Goal: Information Seeking & Learning: Learn about a topic

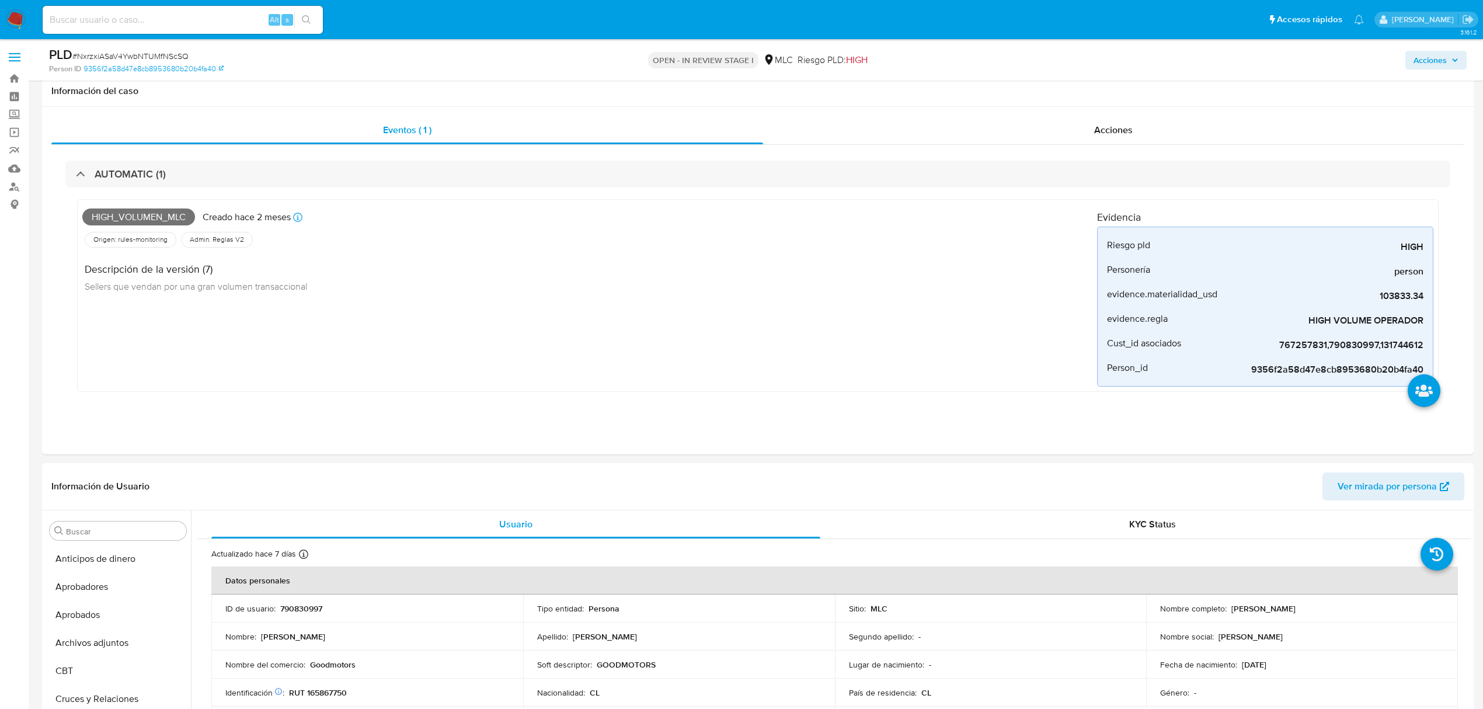
select select "10"
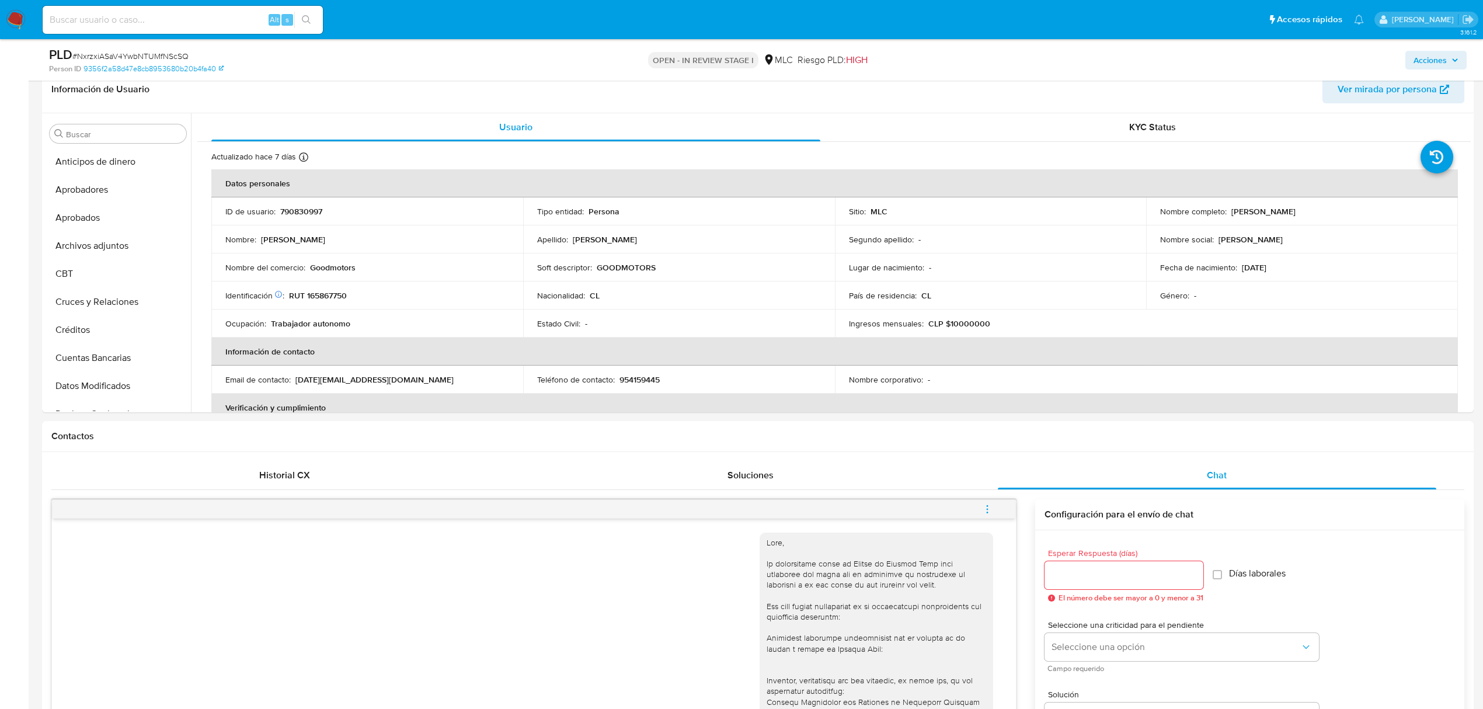
scroll to position [405, 0]
drag, startPoint x: 1224, startPoint y: 209, endPoint x: 1397, endPoint y: 214, distance: 172.9
click at [1397, 214] on div "Nombre completo : Lucía Paz Hernández Carreño" at bounding box center [1302, 211] width 284 height 11
copy div "Lucía Paz Hernández Carreño"
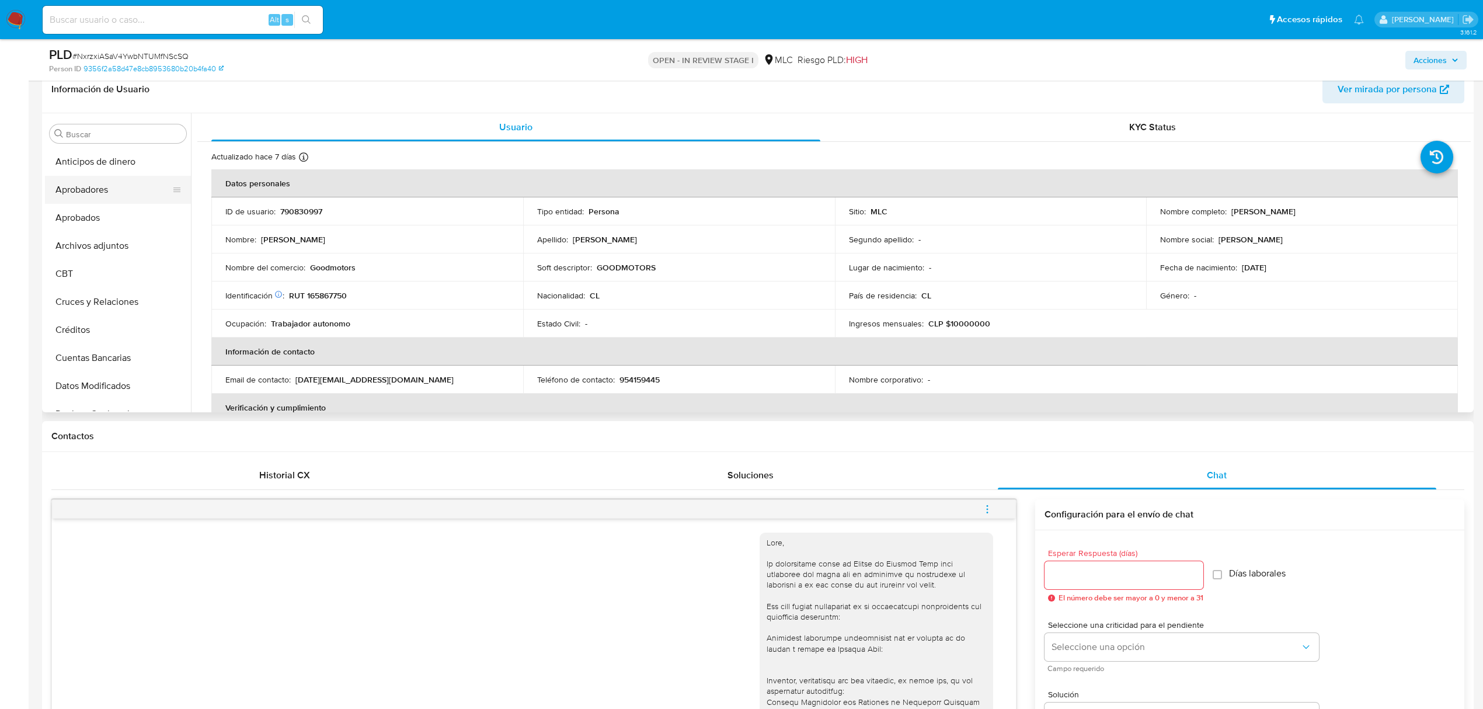
click at [103, 201] on button "Aprobadores" at bounding box center [113, 190] width 137 height 28
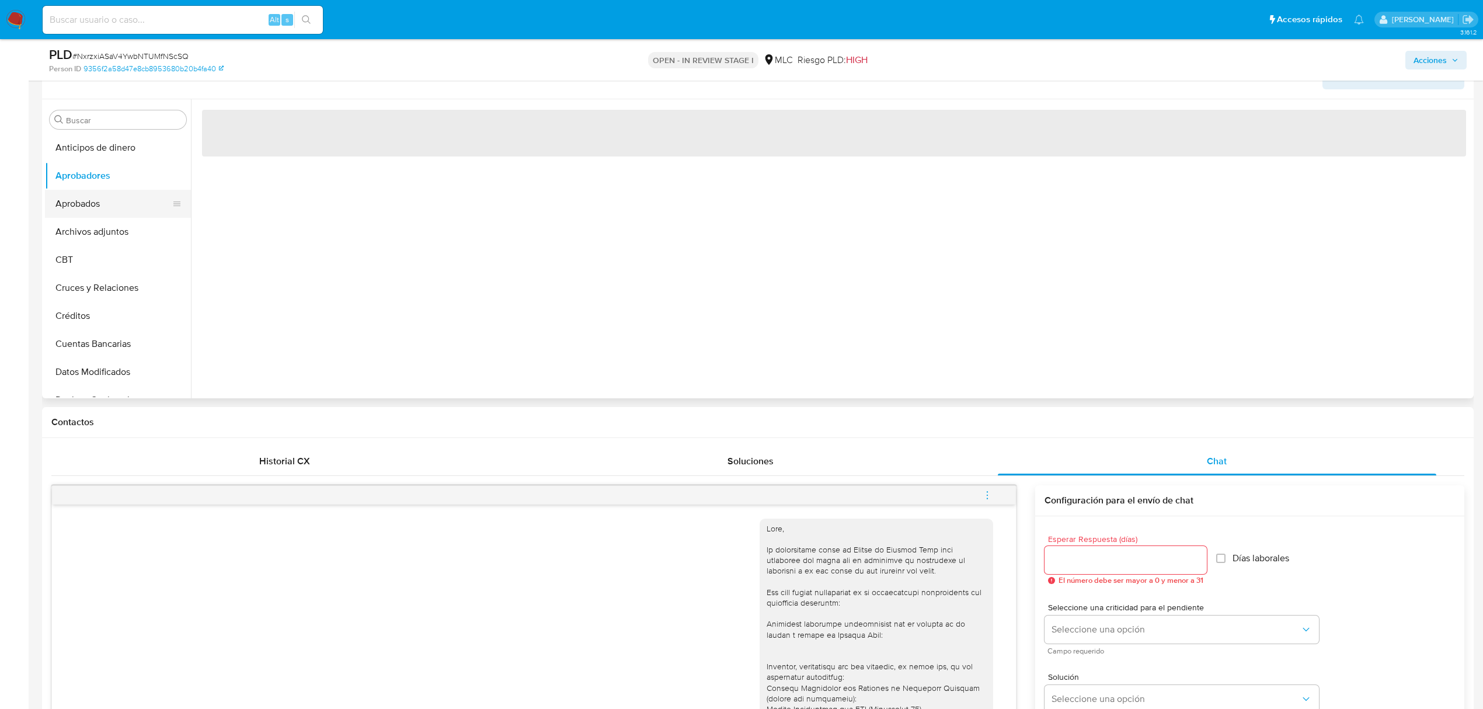
click at [101, 211] on button "Aprobados" at bounding box center [113, 204] width 137 height 28
click at [106, 229] on button "Archivos adjuntos" at bounding box center [113, 232] width 137 height 28
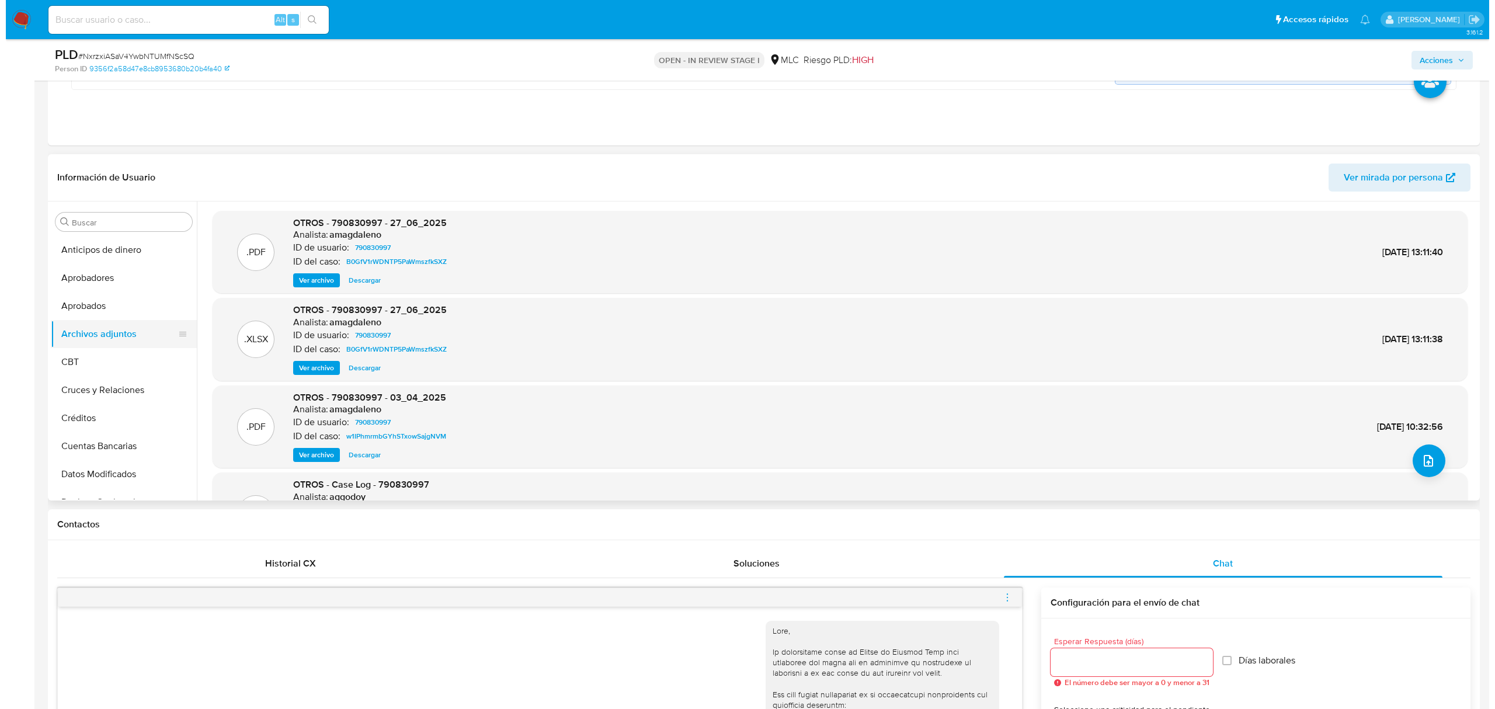
scroll to position [319, 0]
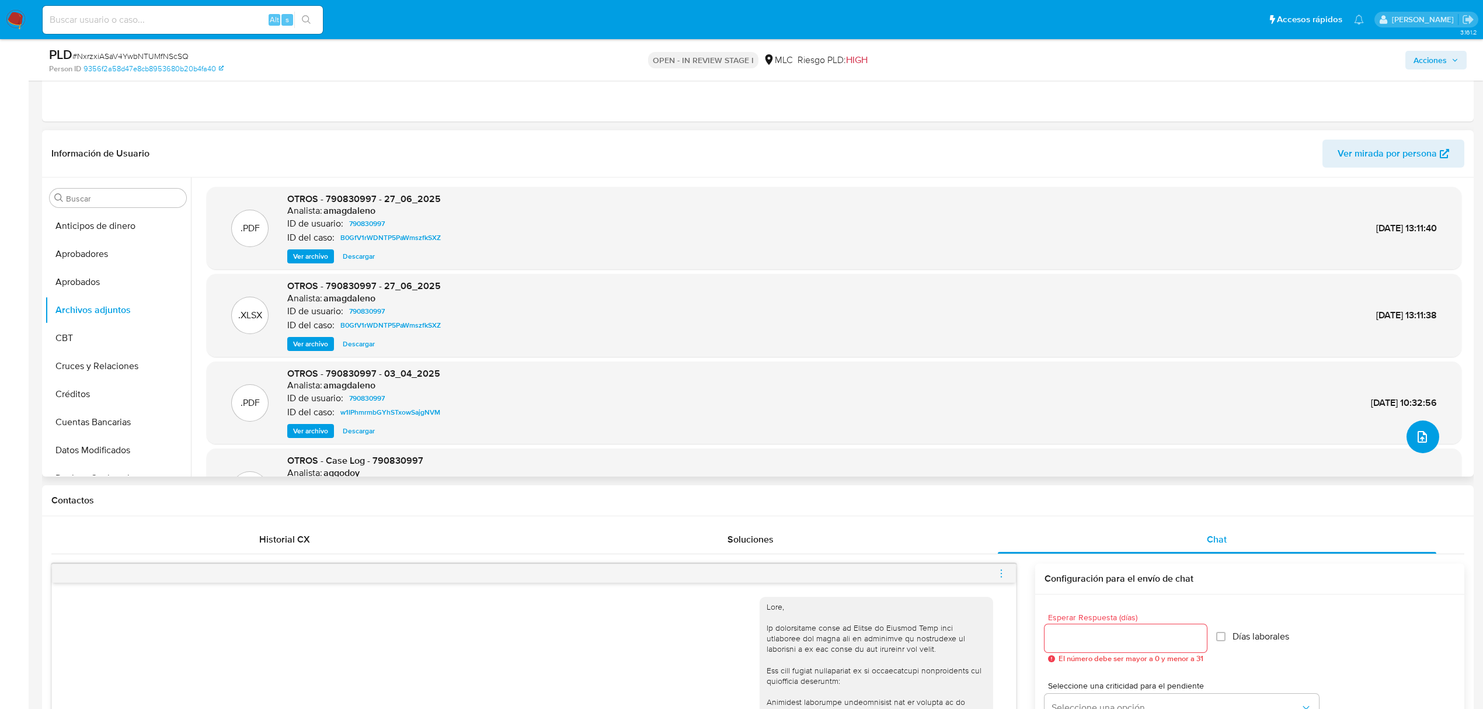
click at [1426, 439] on button "upload-file" at bounding box center [1423, 436] width 33 height 33
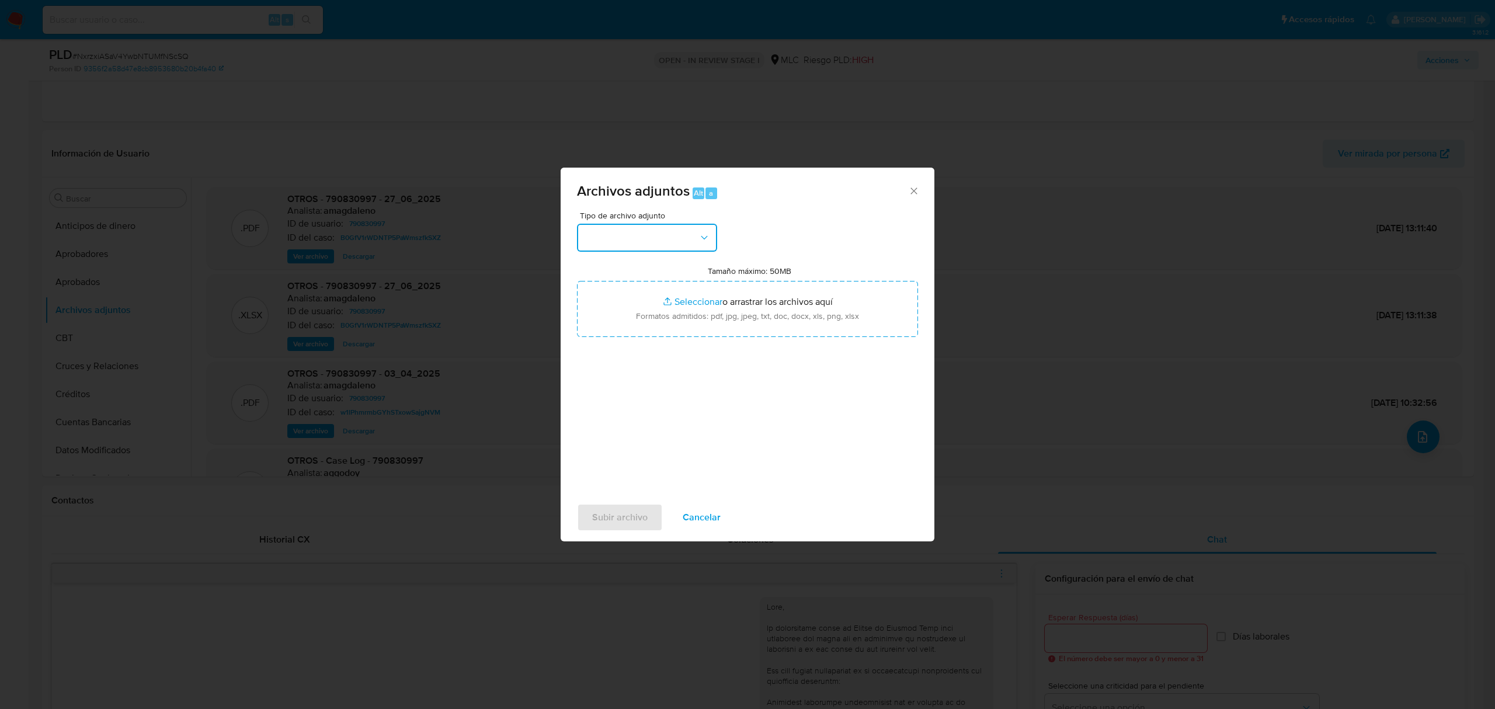
click at [638, 236] on button "button" at bounding box center [647, 238] width 140 height 28
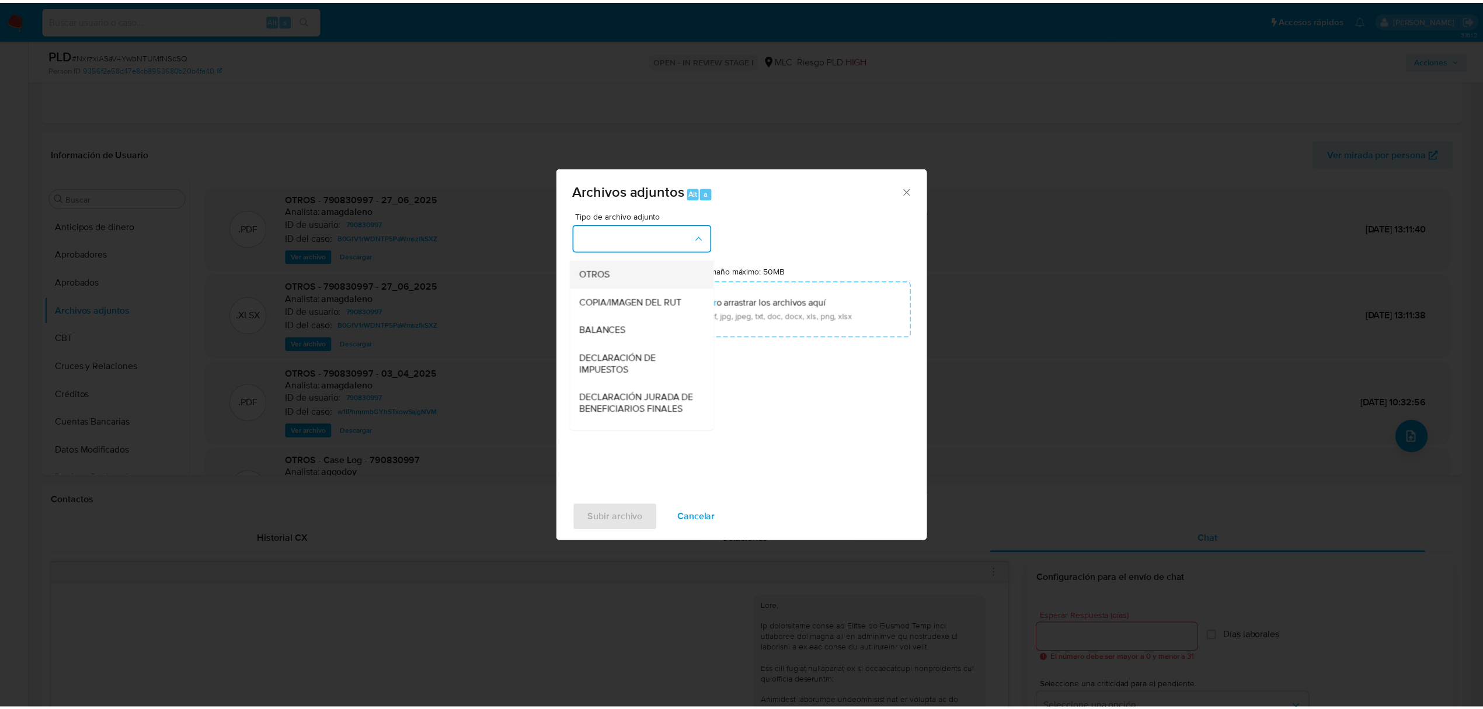
scroll to position [155, 0]
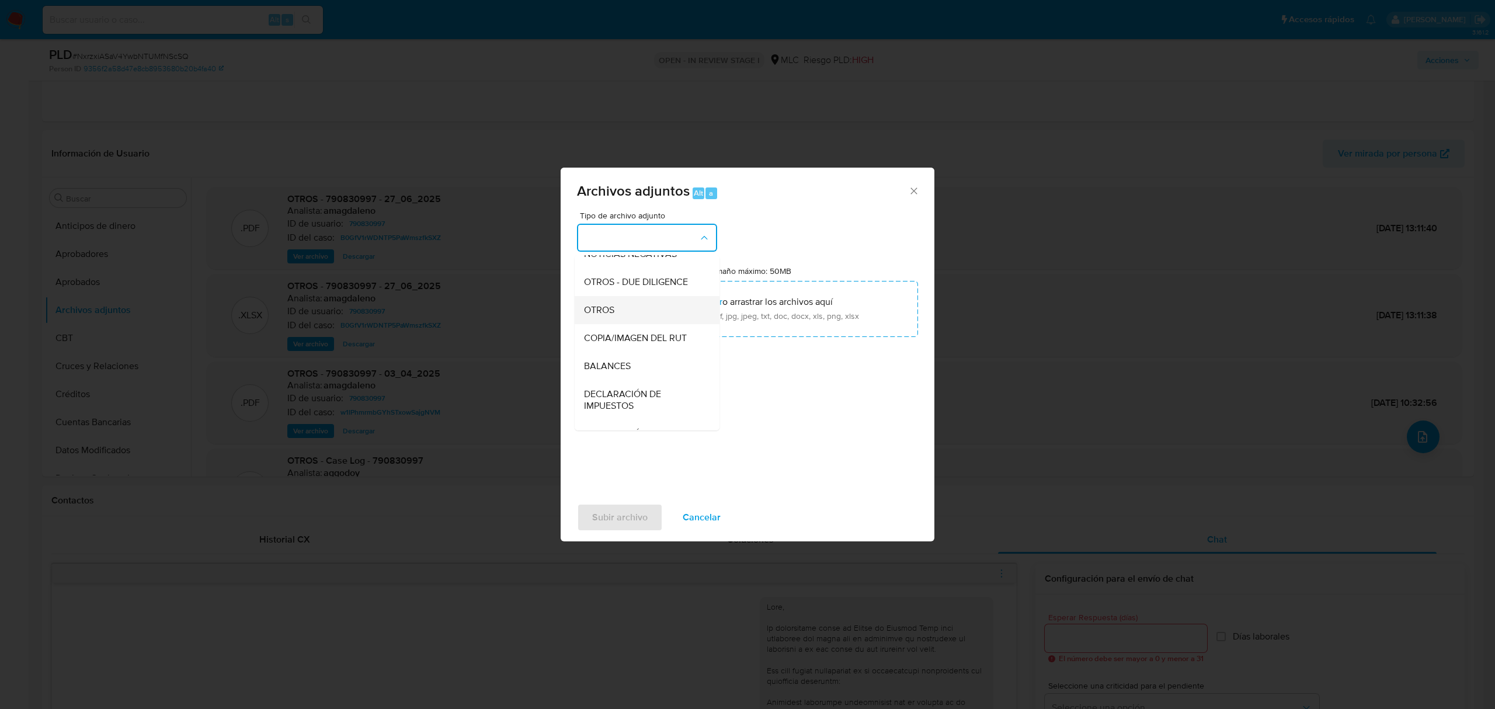
click at [612, 316] on span "OTROS" at bounding box center [599, 310] width 30 height 12
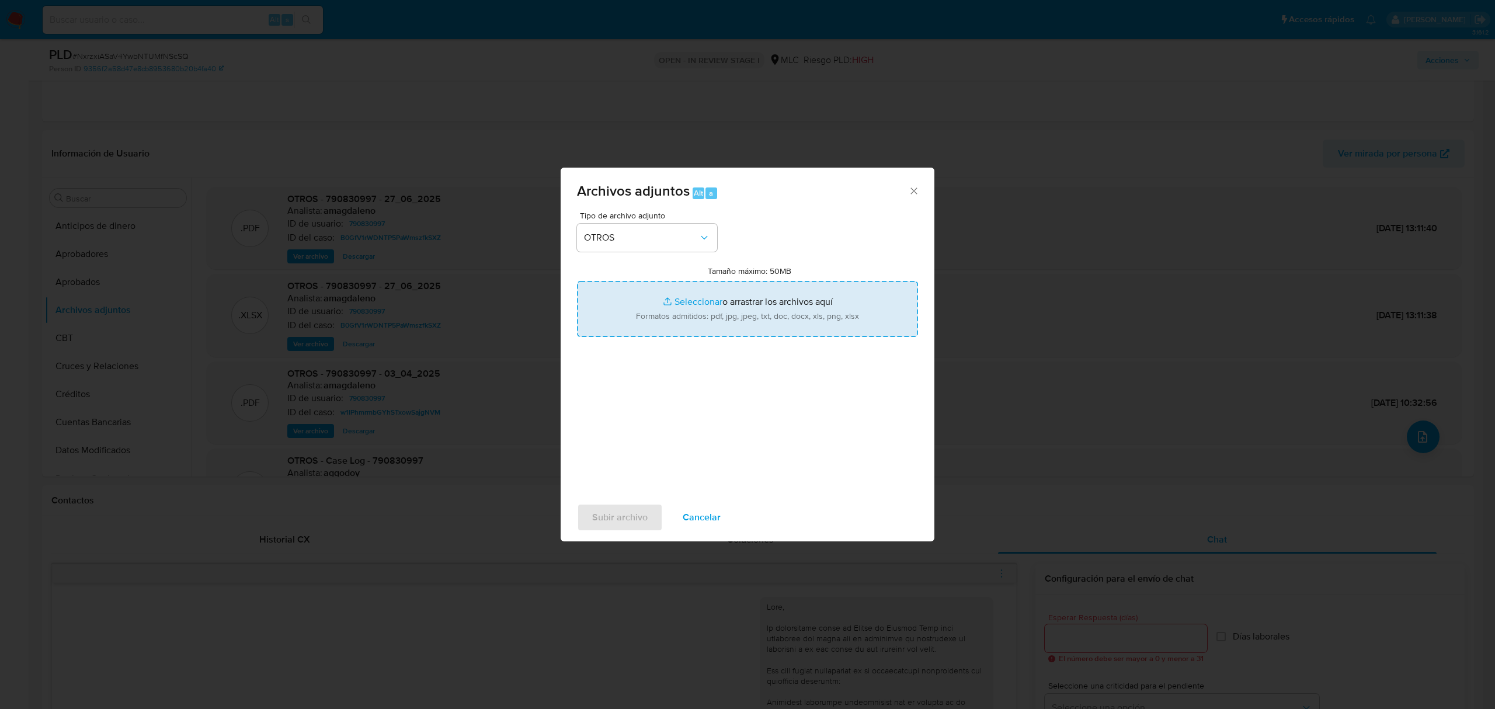
type input "C:\fakepath\790830997 - 26_09_2025.pdf"
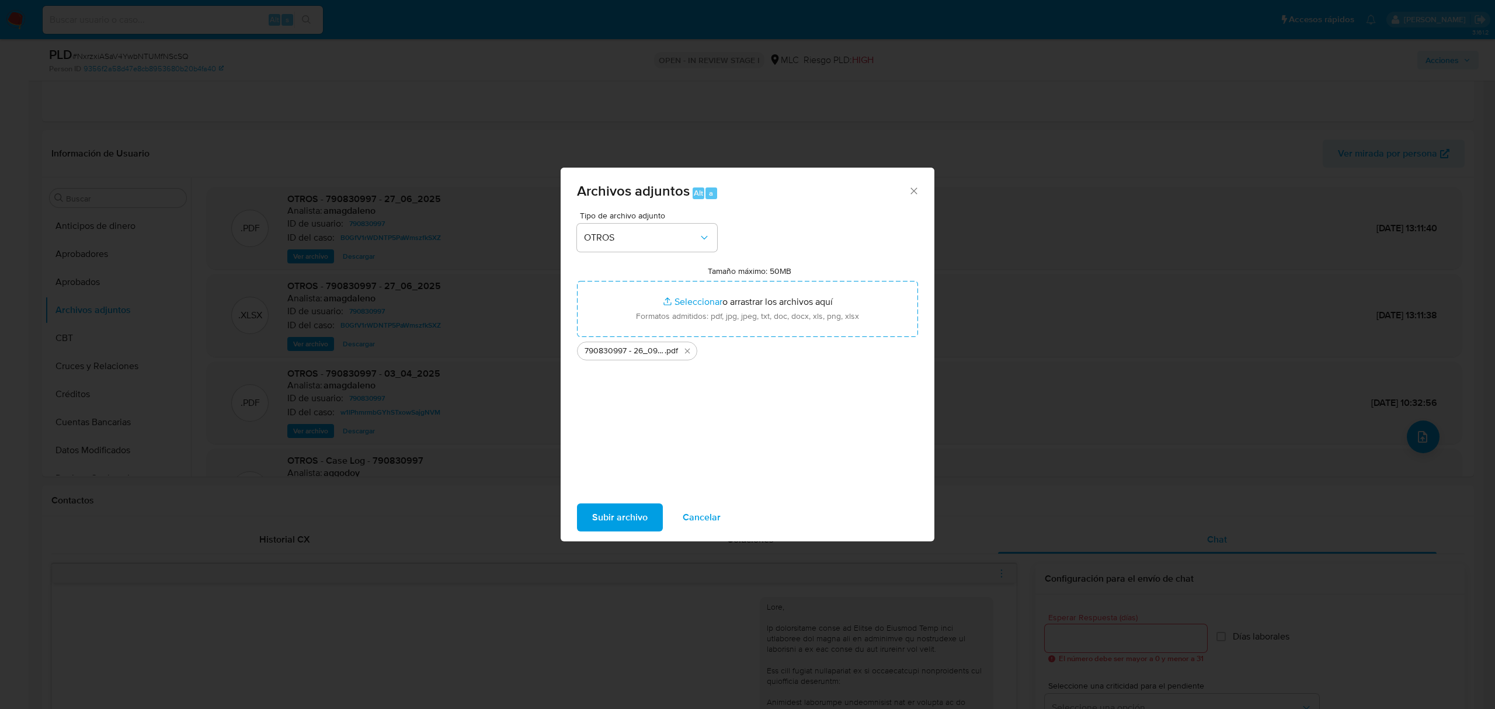
click at [598, 518] on span "Subir archivo" at bounding box center [619, 517] width 55 height 26
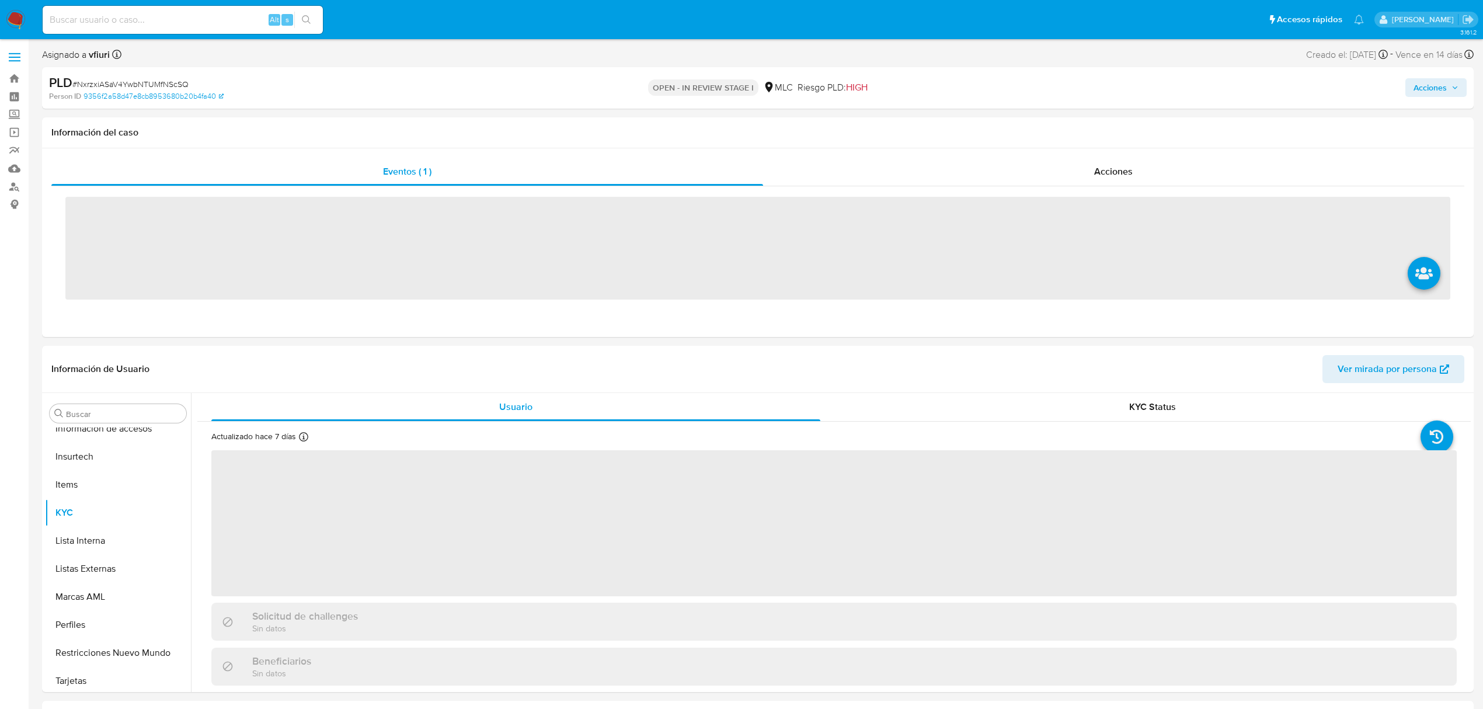
scroll to position [549, 0]
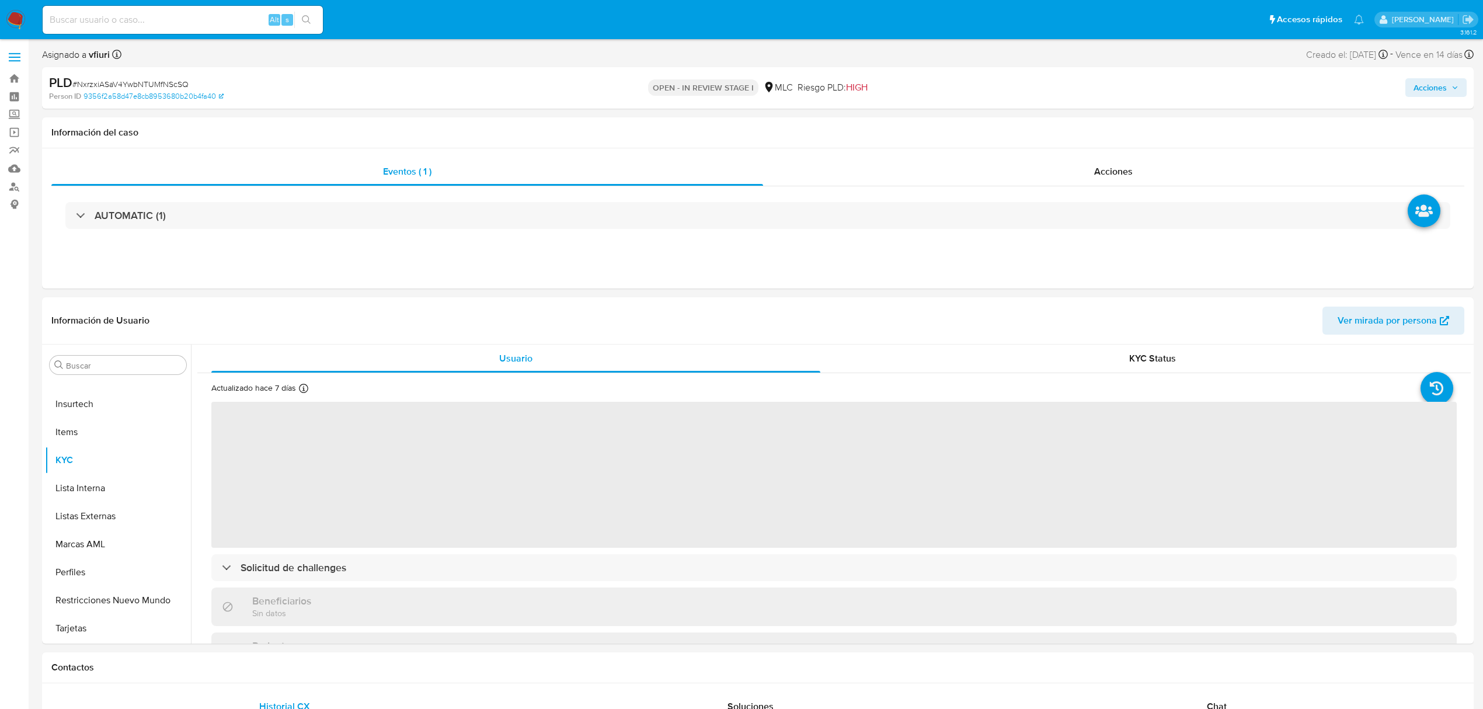
select select "10"
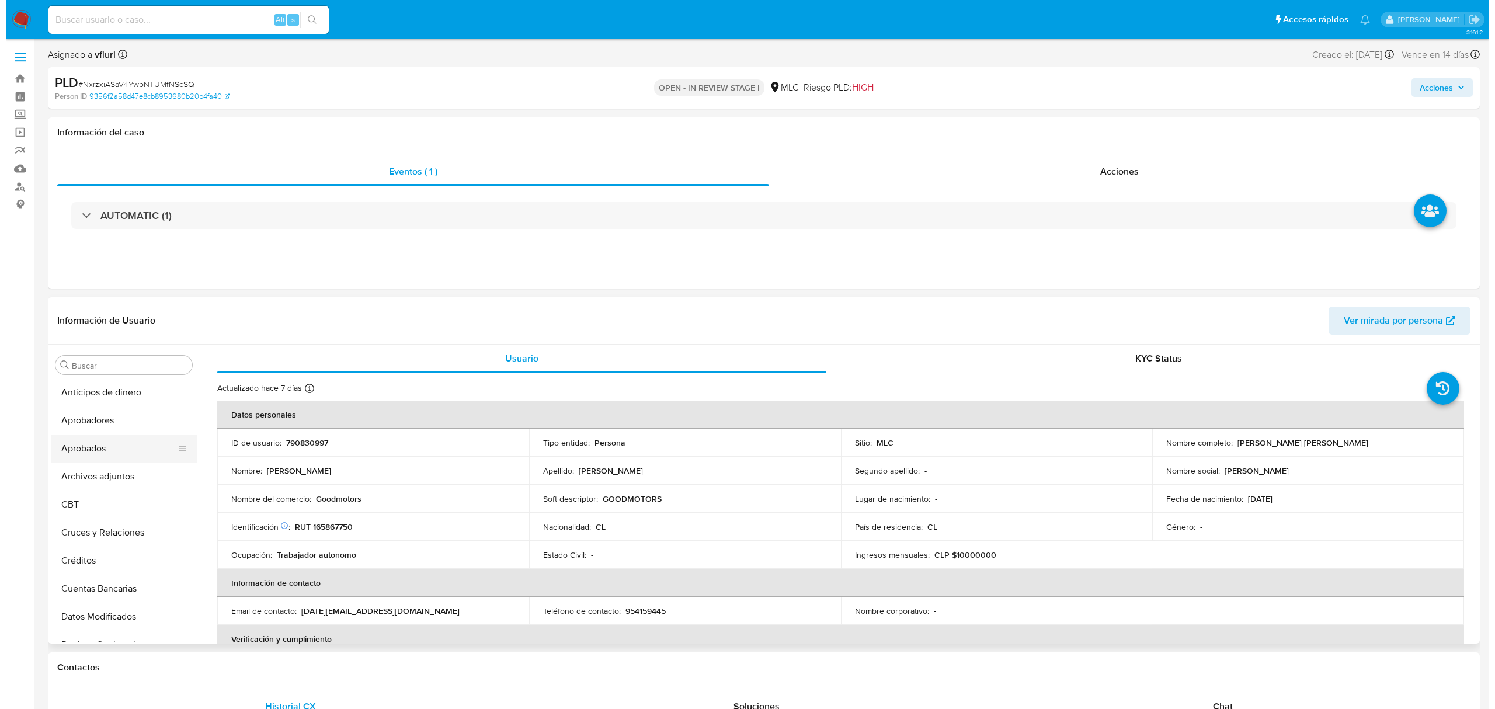
scroll to position [0, 0]
click at [118, 461] on button "Aprobados" at bounding box center [113, 449] width 137 height 28
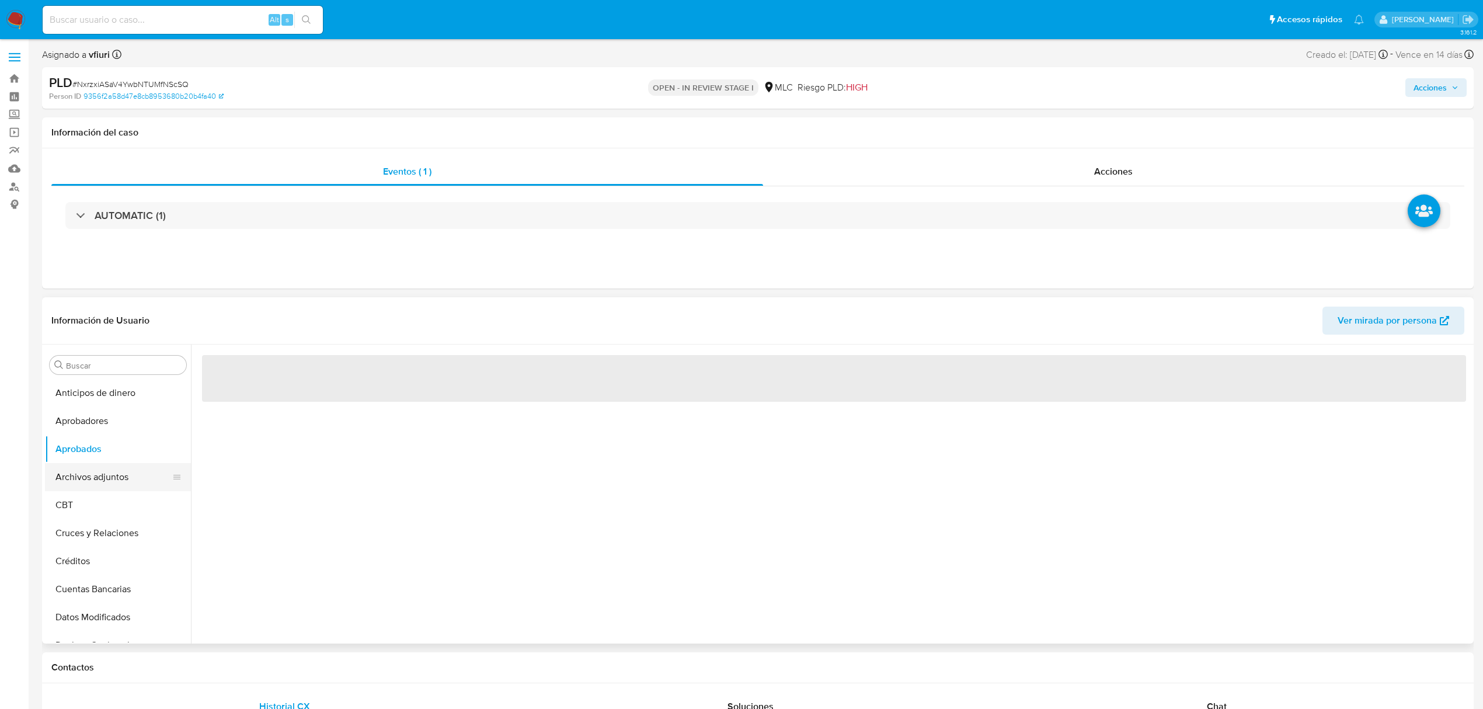
click at [124, 482] on button "Archivos adjuntos" at bounding box center [113, 477] width 137 height 28
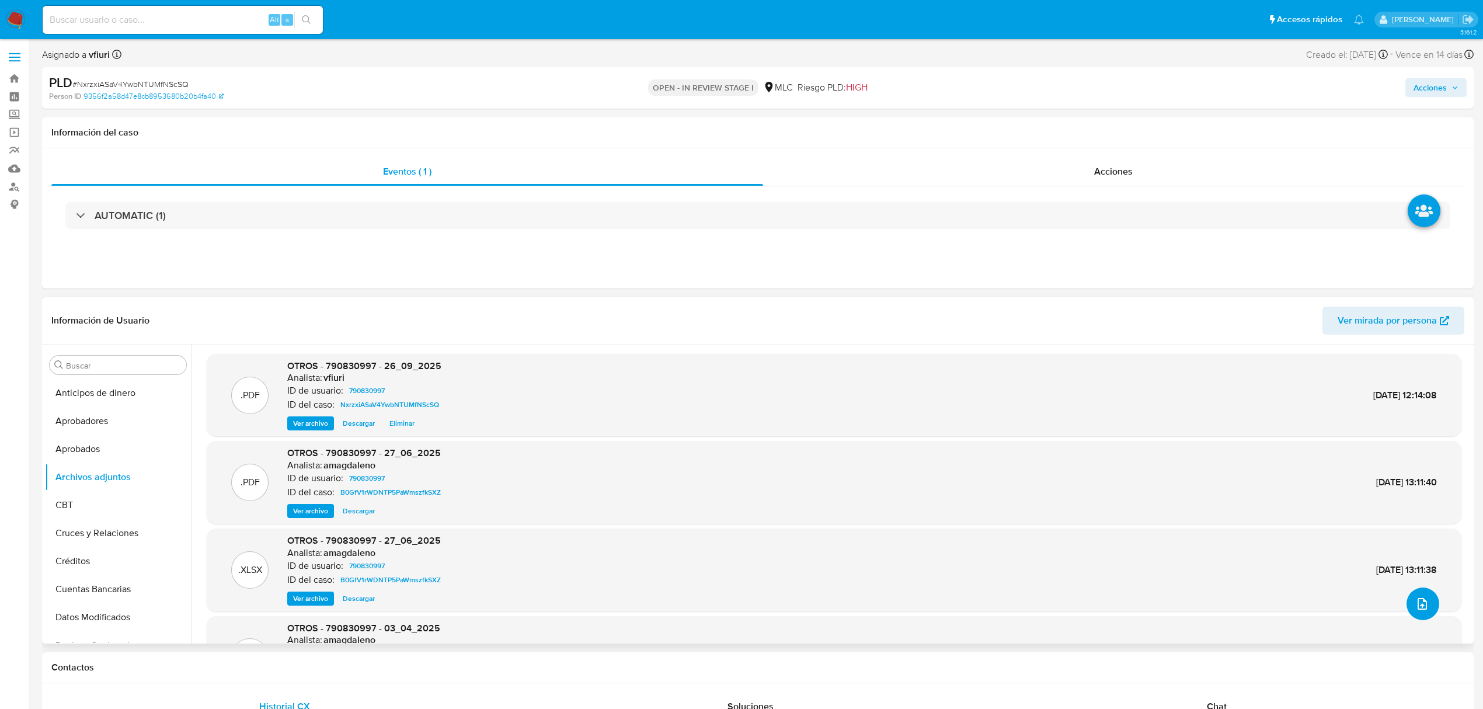
click at [1418, 610] on icon "upload-file" at bounding box center [1422, 604] width 9 height 12
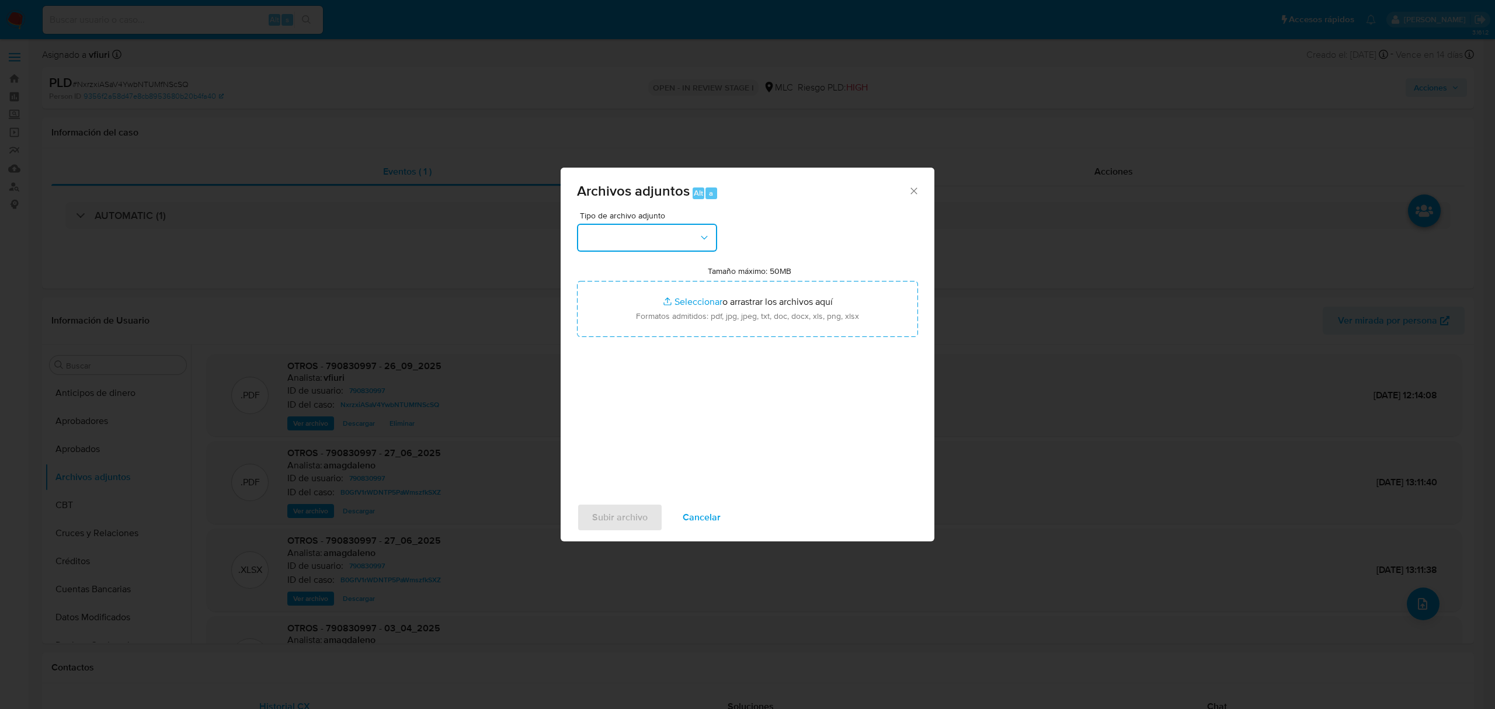
click at [598, 227] on button "button" at bounding box center [647, 238] width 140 height 28
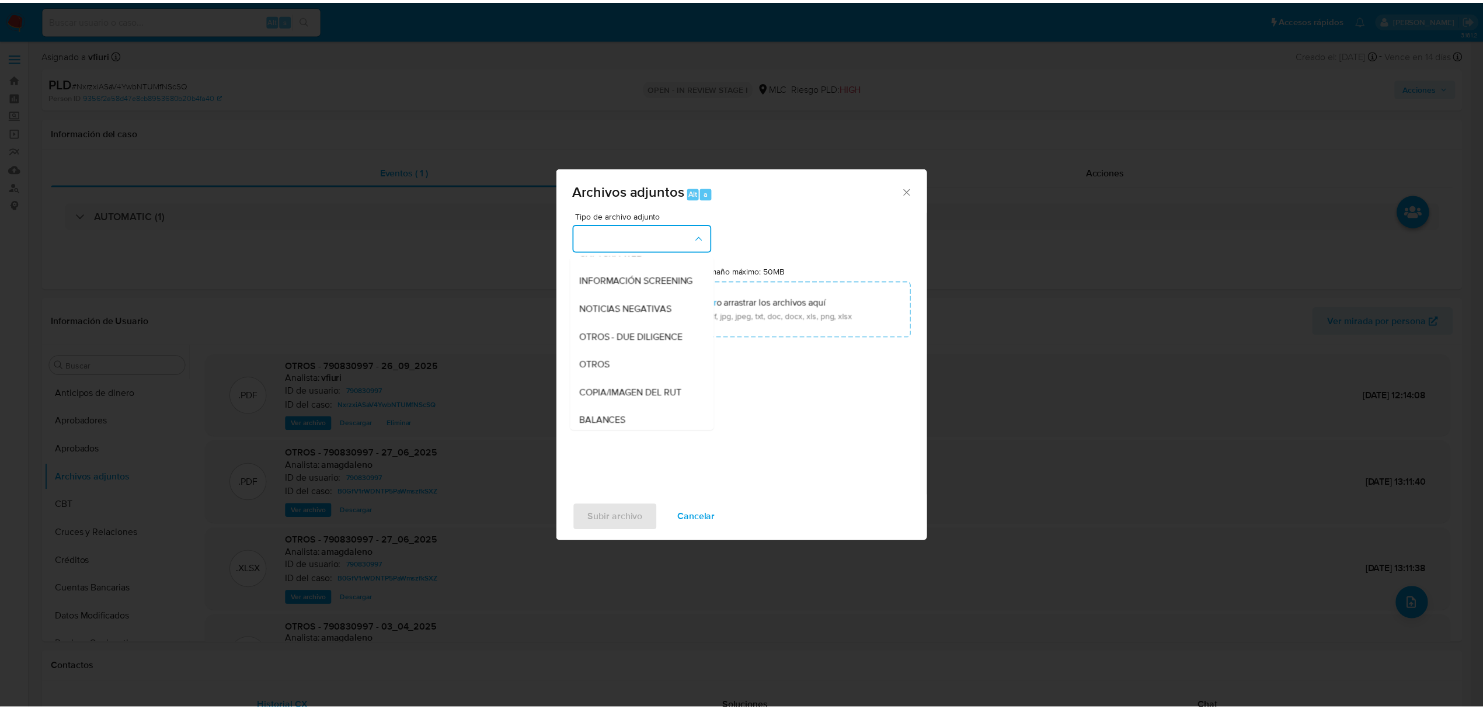
scroll to position [96, 0]
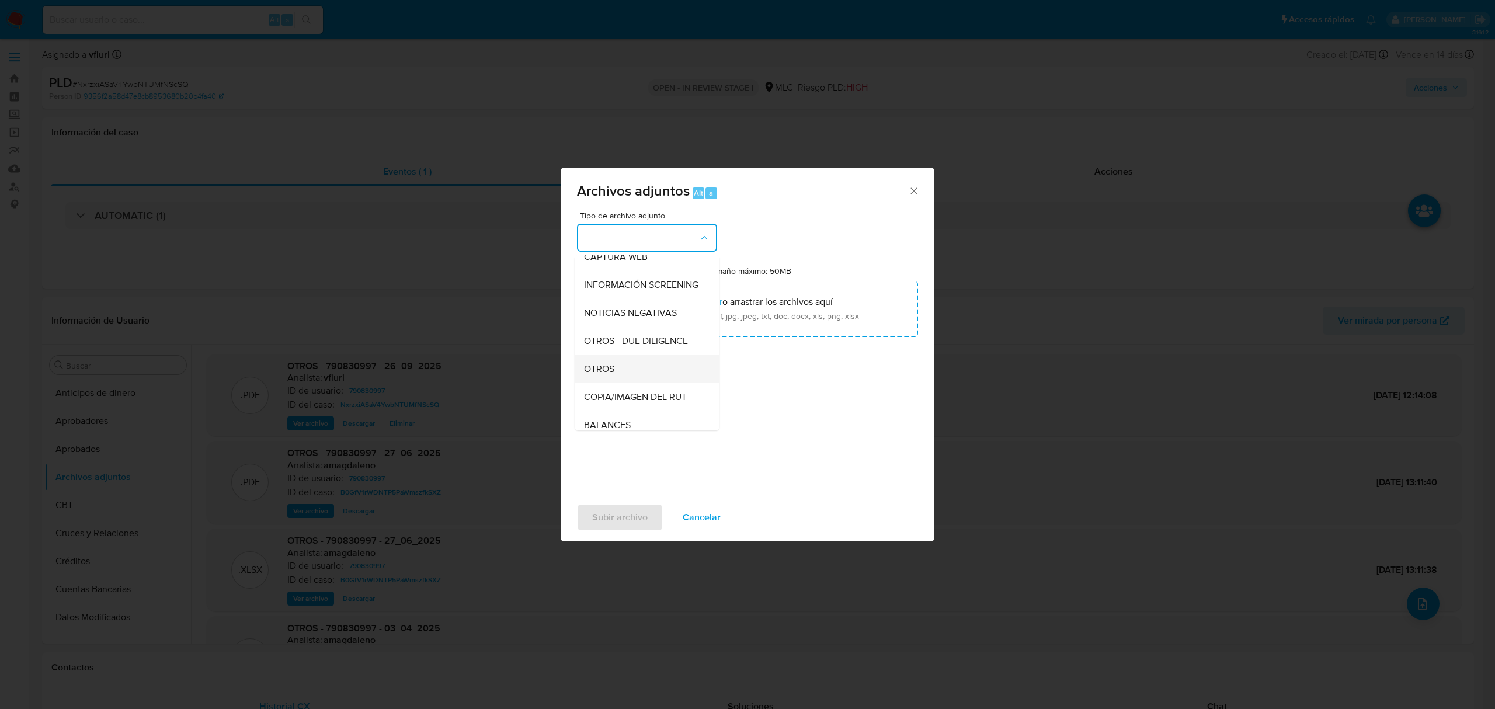
click at [608, 373] on div "OTROS" at bounding box center [643, 369] width 119 height 28
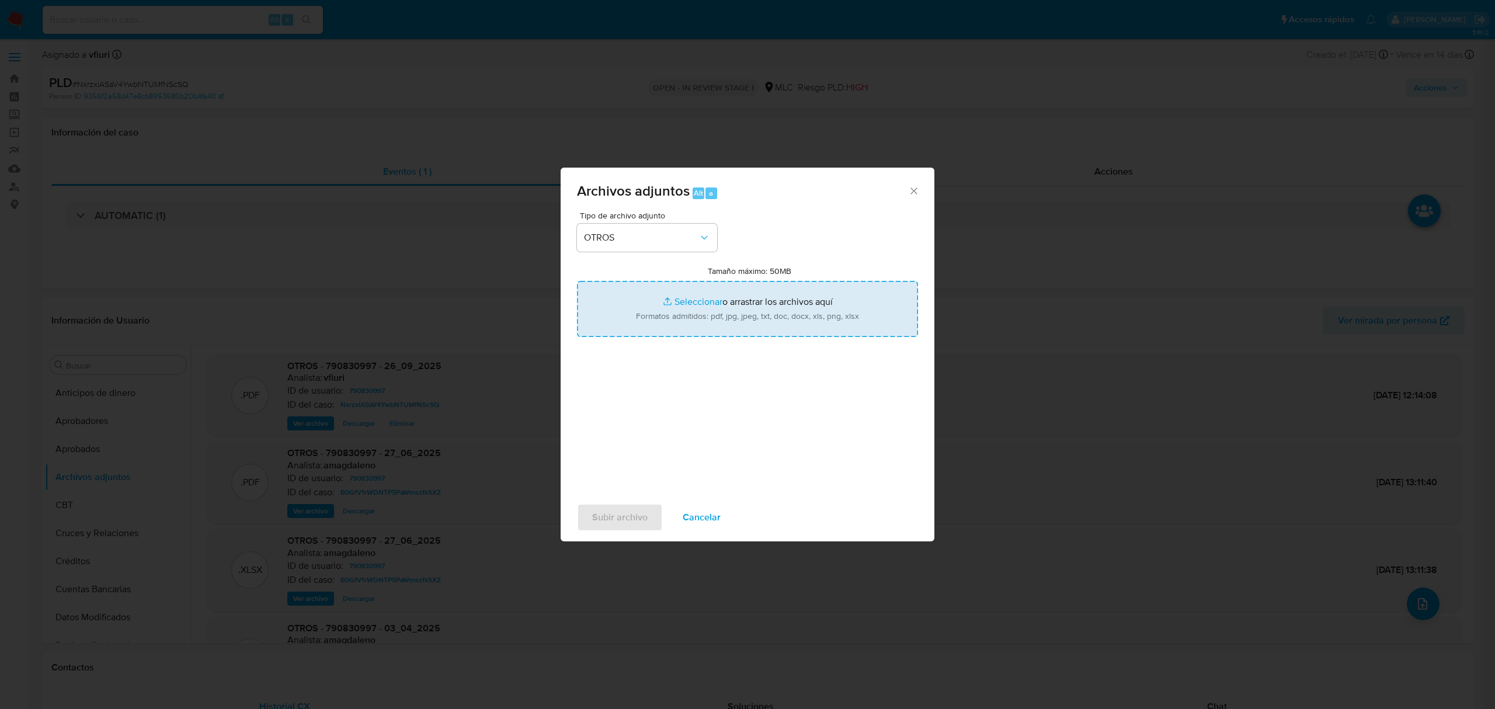
type input "C:\fakepath\Tabla 790830997.xlsx"
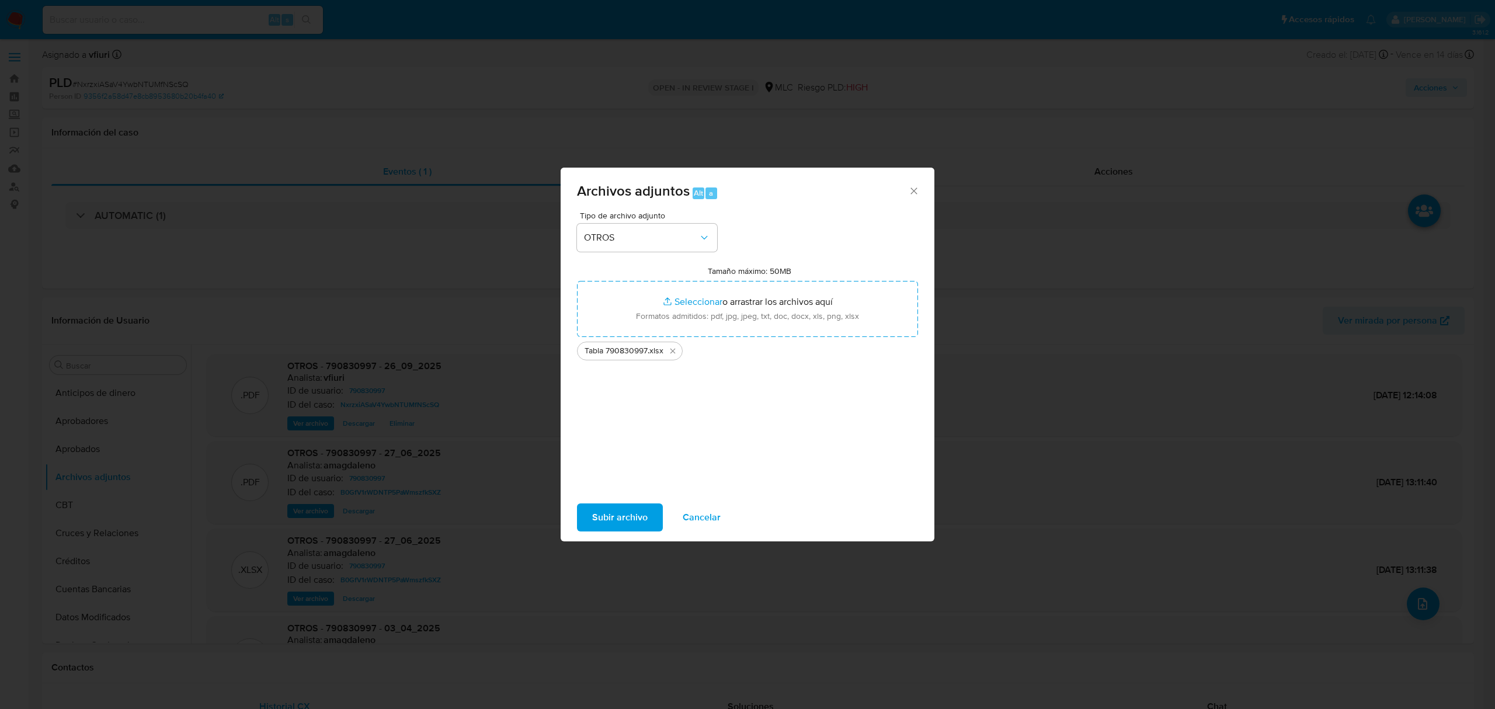
click at [610, 507] on span "Subir archivo" at bounding box center [619, 517] width 55 height 26
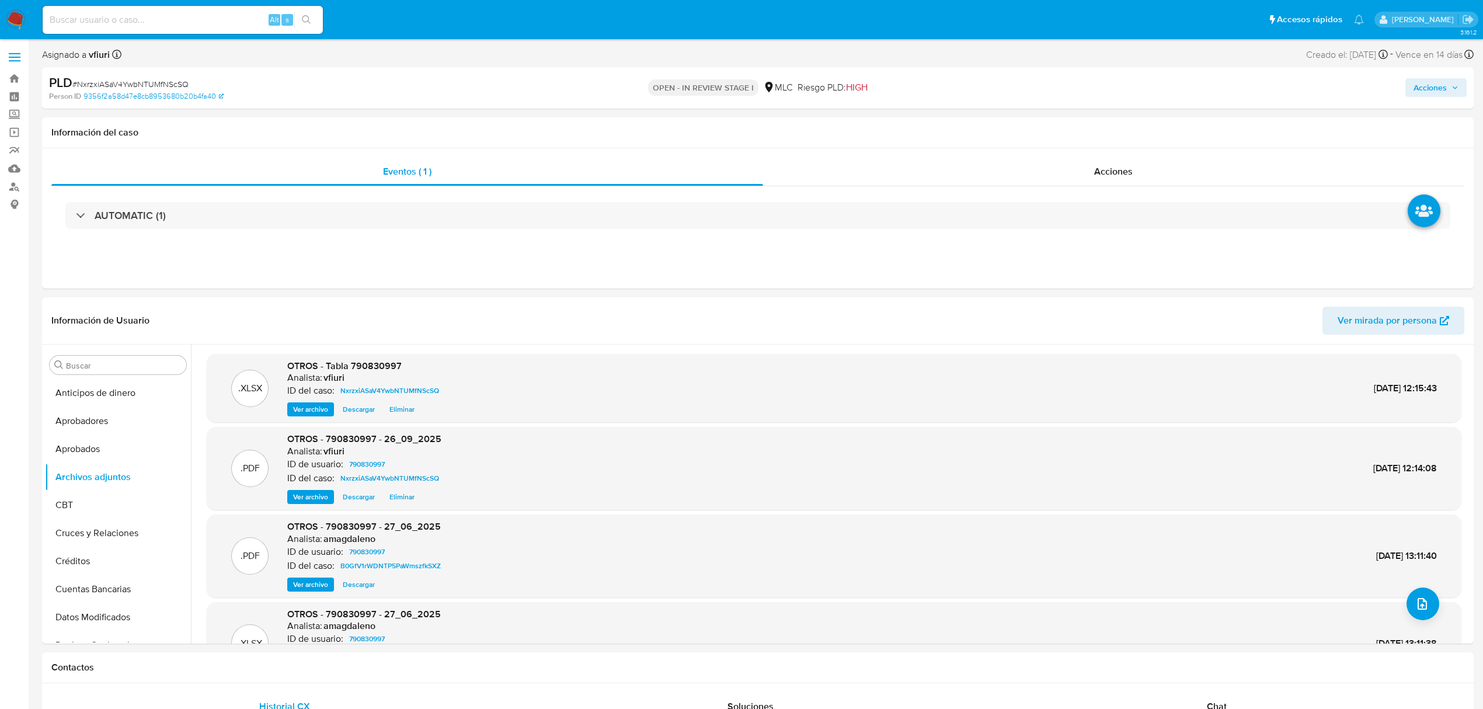
click at [1431, 86] on span "Acciones" at bounding box center [1430, 87] width 33 height 19
click at [1161, 130] on div "r" at bounding box center [1167, 125] width 12 height 12
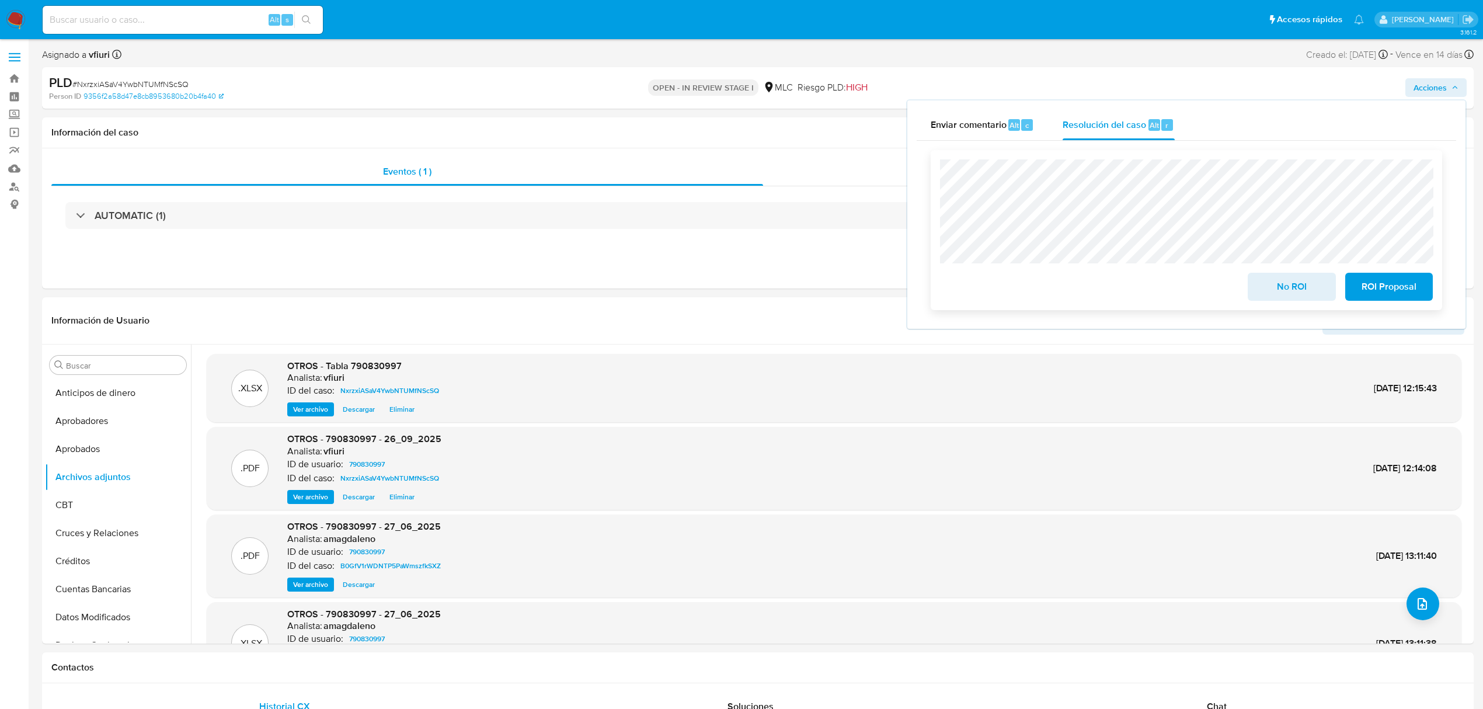
click at [1276, 300] on span "No ROI" at bounding box center [1291, 287] width 57 height 26
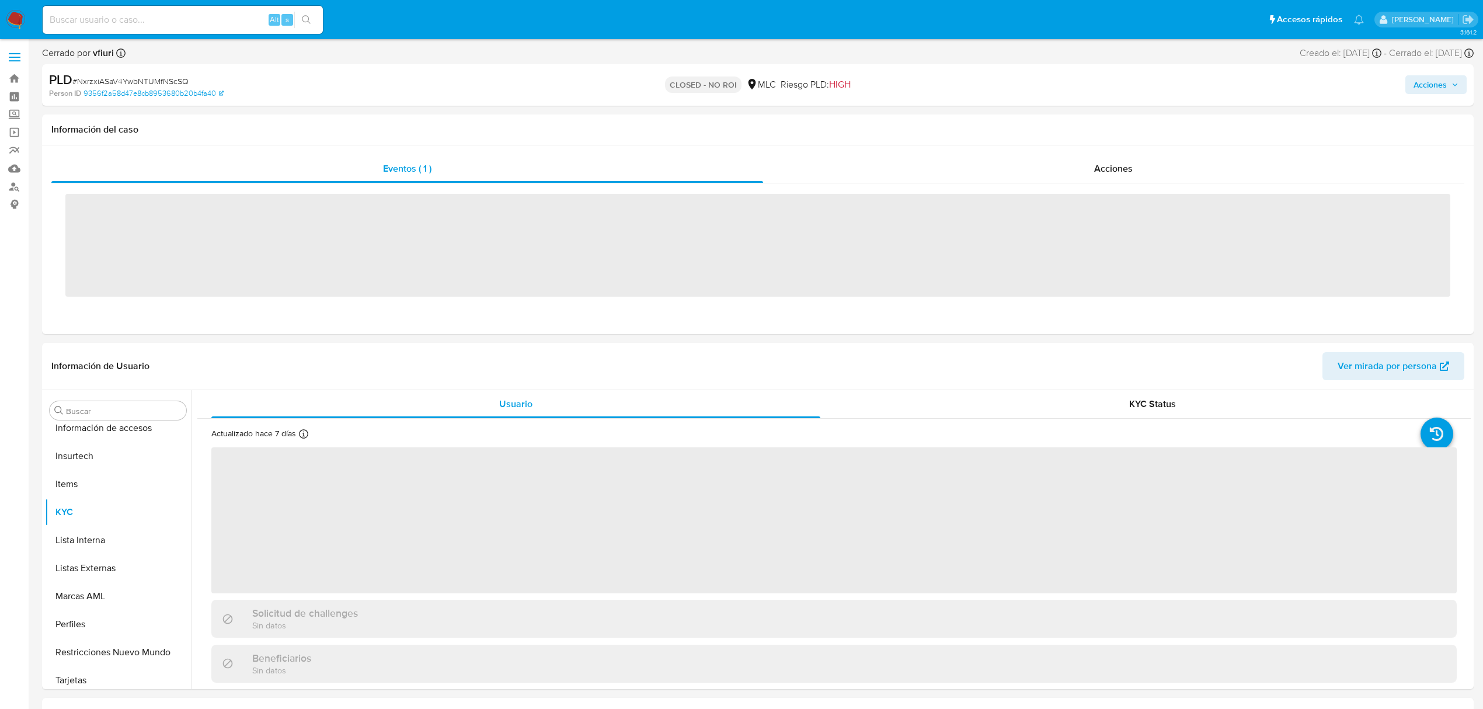
scroll to position [549, 0]
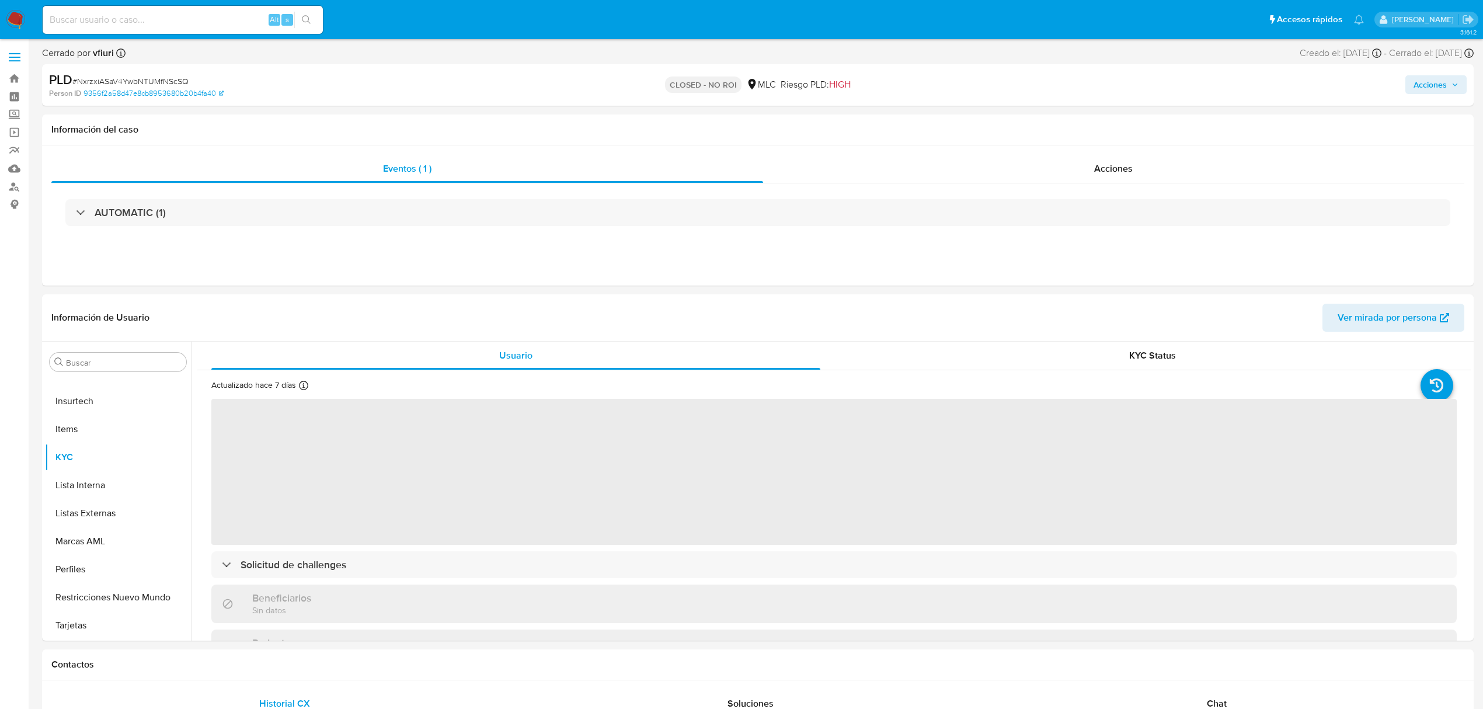
select select "10"
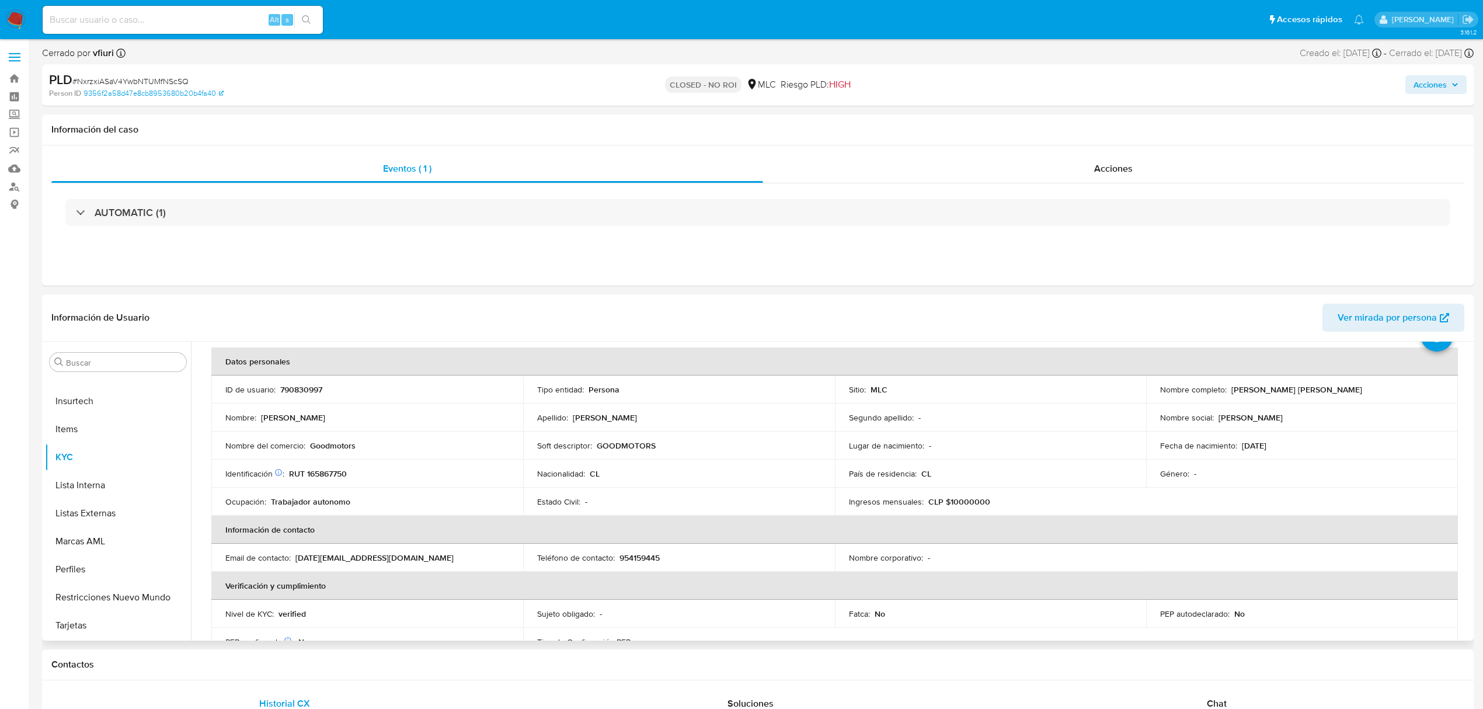
scroll to position [78, 0]
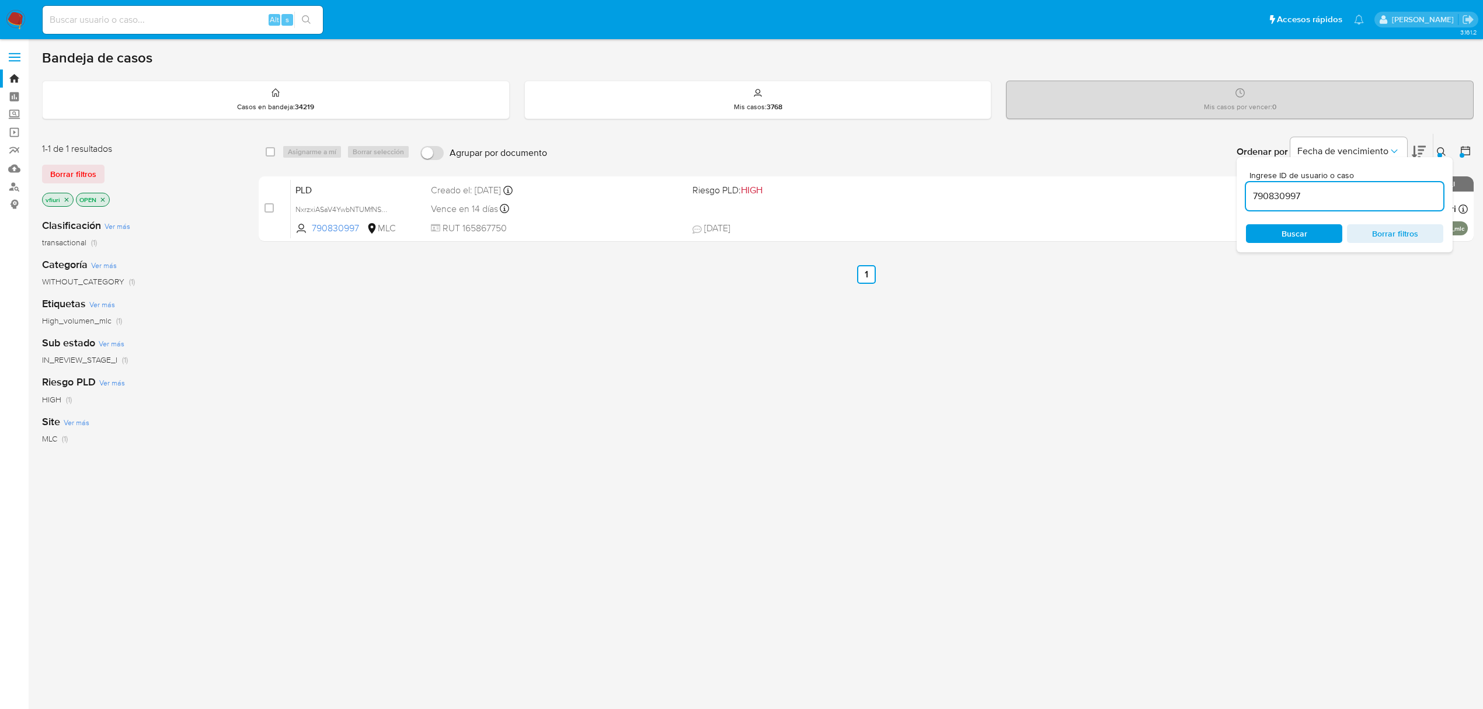
scroll to position [1, 0]
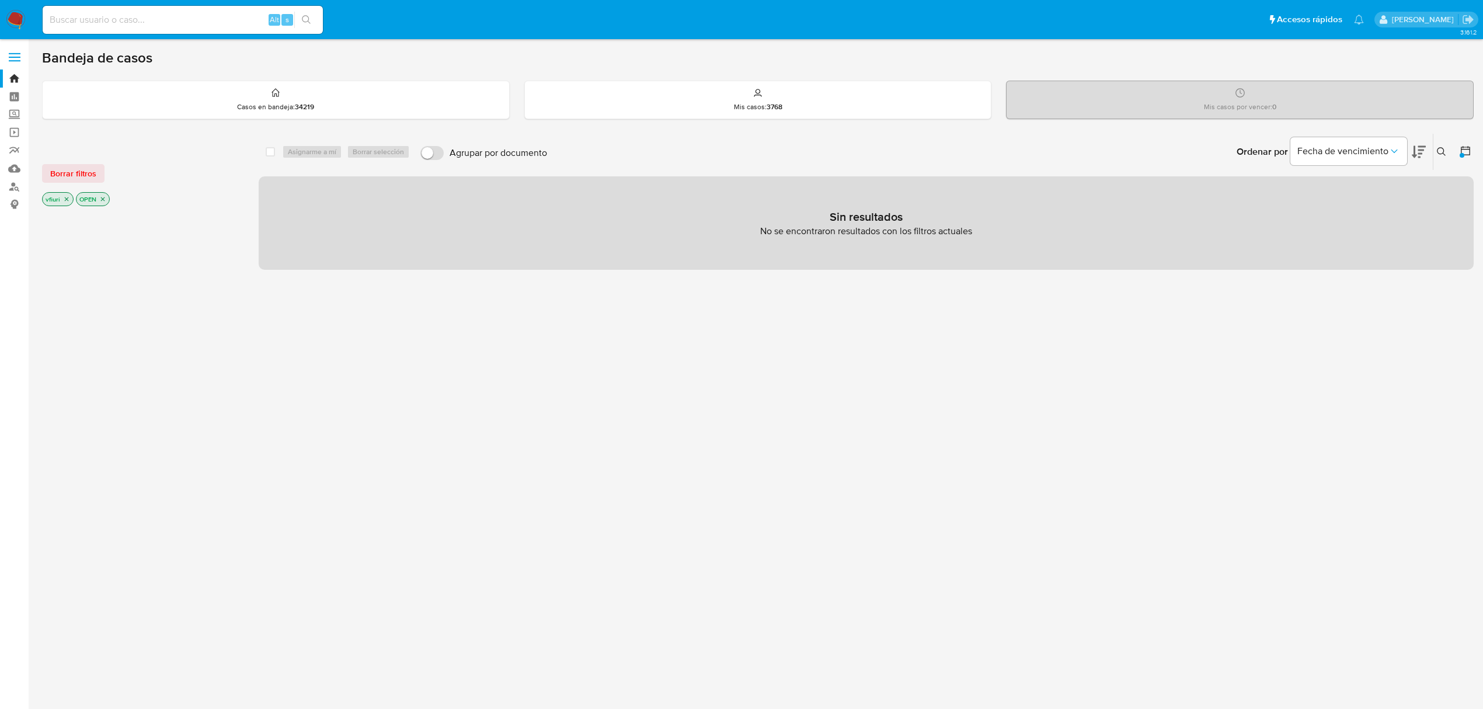
click at [103, 206] on div "OPEN" at bounding box center [93, 199] width 34 height 14
click at [5, 78] on link "Bandeja" at bounding box center [69, 78] width 139 height 18
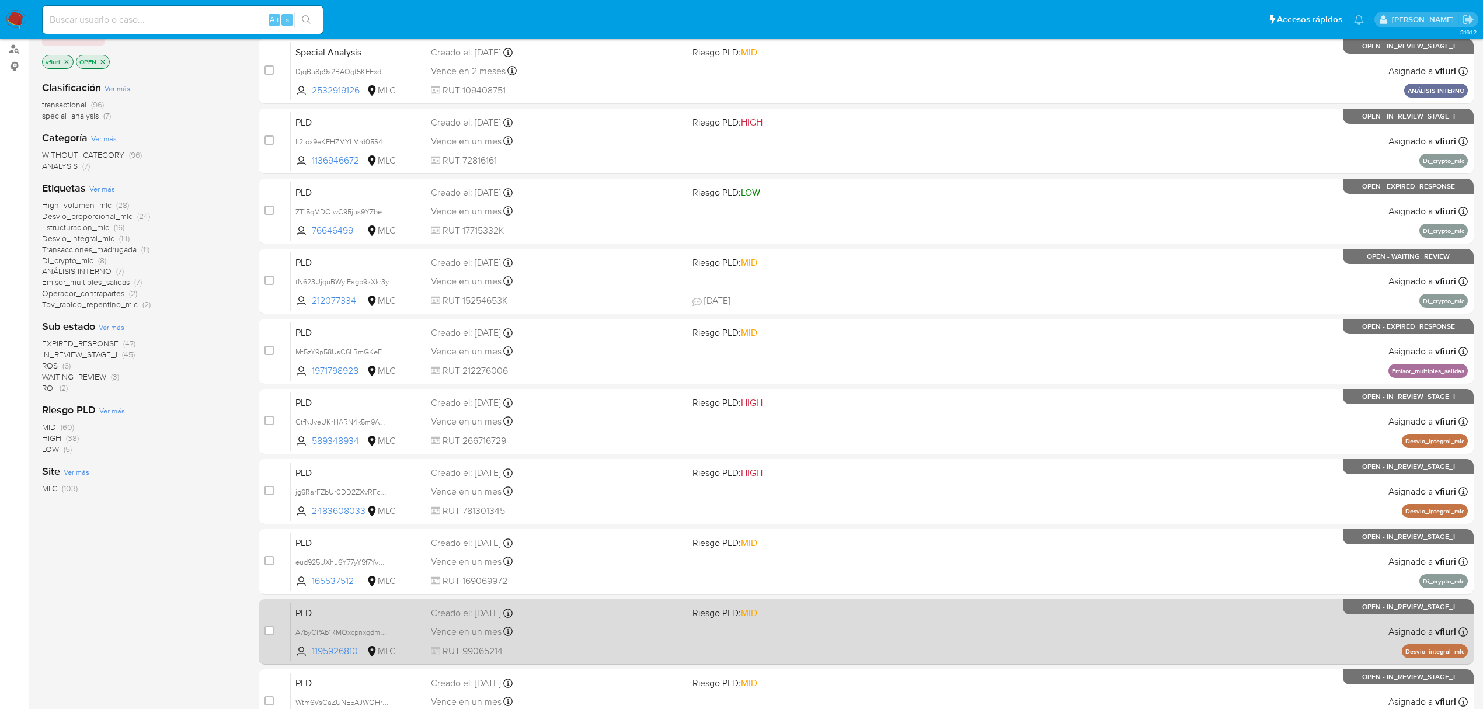
scroll to position [255, 0]
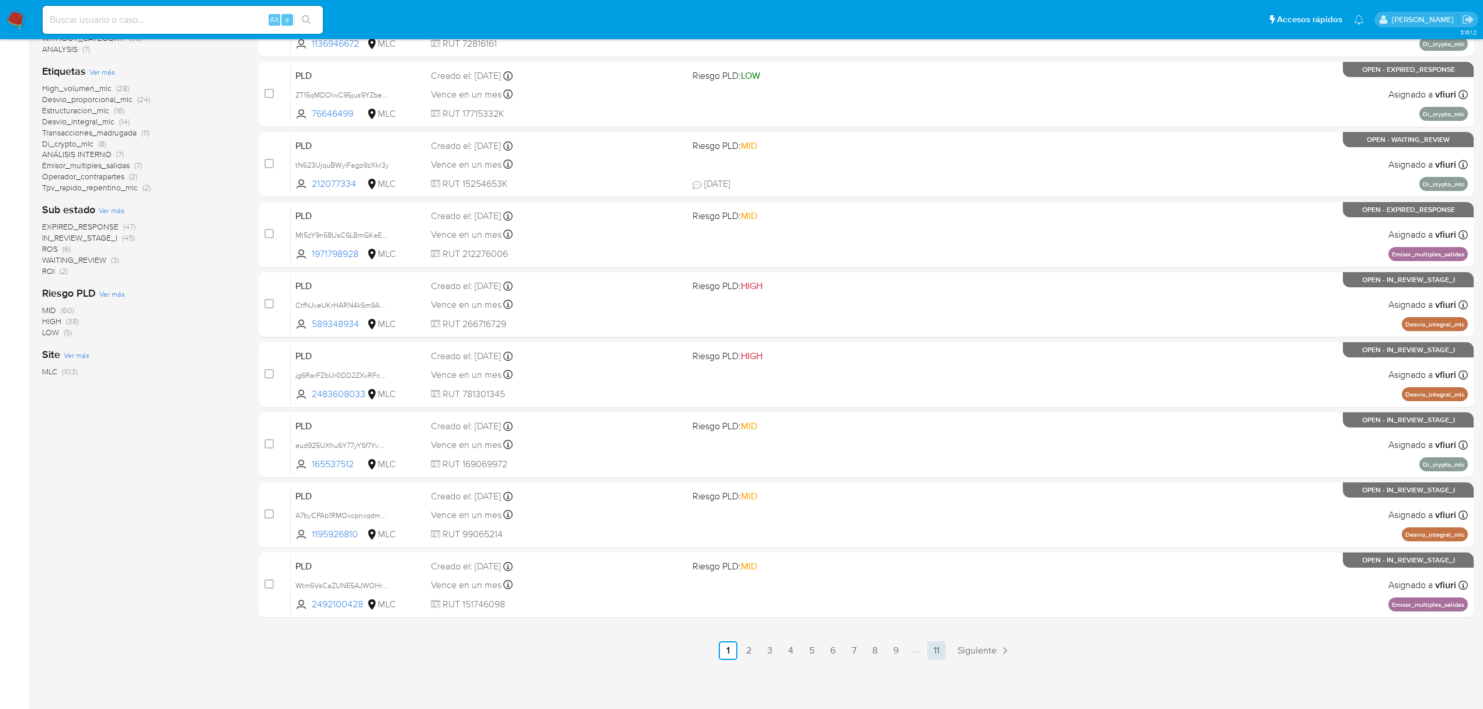
click at [942, 655] on link "11" at bounding box center [936, 650] width 19 height 19
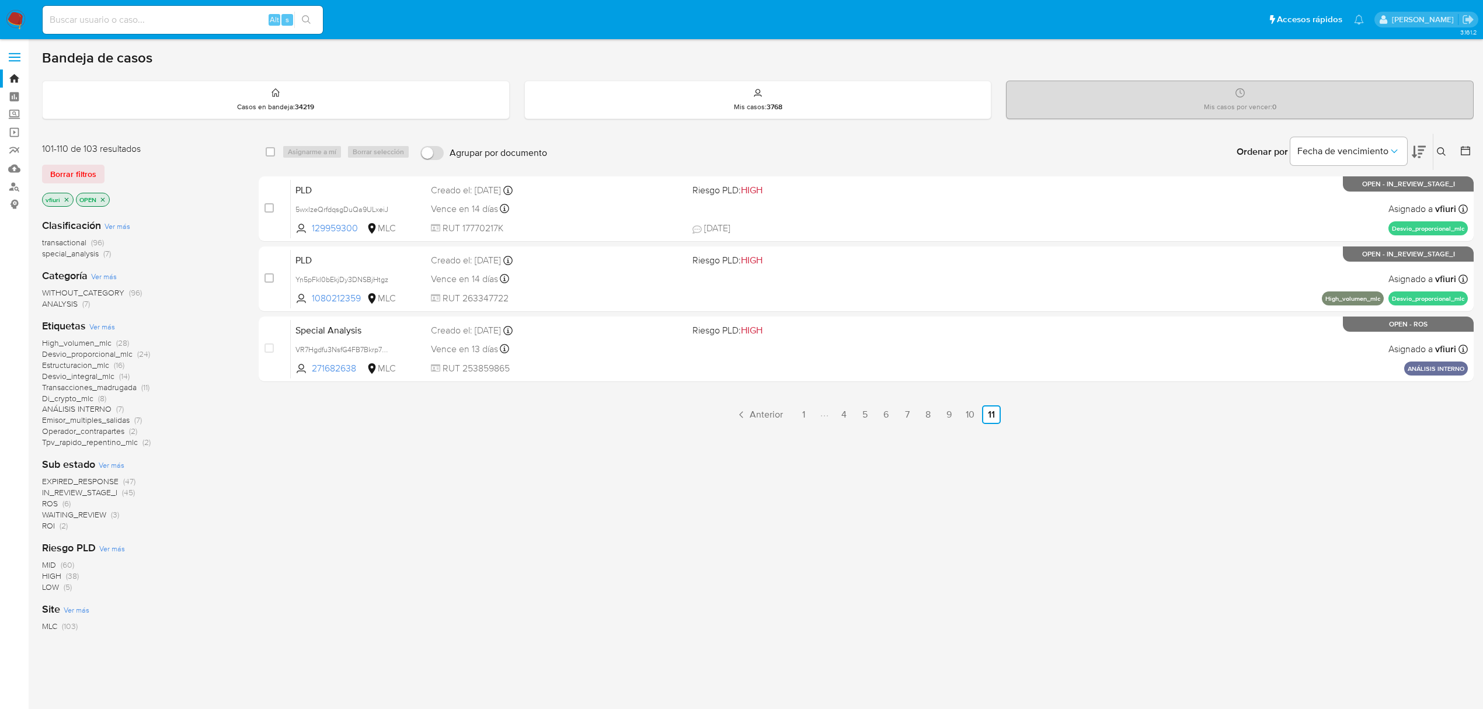
click at [123, 350] on span "Desvio_proporcional_mlc" at bounding box center [87, 354] width 91 height 12
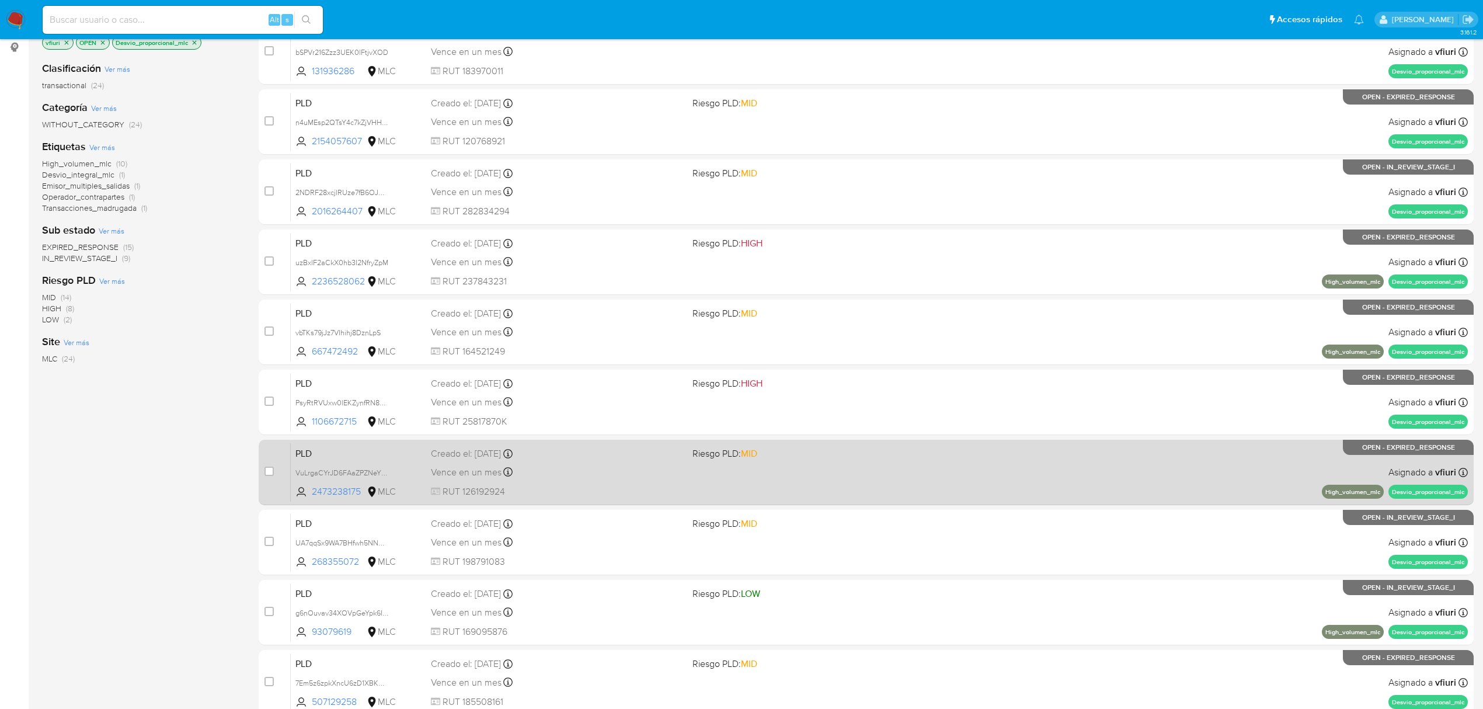
scroll to position [255, 0]
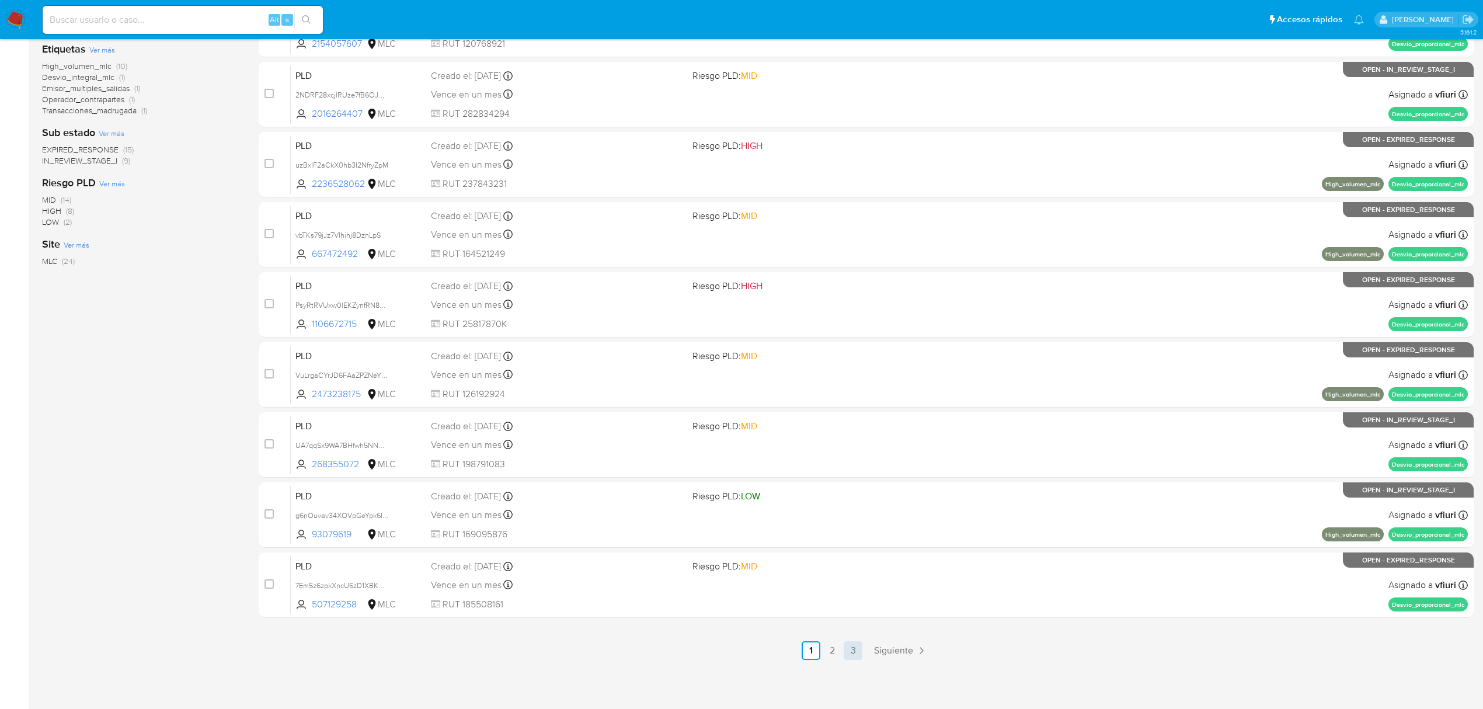
click at [851, 652] on link "3" at bounding box center [853, 650] width 19 height 19
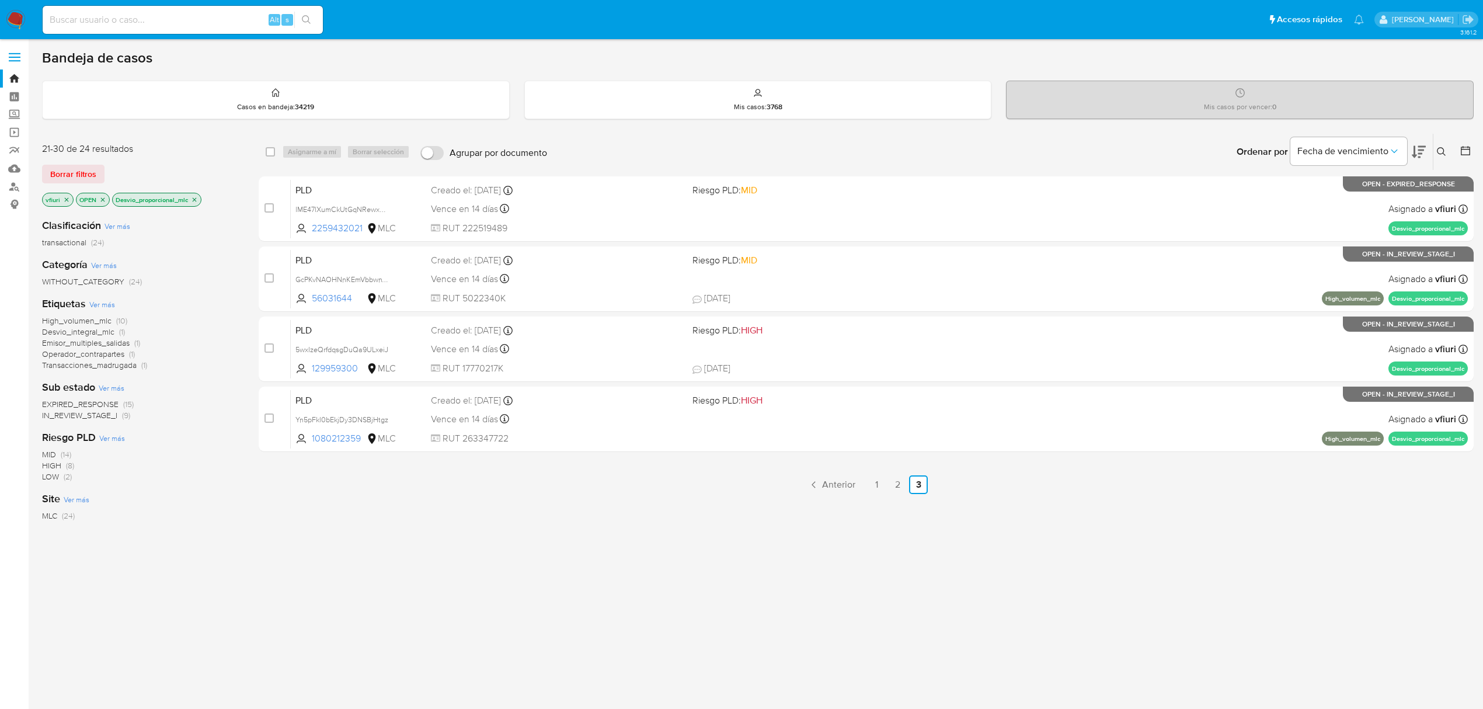
click at [1474, 153] on main "3.161.2" at bounding box center [741, 355] width 1483 height 711
click at [1469, 152] on icon at bounding box center [1466, 151] width 12 height 12
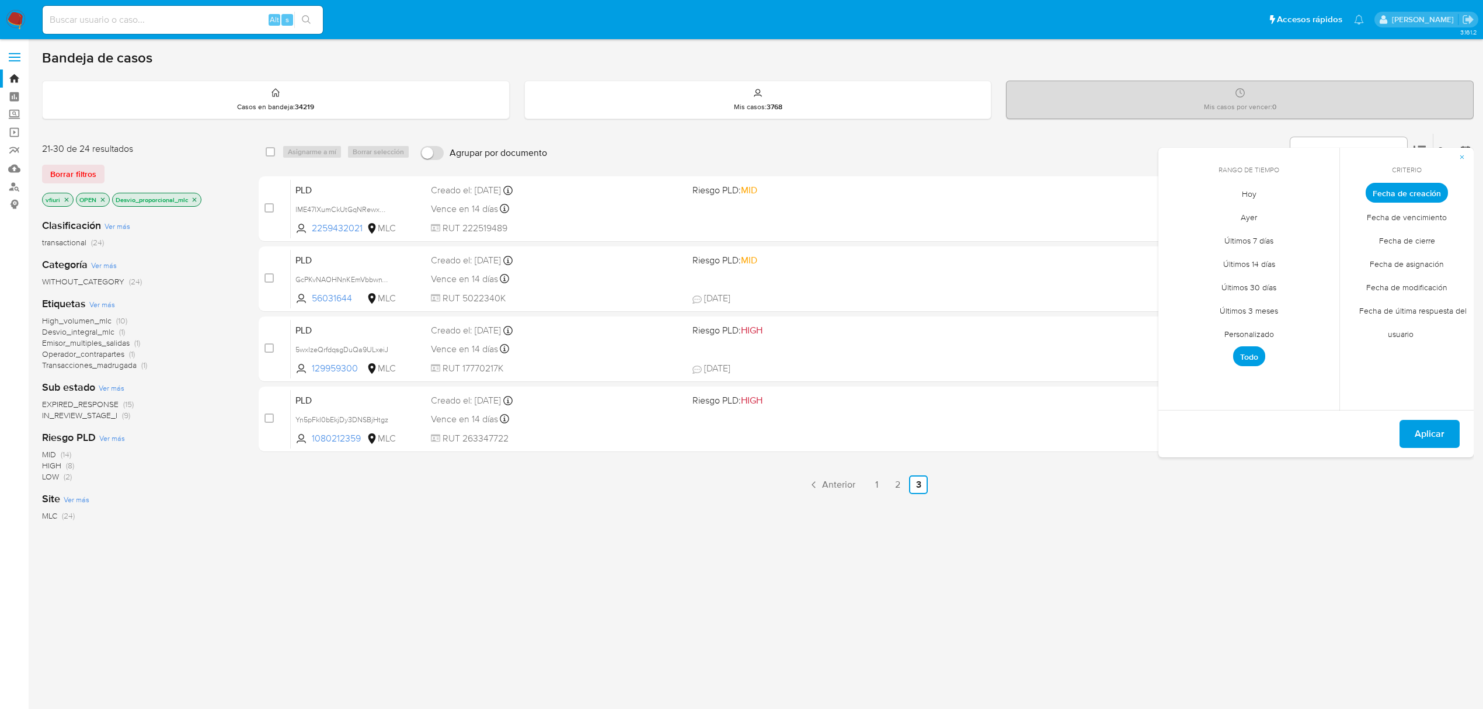
click at [1232, 333] on span "Personalizado" at bounding box center [1249, 334] width 74 height 24
click at [1174, 214] on icon "Mes anterior" at bounding box center [1176, 214] width 5 height 8
click at [1294, 281] on button "12" at bounding box center [1295, 281] width 19 height 19
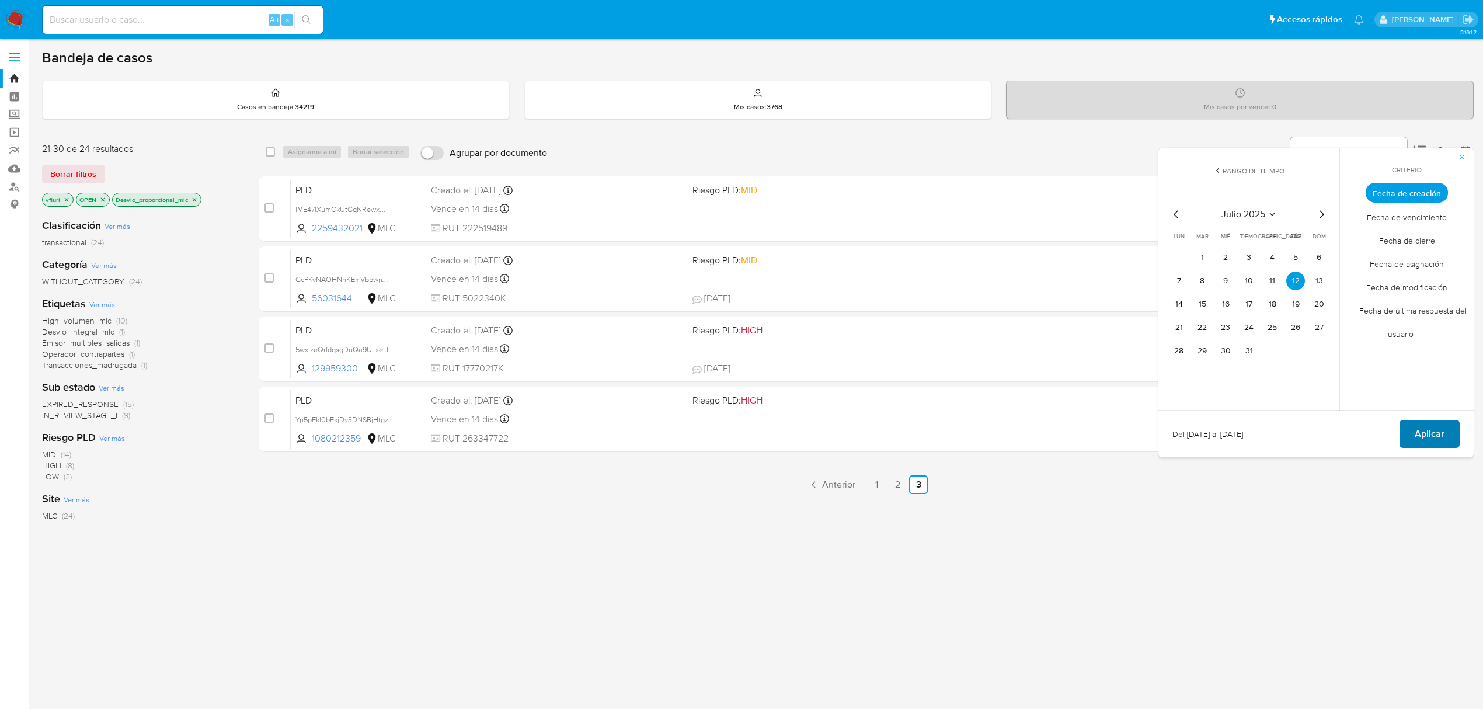
click at [1413, 430] on button "Aplicar" at bounding box center [1430, 434] width 60 height 28
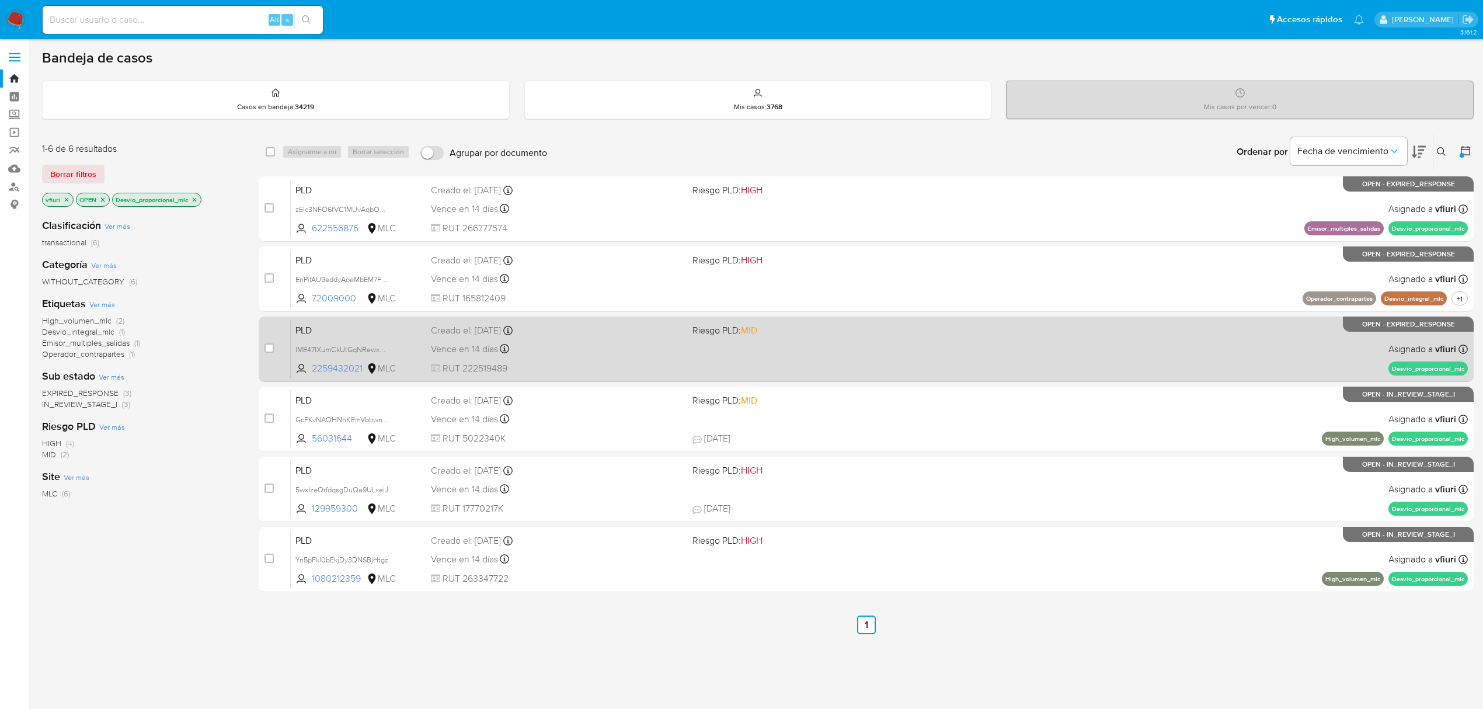
click at [592, 335] on div "Creado el: 12/07/2025 Creado el: 12/07/2025 16:05:53" at bounding box center [557, 330] width 252 height 13
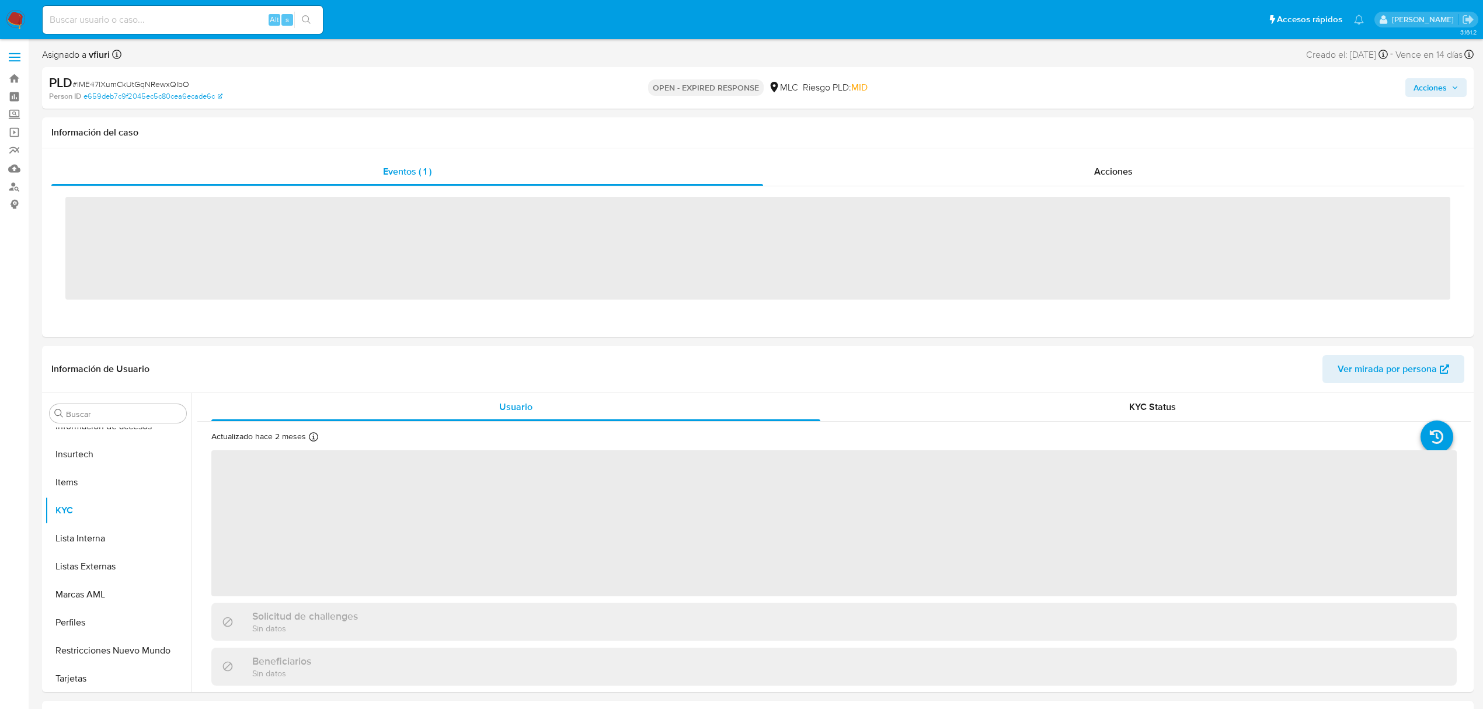
scroll to position [549, 0]
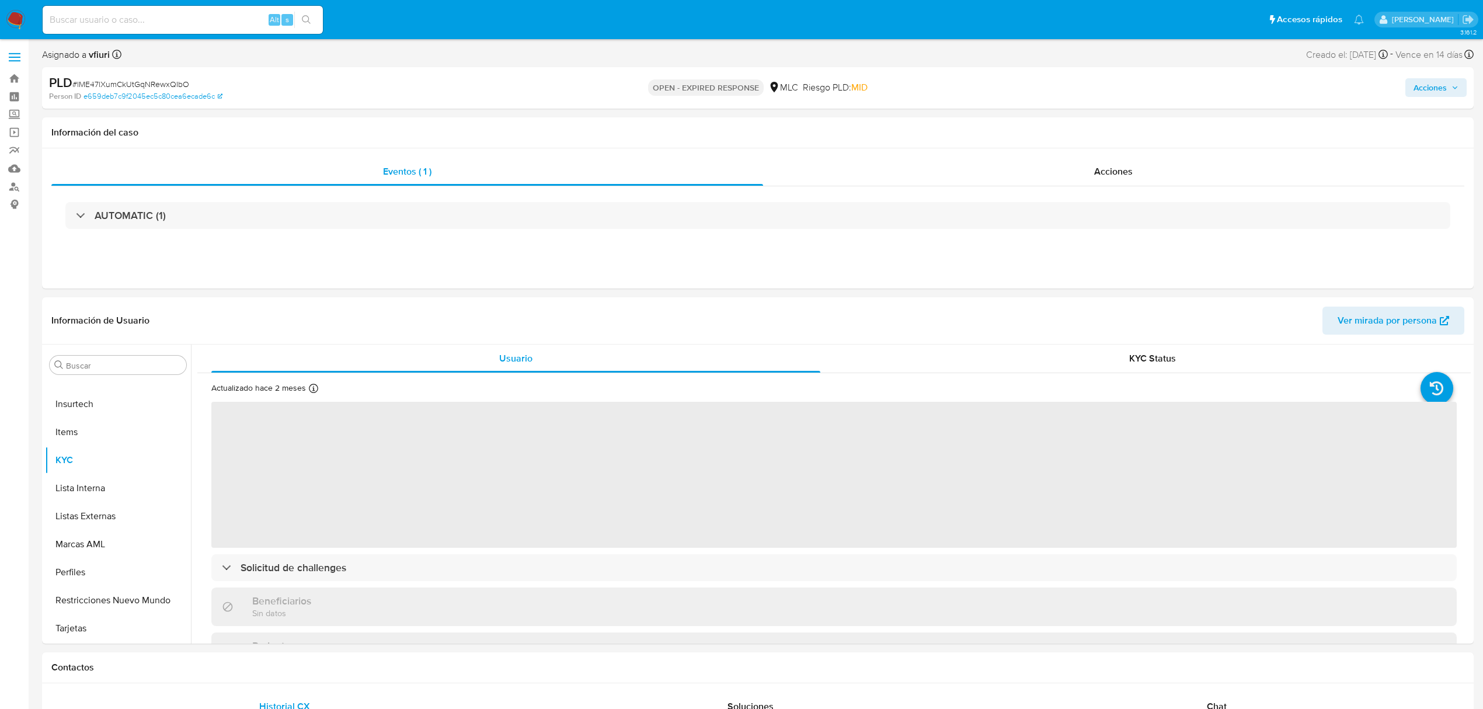
select select "10"
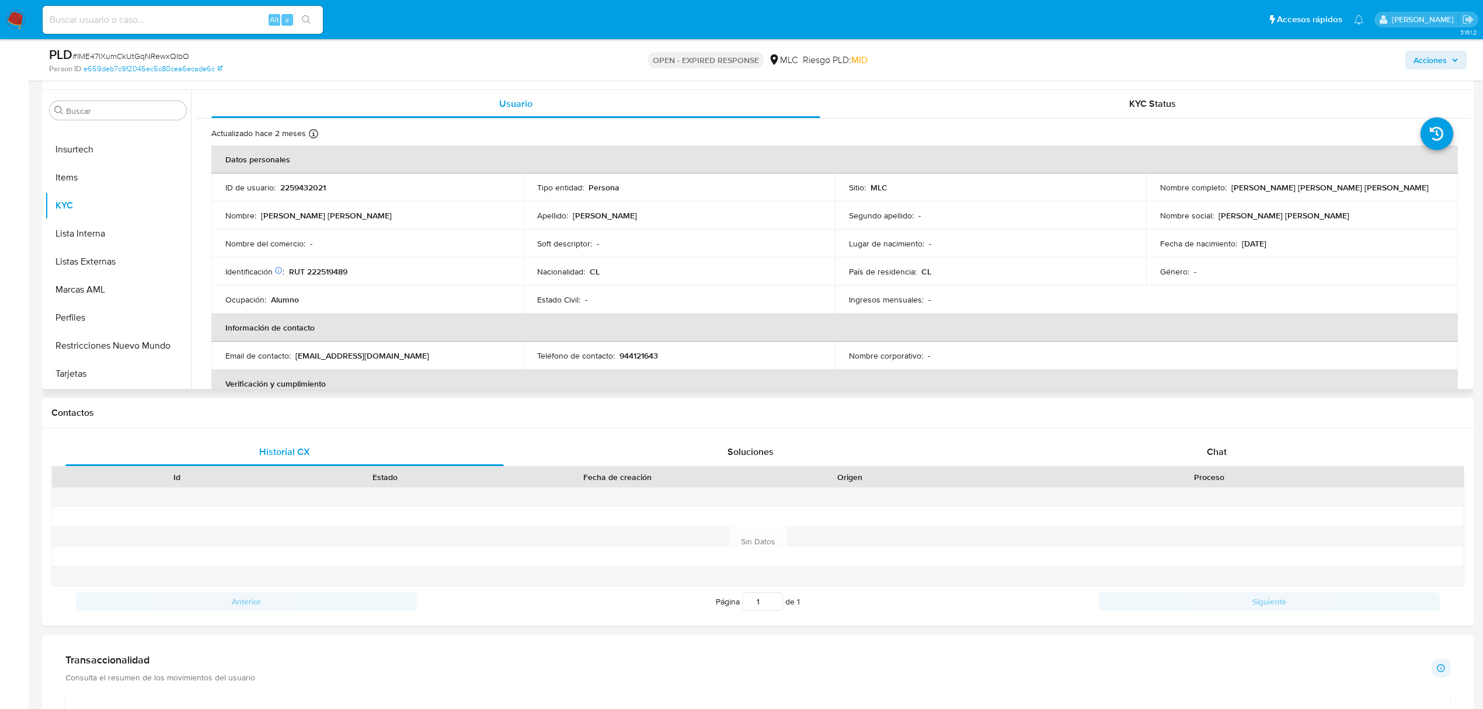
scroll to position [234, 0]
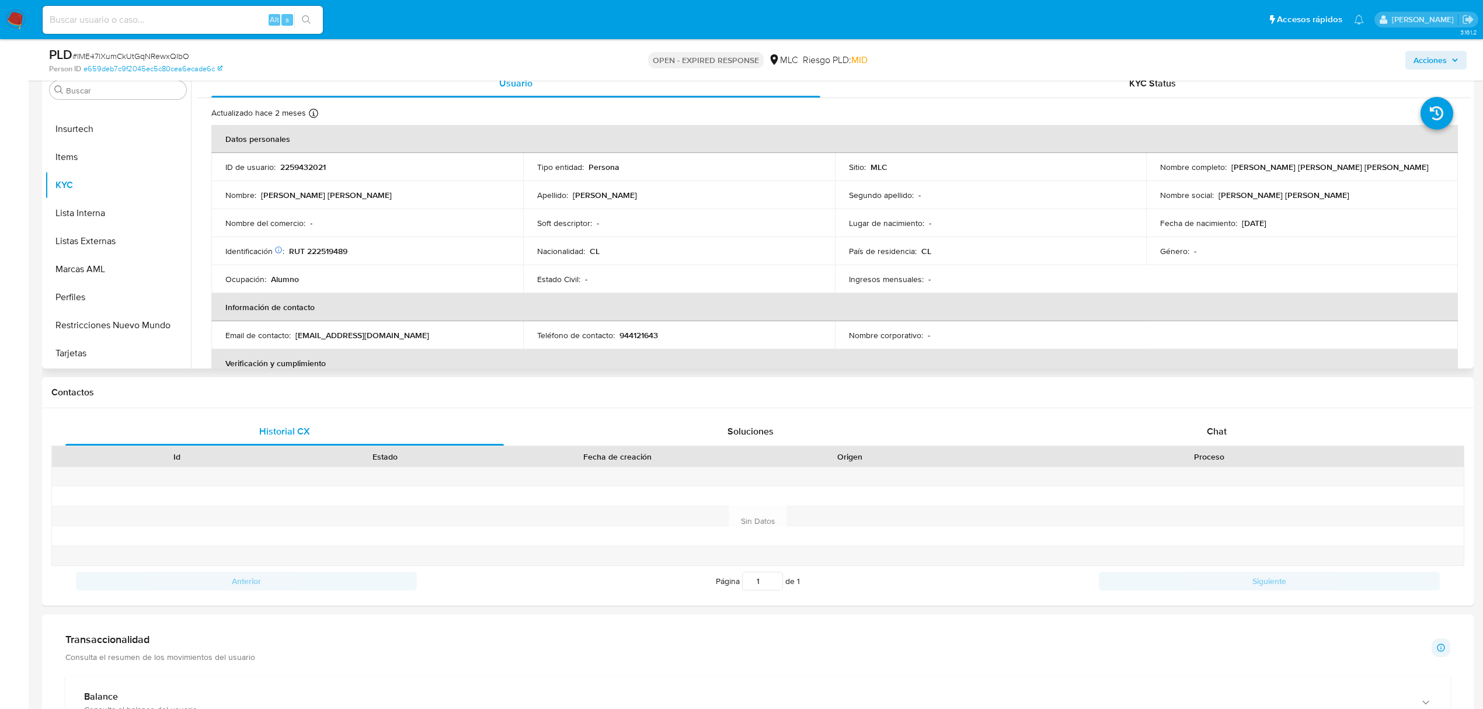
click at [299, 166] on p "2259432021" at bounding box center [303, 167] width 46 height 11
copy p "2259432021"
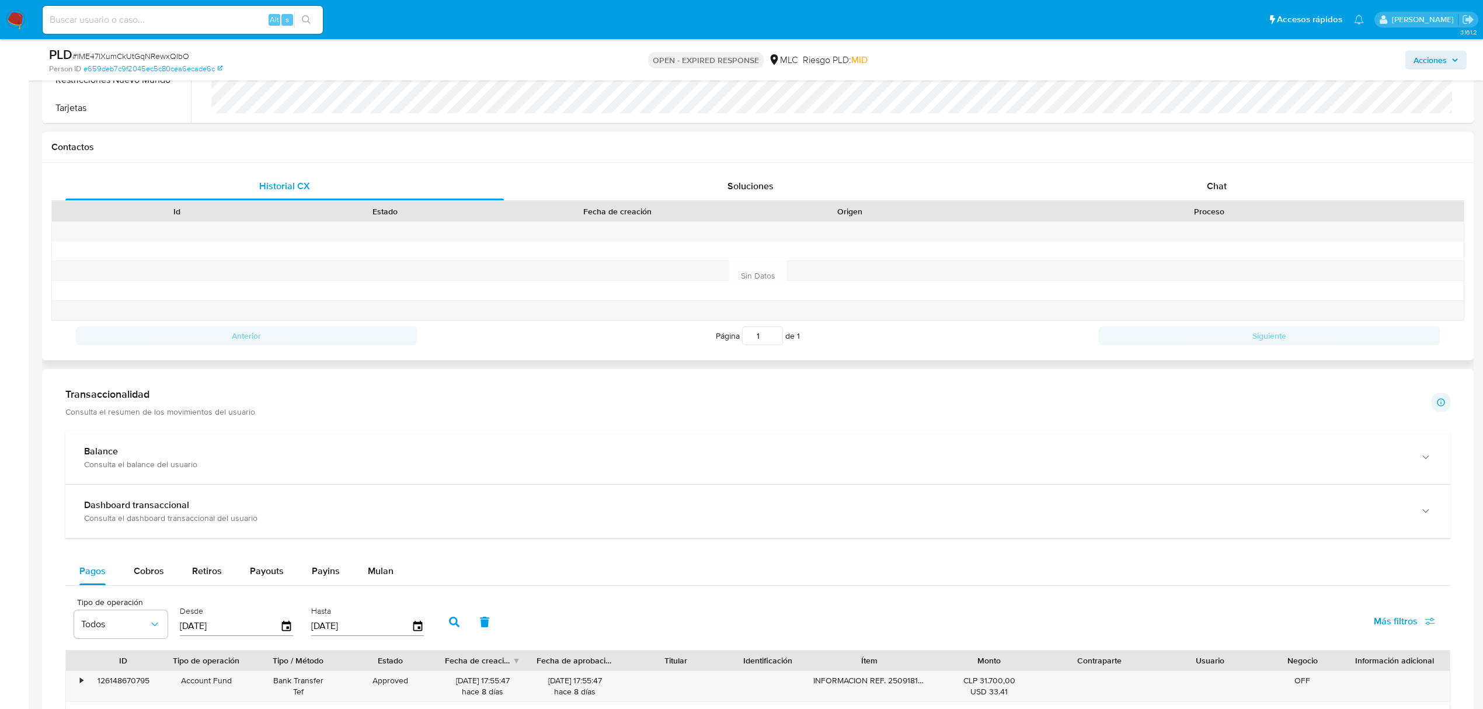
scroll to position [622, 0]
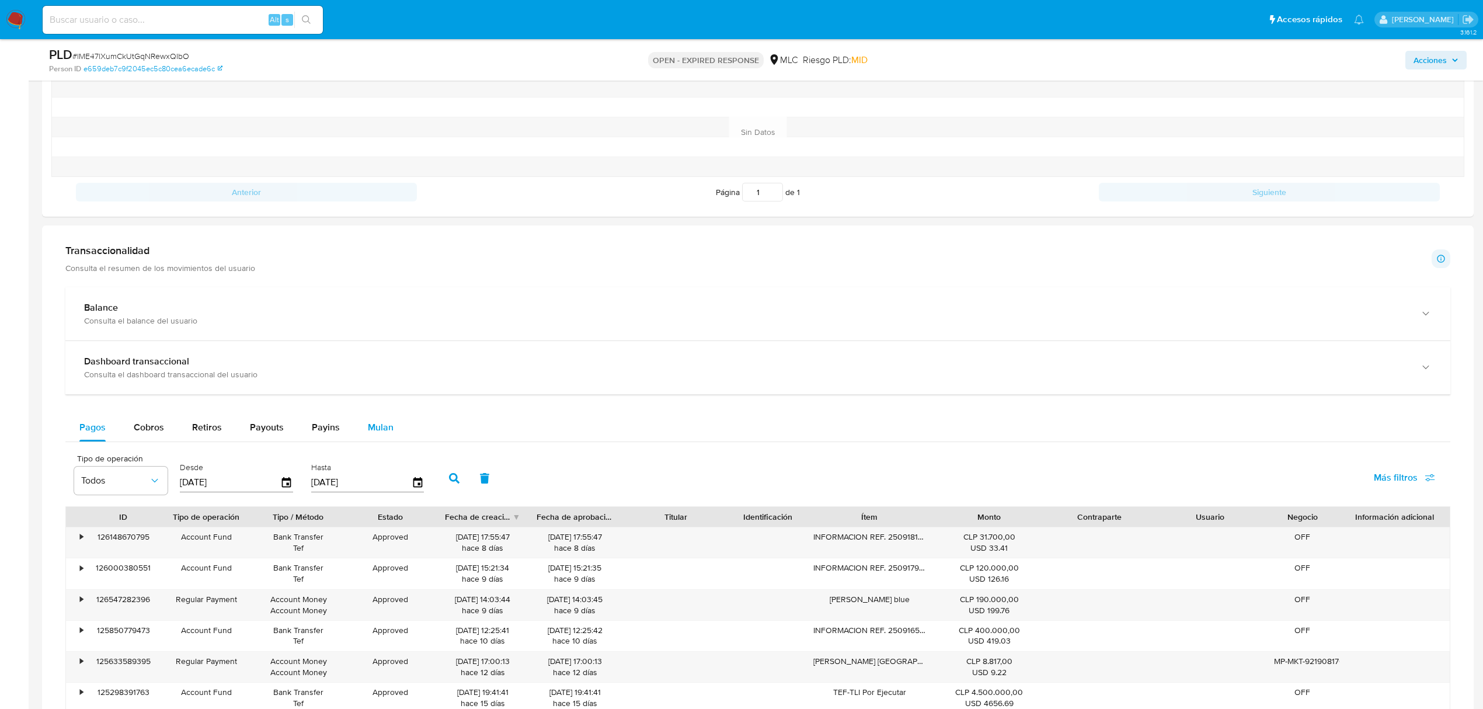
click at [376, 427] on span "Mulan" at bounding box center [381, 426] width 26 height 13
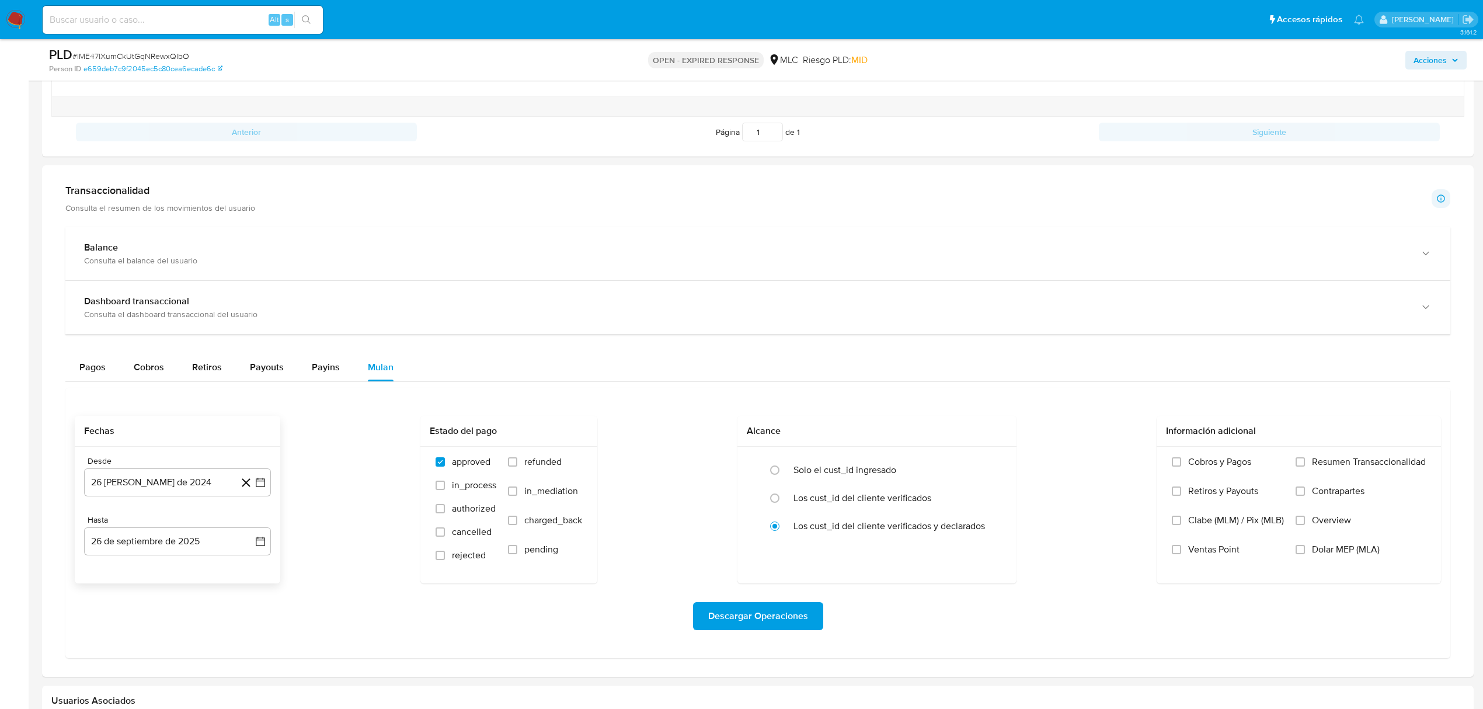
scroll to position [778, 0]
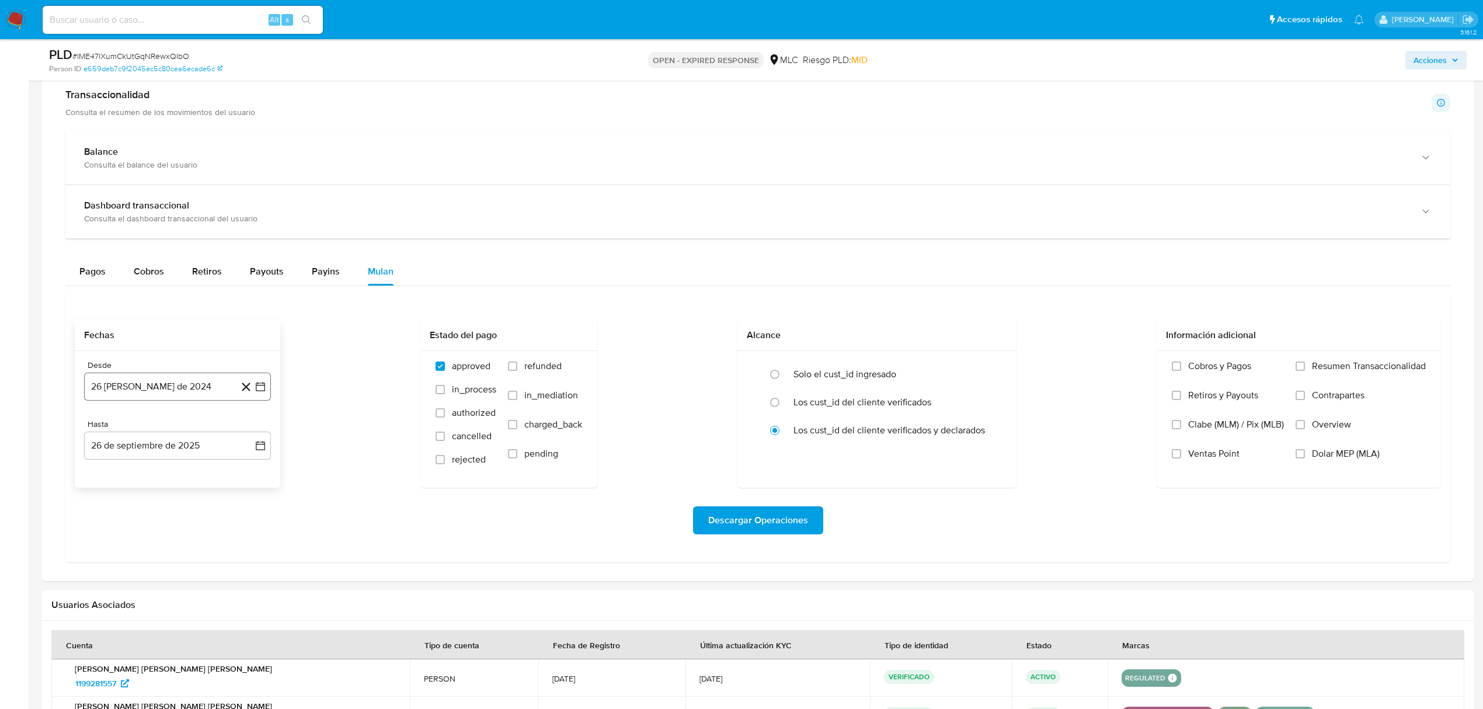
click at [256, 391] on icon "button" at bounding box center [260, 386] width 9 height 9
click at [251, 423] on div "agosto 2024 agosto 2024 lun lunes mar martes mié miércoles jue jueves vie viern…" at bounding box center [177, 497] width 187 height 185
click at [250, 433] on icon "Mes siguiente" at bounding box center [250, 429] width 14 height 14
click at [132, 523] on button "10" at bounding box center [130, 519] width 19 height 19
click at [263, 457] on button "26 de septiembre de 2025" at bounding box center [177, 445] width 187 height 28
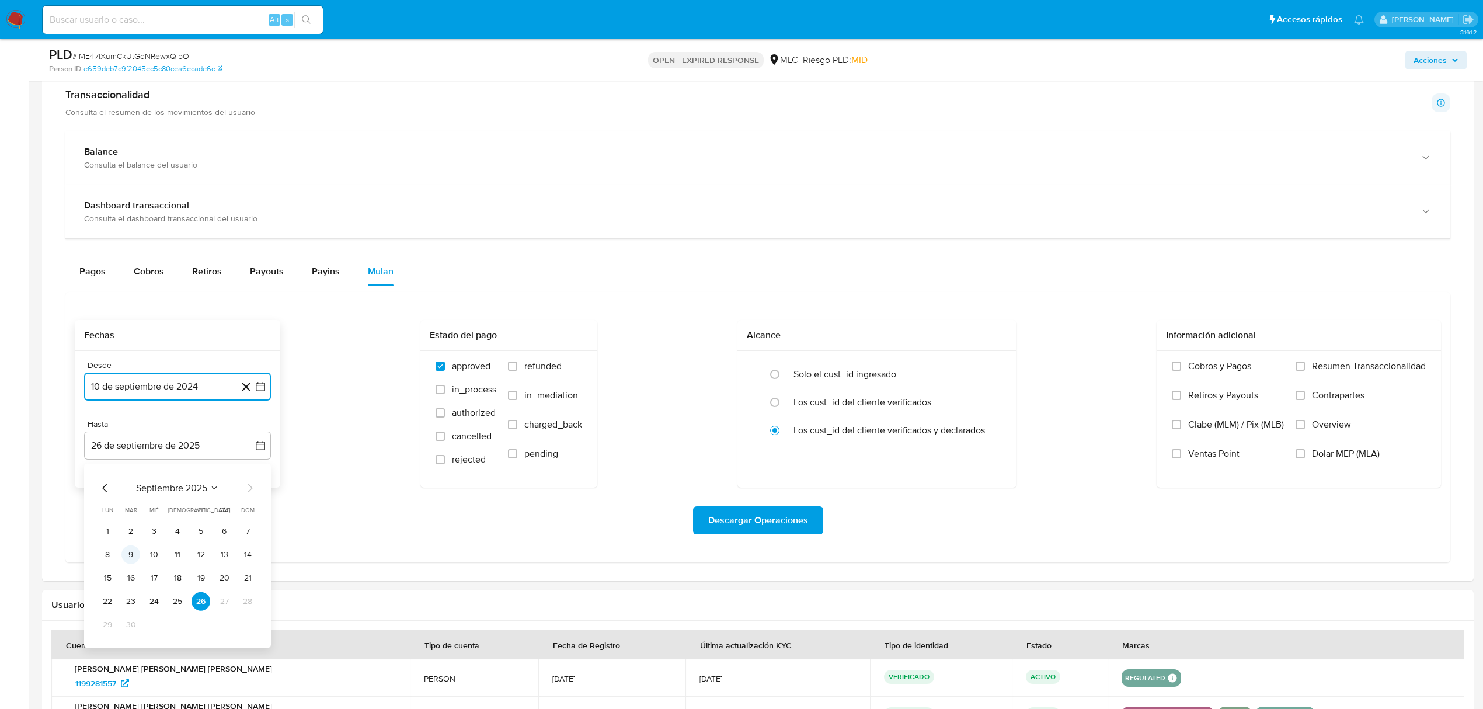
click at [131, 561] on button "9" at bounding box center [130, 554] width 19 height 19
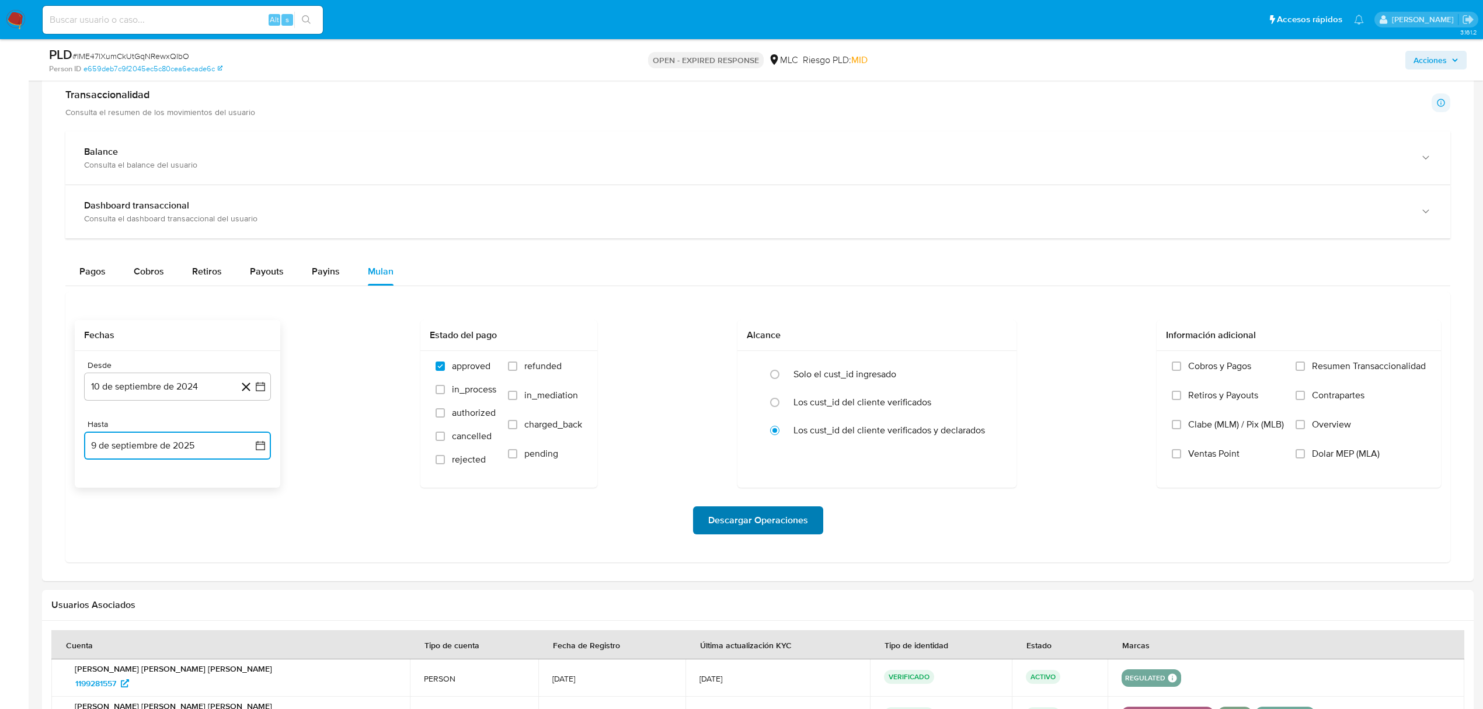
click at [793, 533] on span "Descargar Operaciones" at bounding box center [758, 520] width 100 height 26
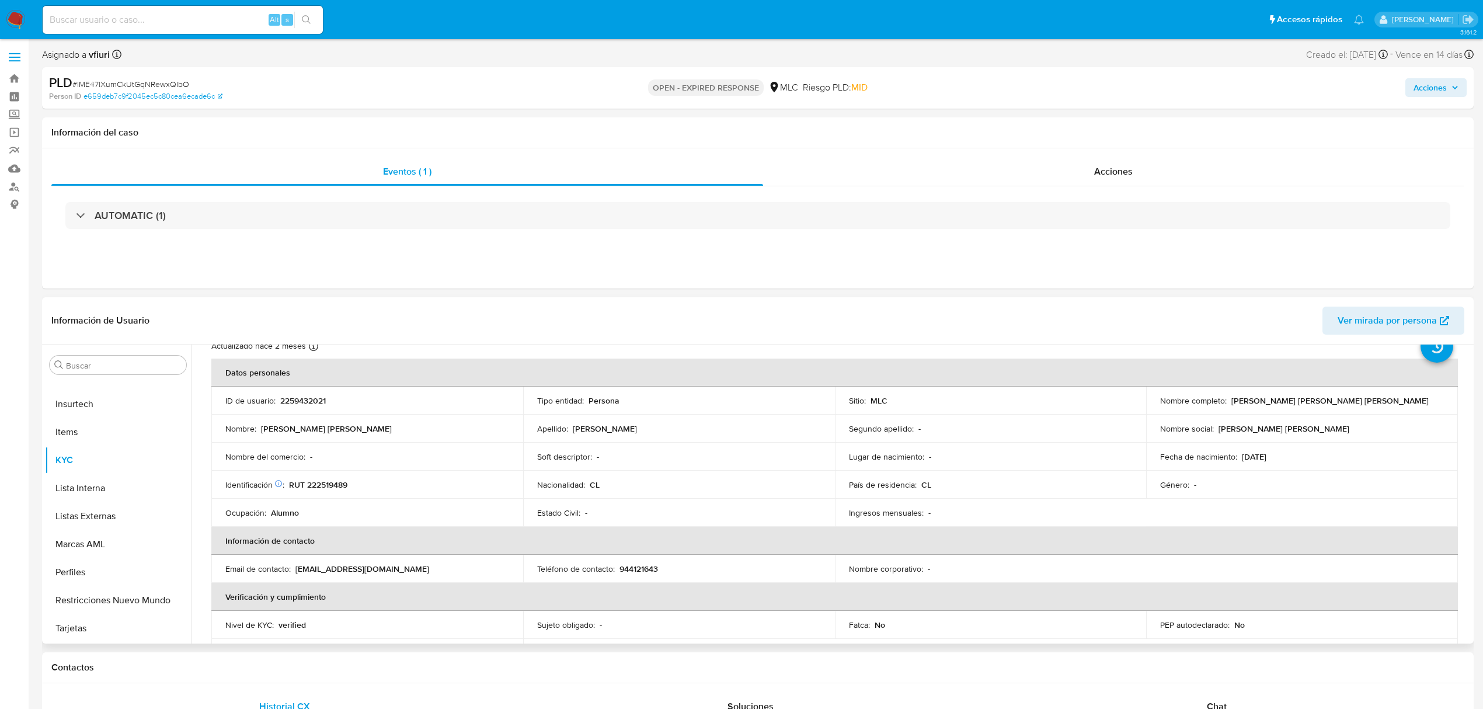
scroll to position [0, 0]
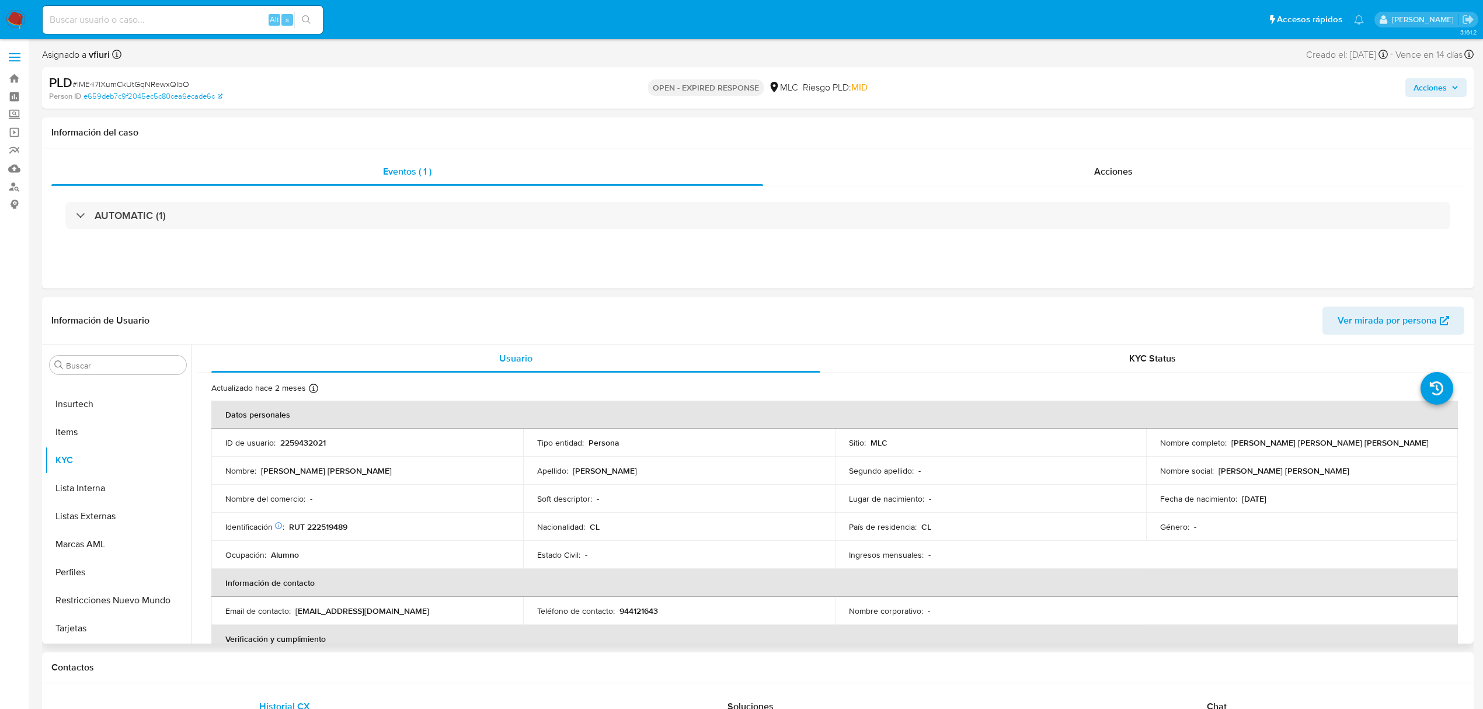
click at [302, 442] on p "2259432021" at bounding box center [303, 442] width 46 height 11
copy p "2259432021"
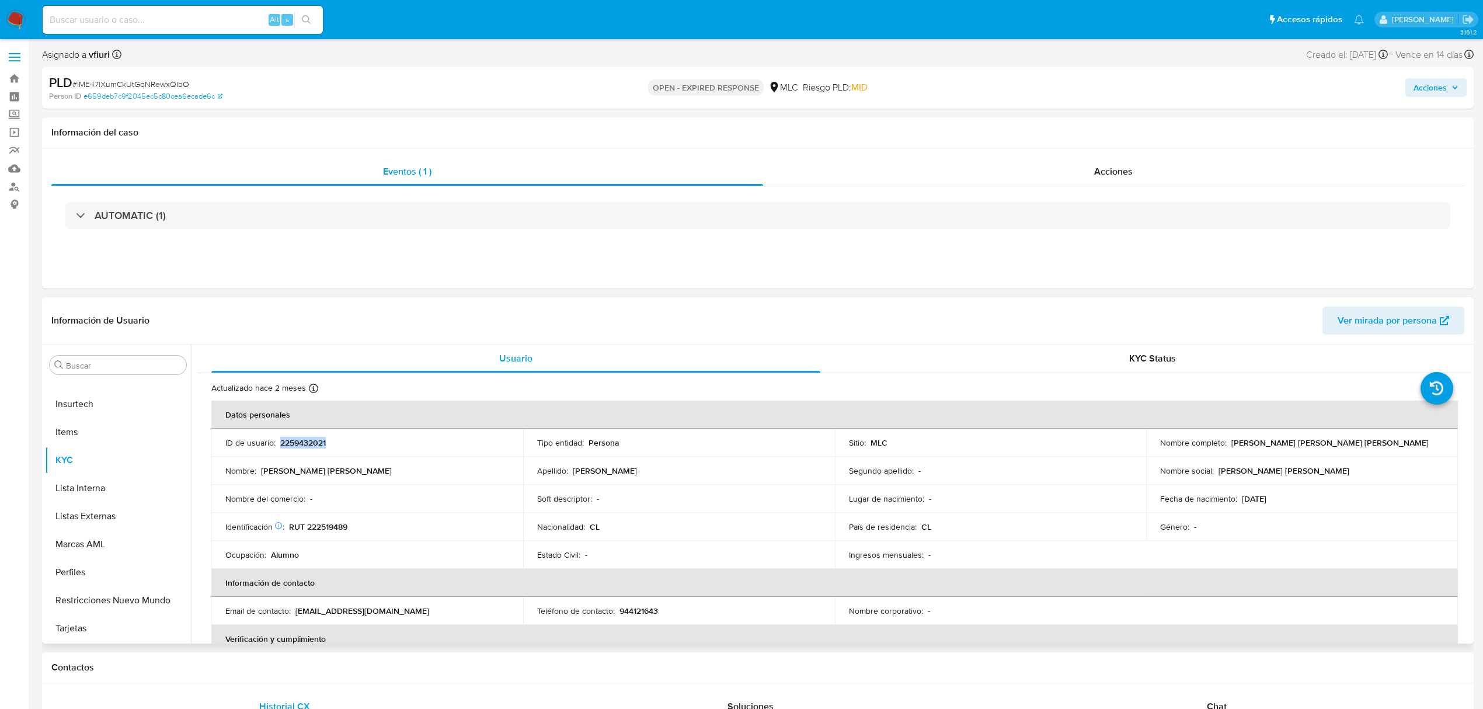
copy p "2259432021"
click at [116, 82] on span "# lME47lXumCkUtGqNRewxQIbO" at bounding box center [130, 84] width 117 height 12
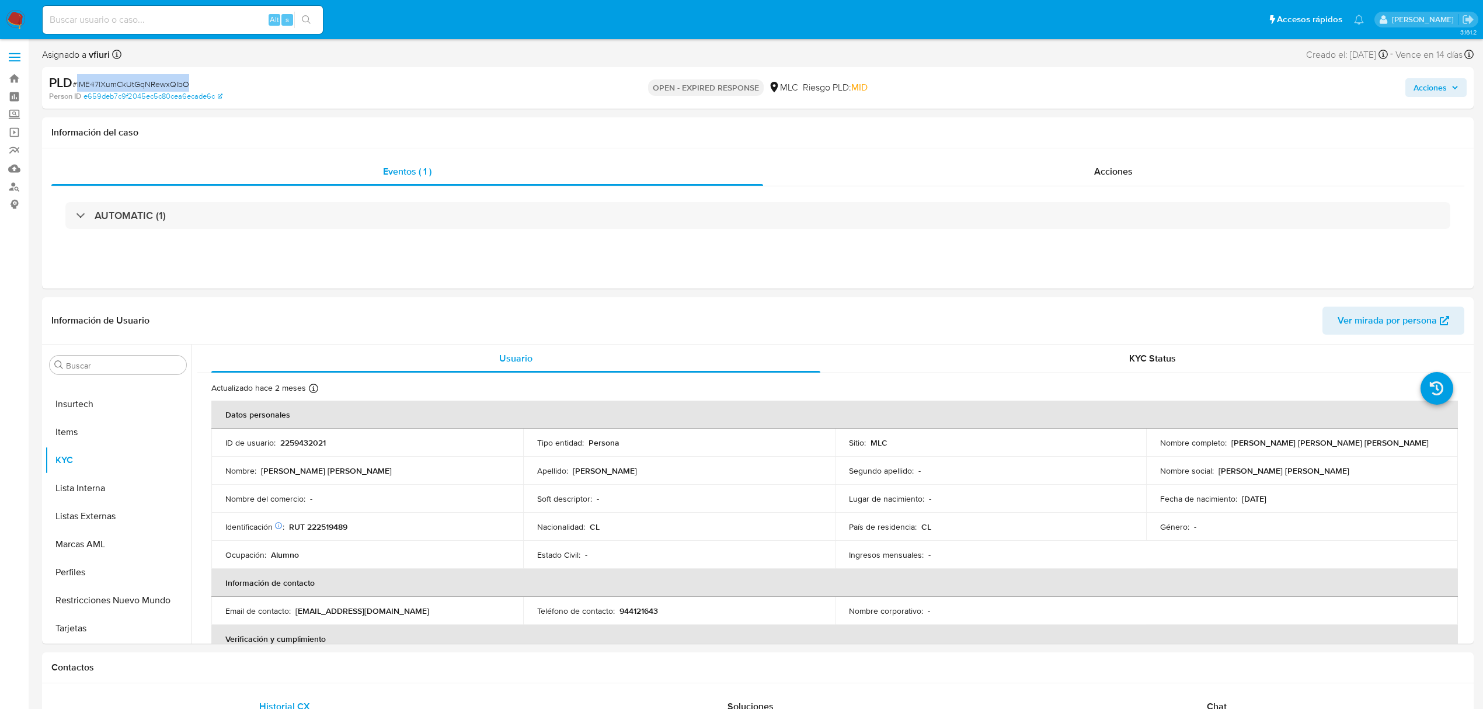
copy span "lME47lXumCkUtGqNRewxQIbO"
click at [95, 465] on button "KYC" at bounding box center [113, 460] width 137 height 28
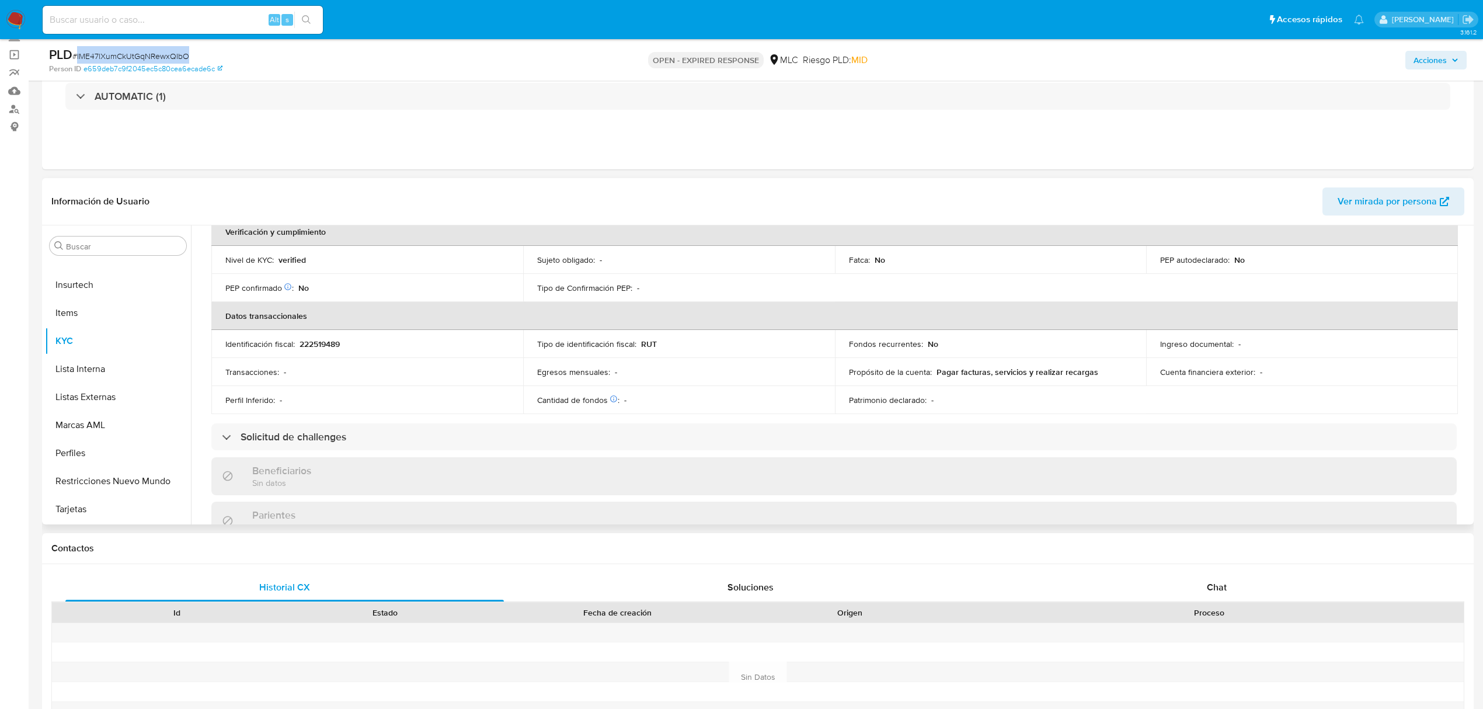
scroll to position [54, 0]
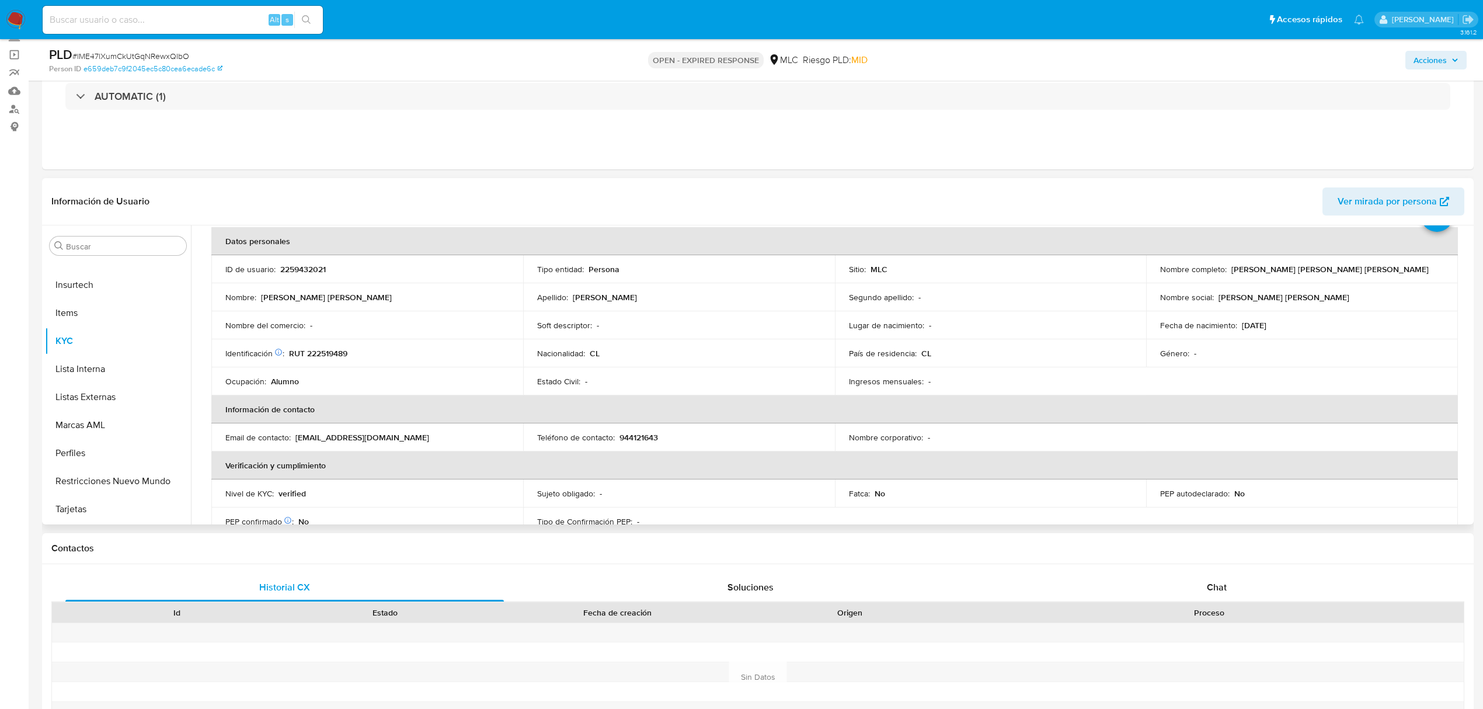
click at [318, 353] on p "RUT 222519489" at bounding box center [318, 353] width 58 height 11
copy p "222519489"
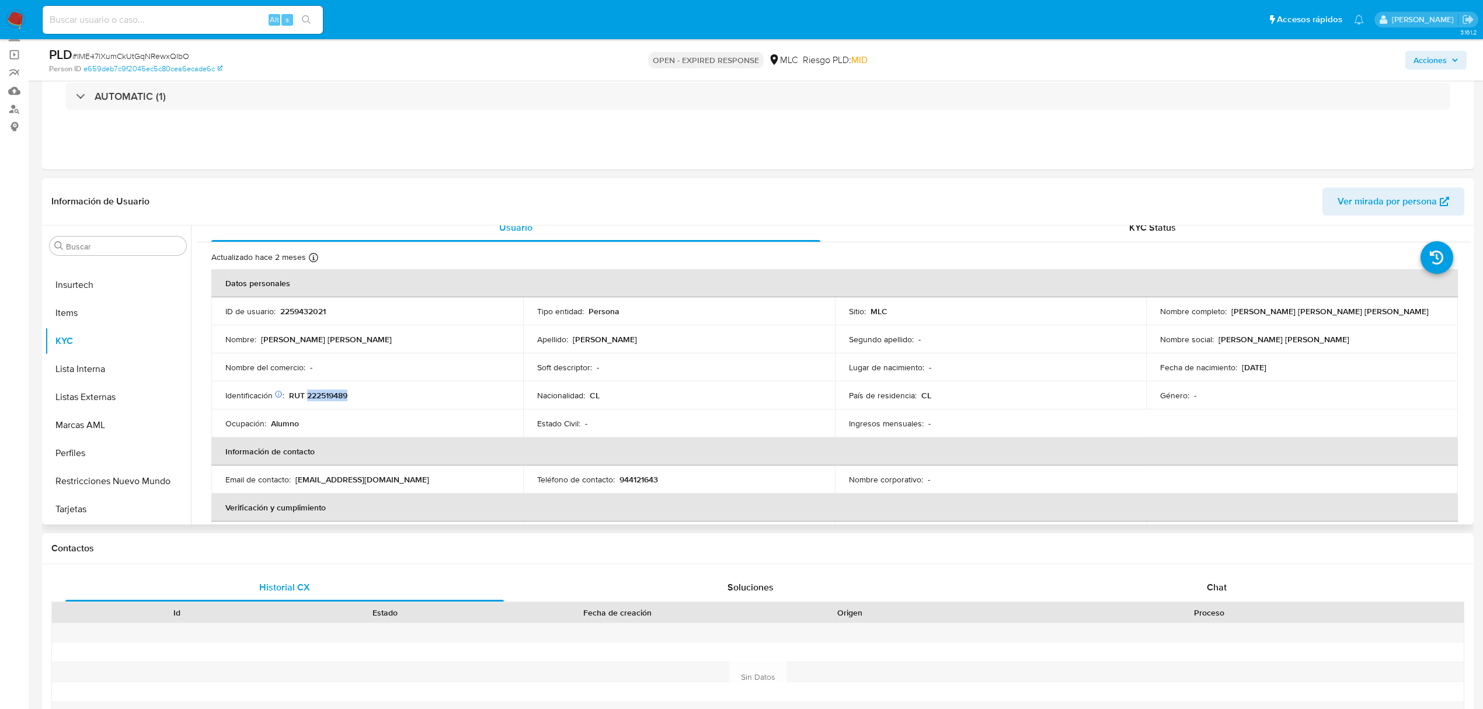
scroll to position [11, 0]
copy p "222519489"
click at [103, 410] on button "Cruces y Relaciones" at bounding box center [113, 414] width 137 height 28
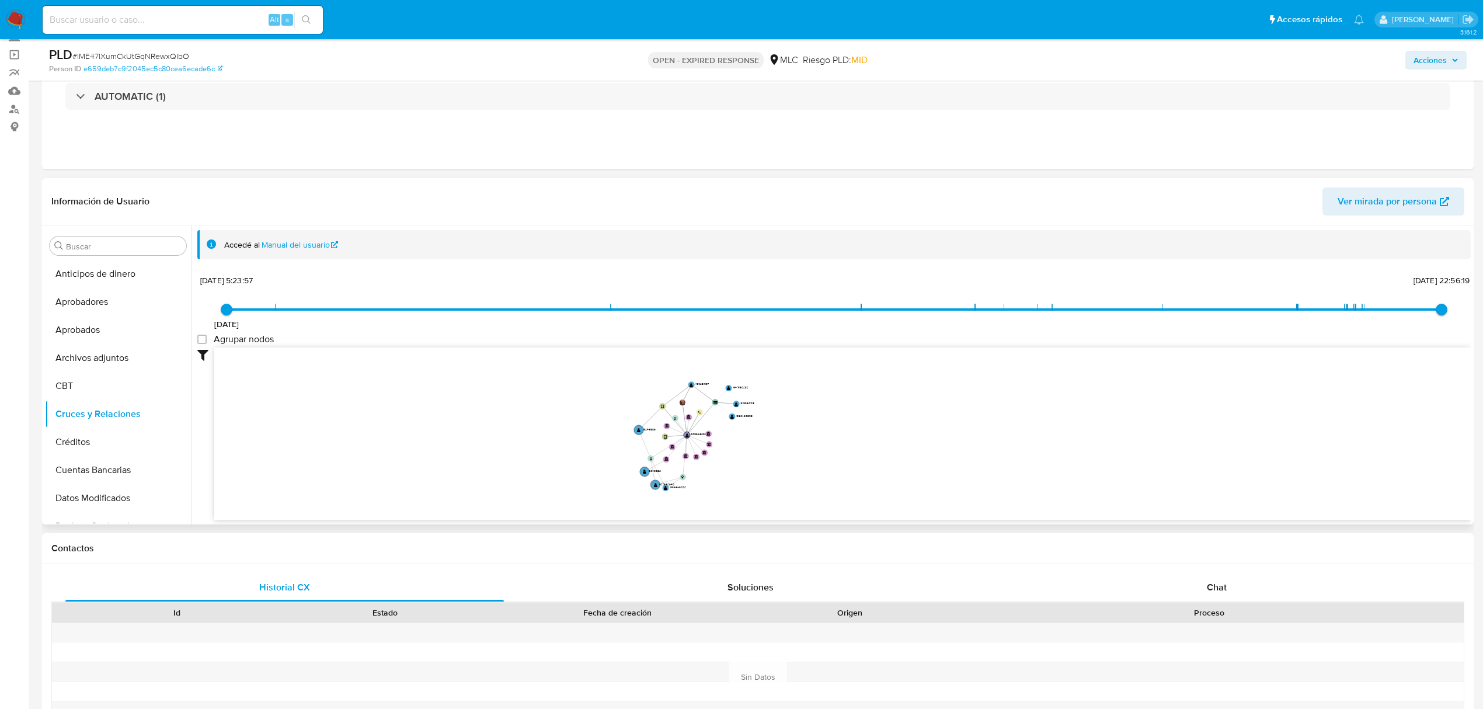
drag, startPoint x: 925, startPoint y: 406, endPoint x: 1015, endPoint y: 387, distance: 91.5
click at [1015, 387] on icon "user-1199281557  1199281557 user-2259432021  2259432021 device-6700e97b8f0d1e…" at bounding box center [842, 431] width 1257 height 169
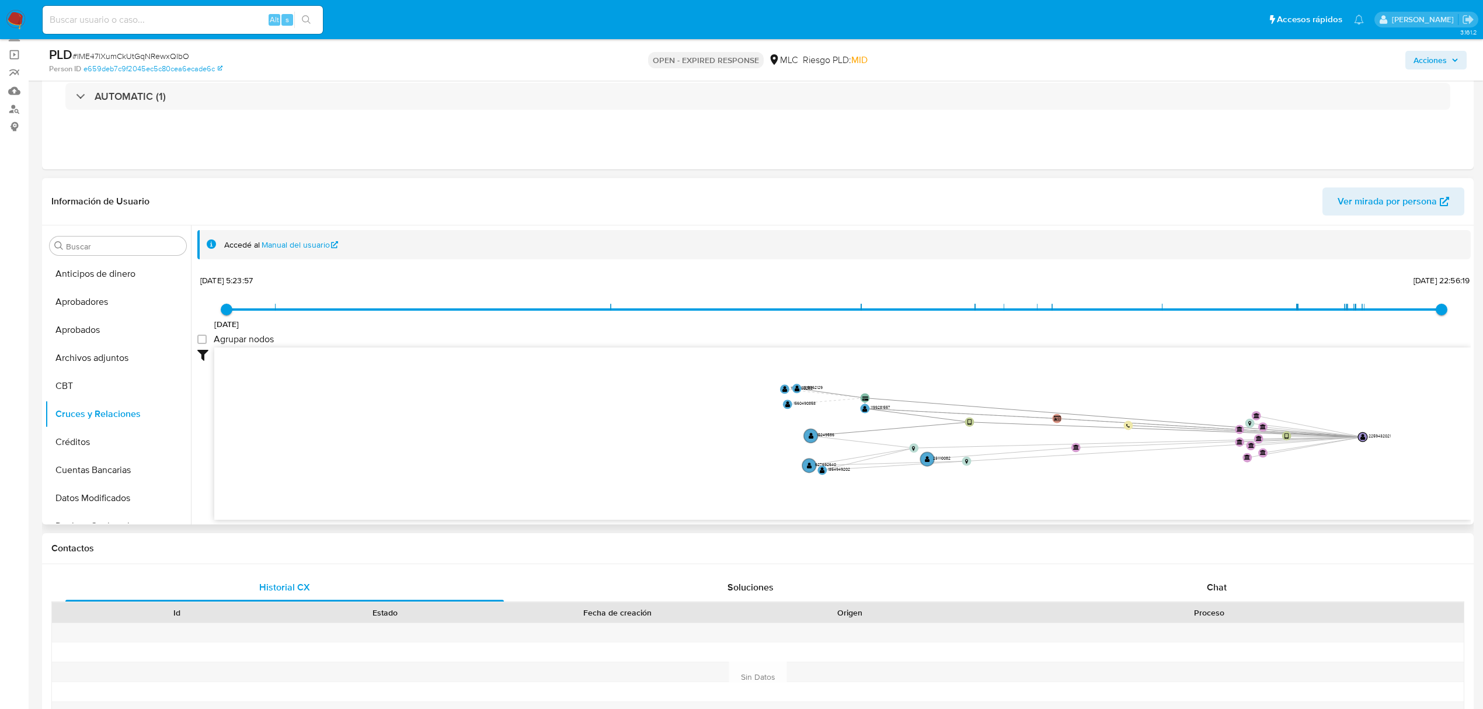
drag, startPoint x: 671, startPoint y: 424, endPoint x: 1365, endPoint y: 433, distance: 693.7
click at [1365, 433] on circle at bounding box center [1362, 436] width 9 height 9
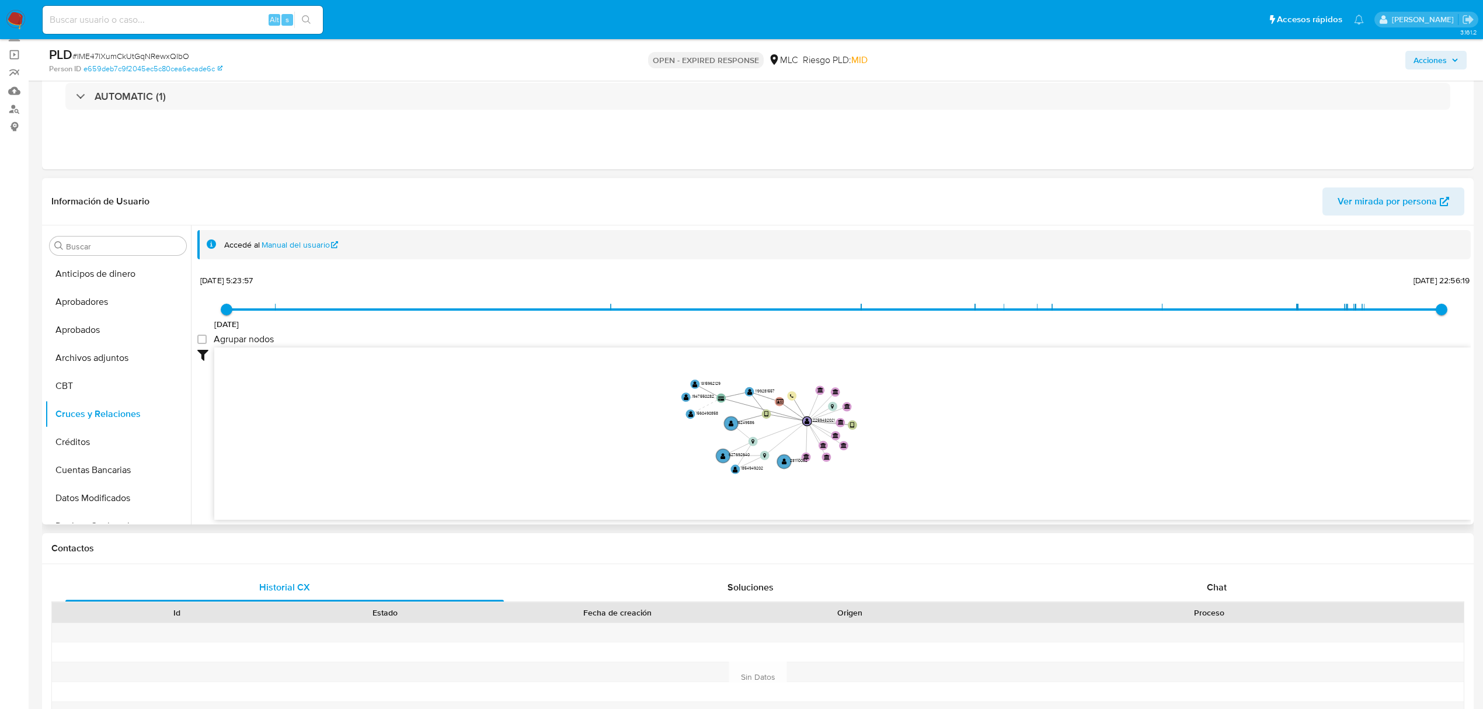
drag, startPoint x: 646, startPoint y: 428, endPoint x: 547, endPoint y: 418, distance: 99.8
click at [547, 418] on icon "user-1199281557  1199281557 user-2259432021  2259432021 device-6700e97b8f0d1e…" at bounding box center [842, 431] width 1257 height 169
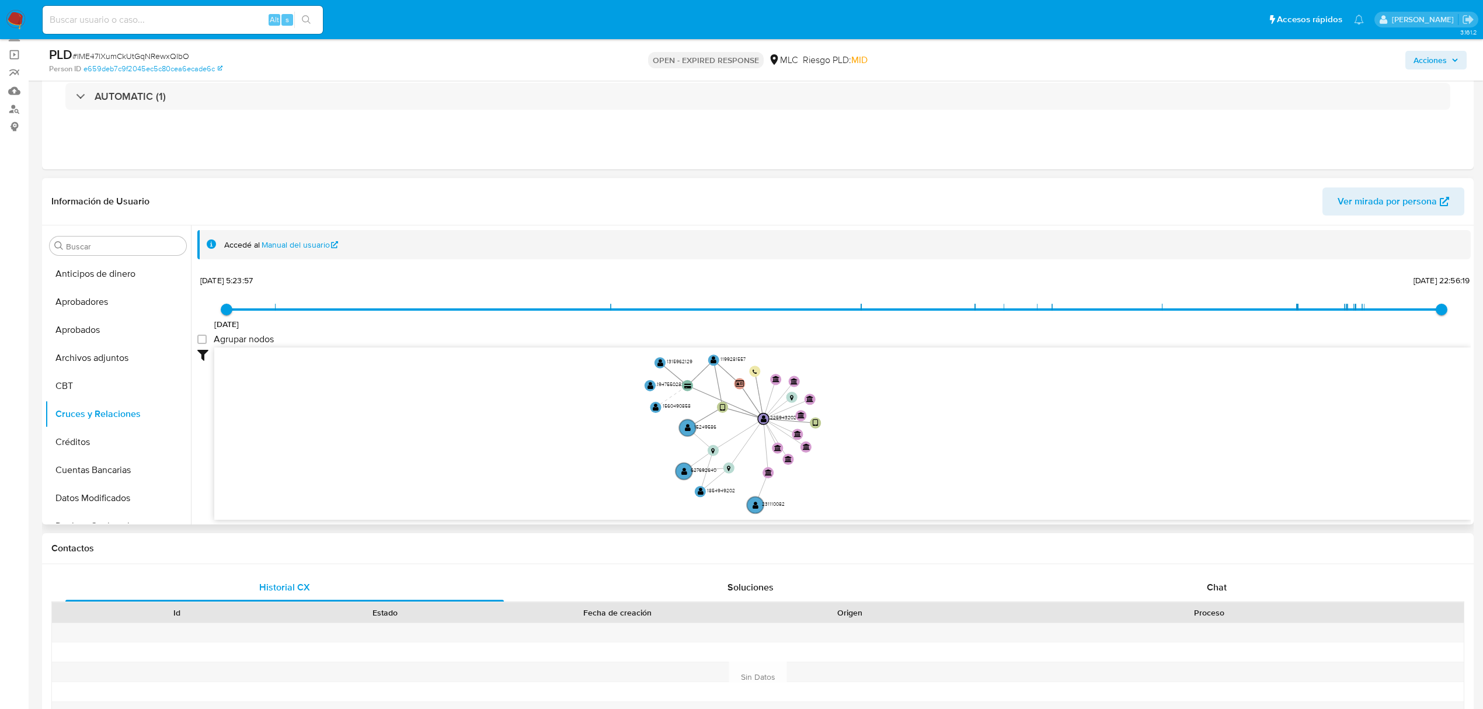
drag, startPoint x: 932, startPoint y: 425, endPoint x: 1016, endPoint y: 423, distance: 84.1
click at [1016, 423] on icon "user-1199281557  1199281557 user-2259432021  2259432021 device-6700e97b8f0d1e…" at bounding box center [842, 431] width 1257 height 169
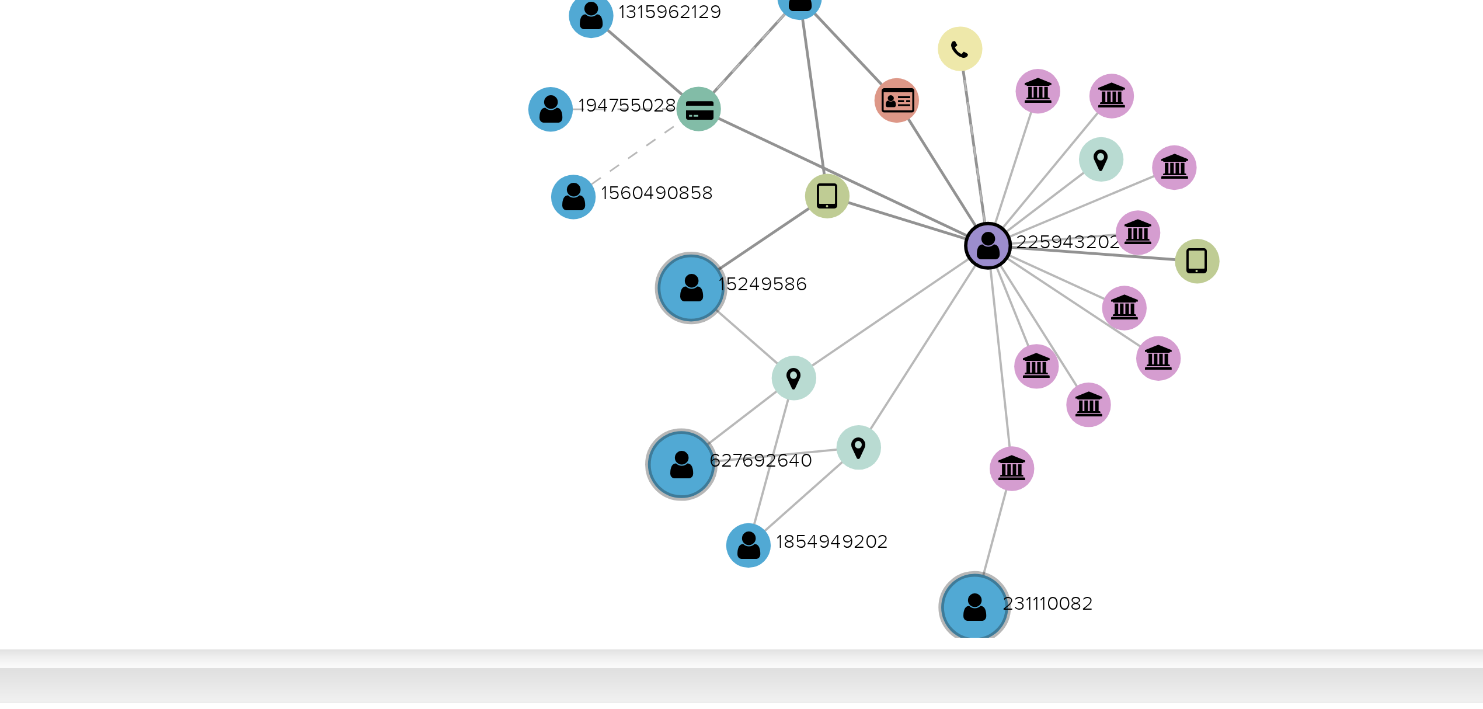
scroll to position [78, 0]
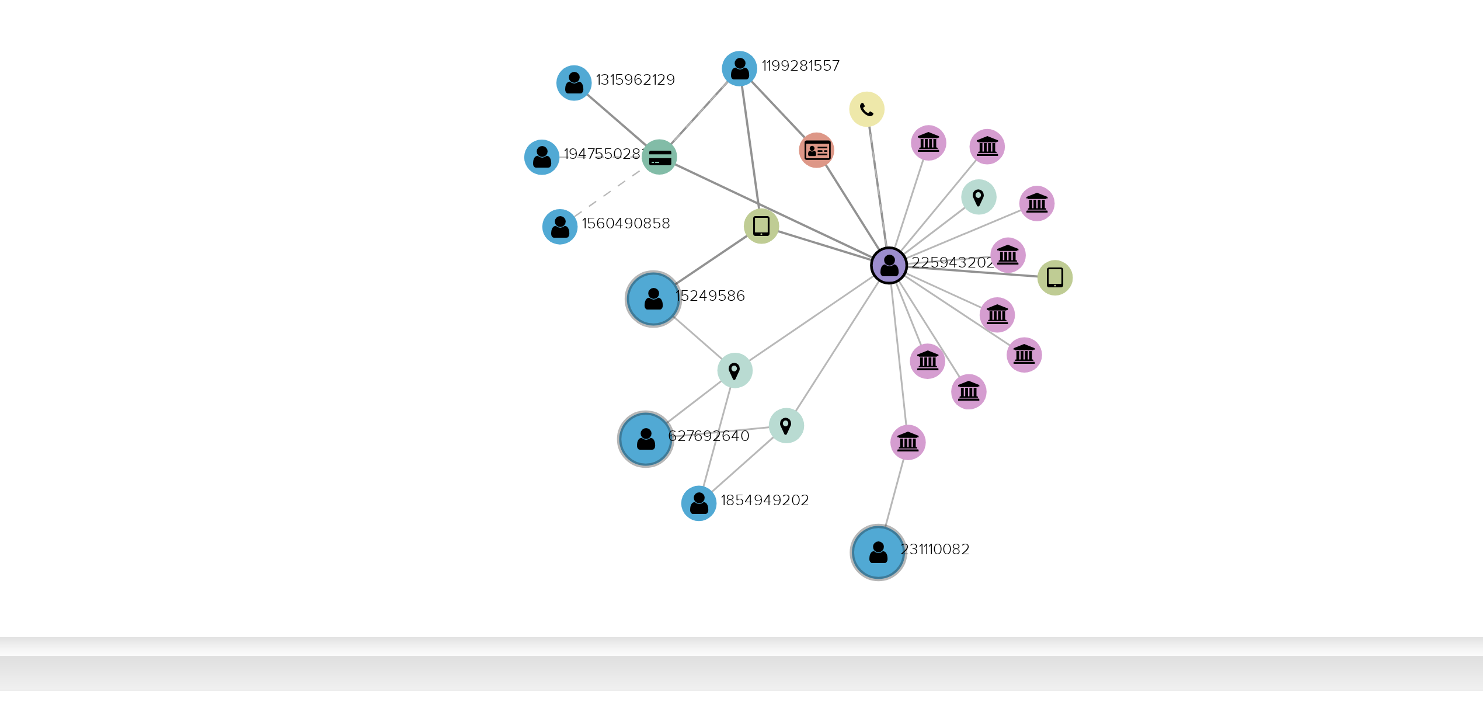
drag, startPoint x: 838, startPoint y: 456, endPoint x: 793, endPoint y: 458, distance: 45.0
click at [793, 458] on icon "user-1199281557  1199281557 user-2259432021  2259432021 device-6700e97b8f0d1e…" at bounding box center [842, 431] width 1257 height 169
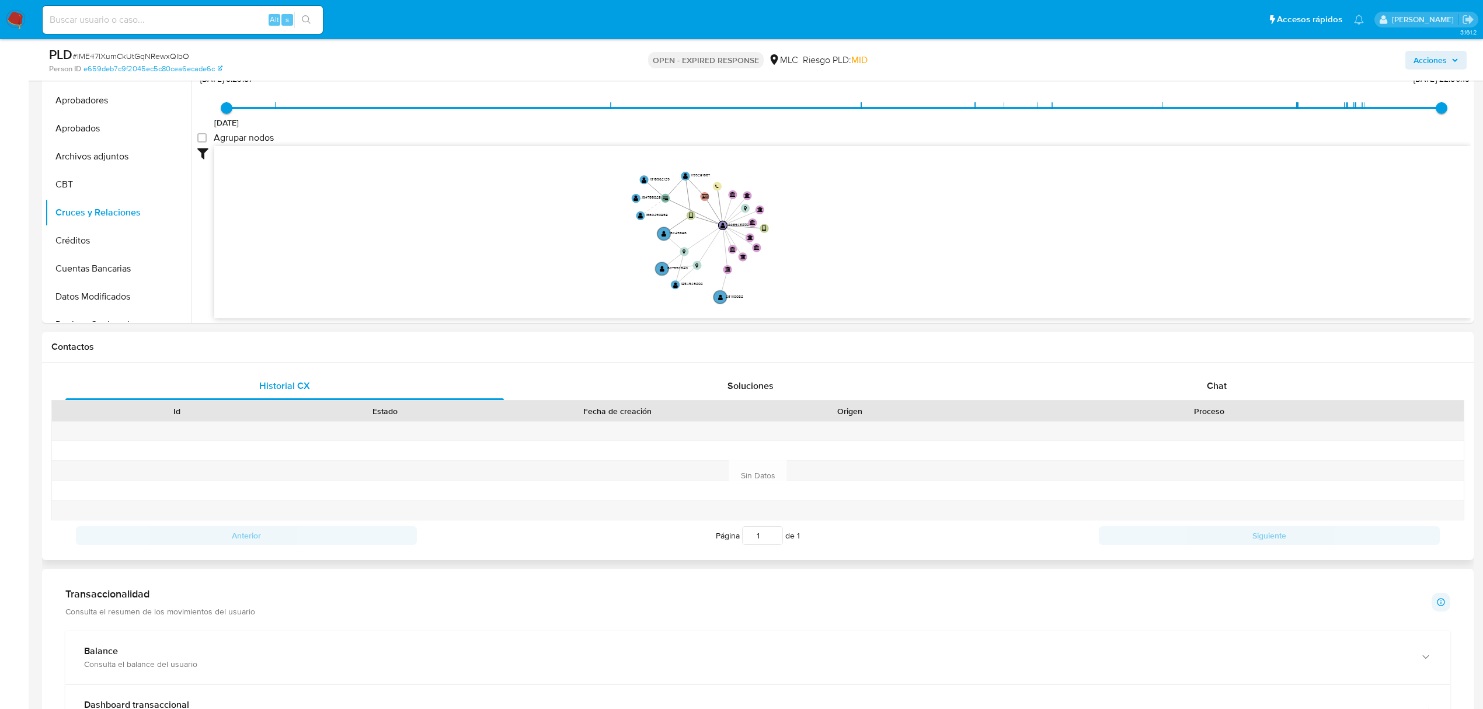
scroll to position [311, 0]
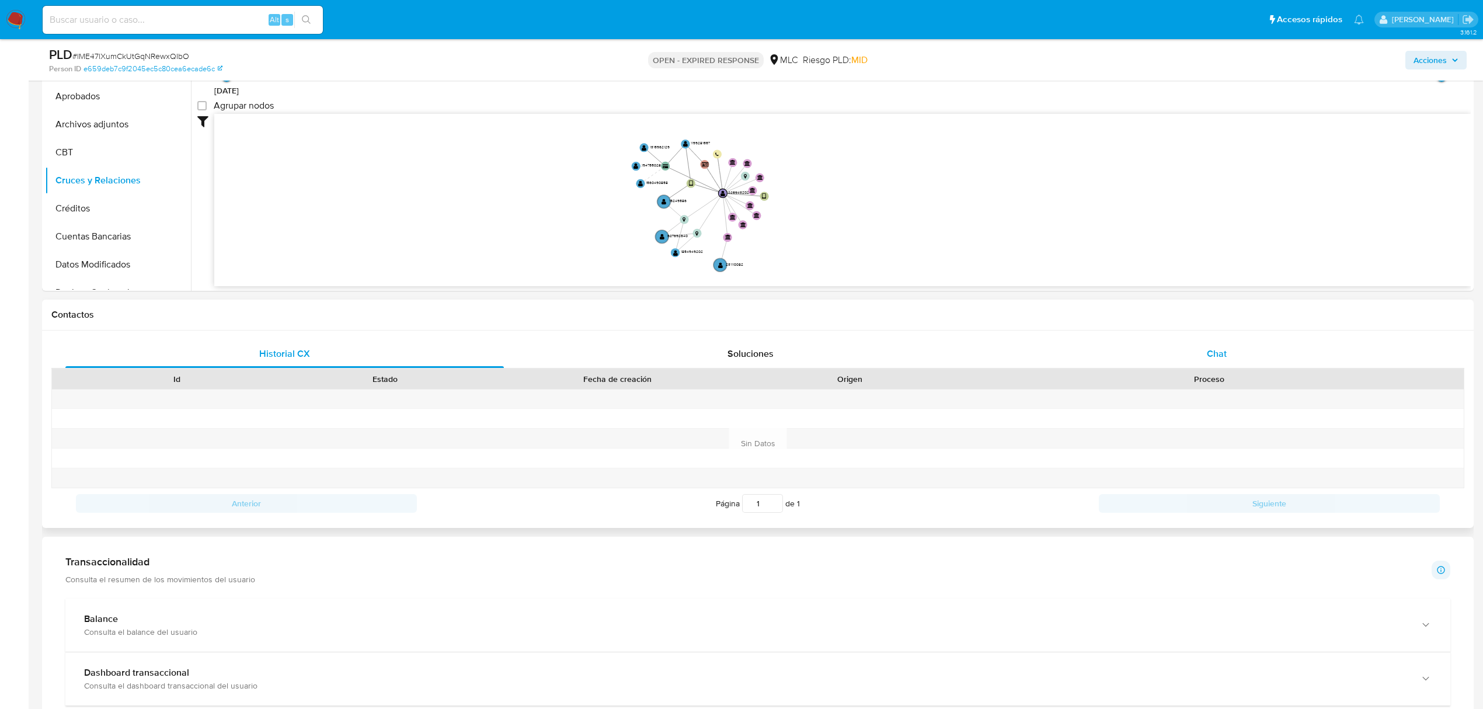
click at [1225, 363] on div "Chat" at bounding box center [1217, 354] width 439 height 28
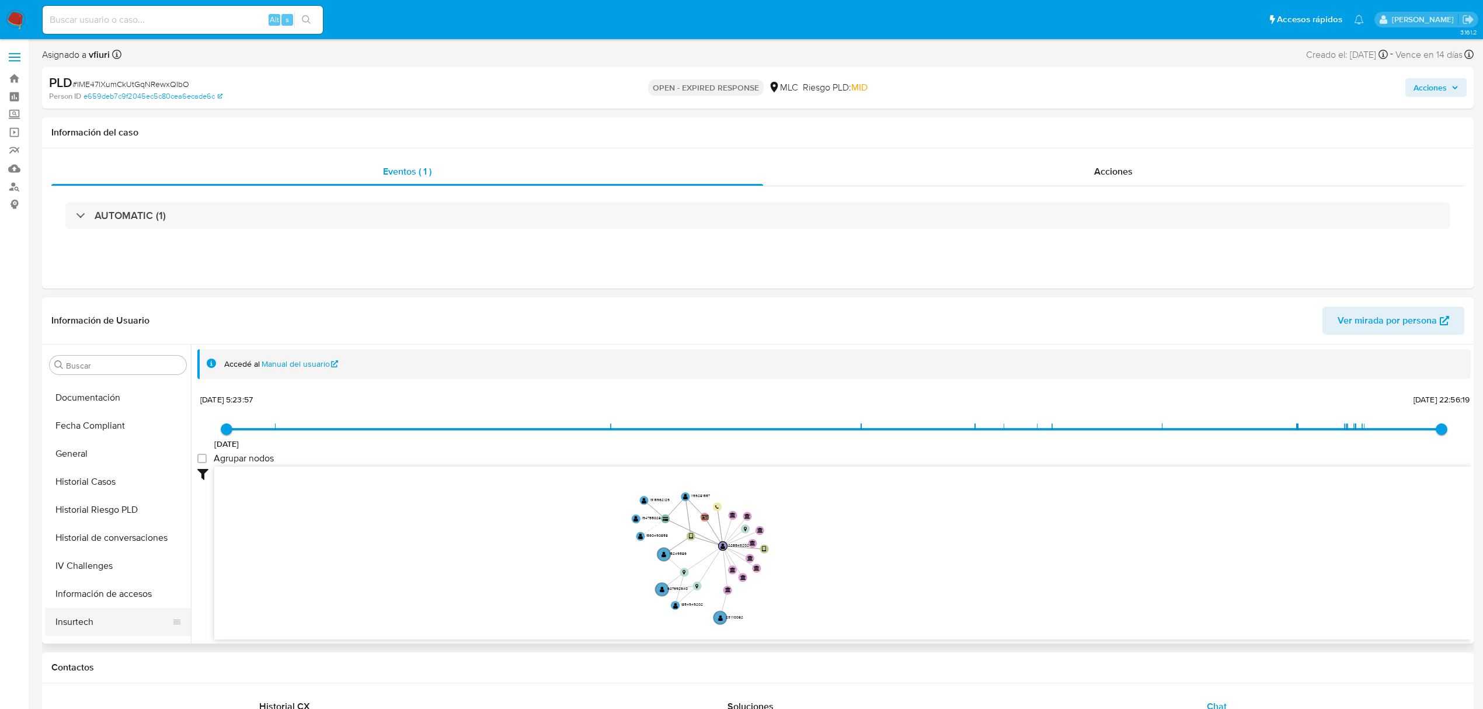
scroll to position [467, 0]
click at [67, 562] on button "Lista Interna" at bounding box center [113, 570] width 137 height 28
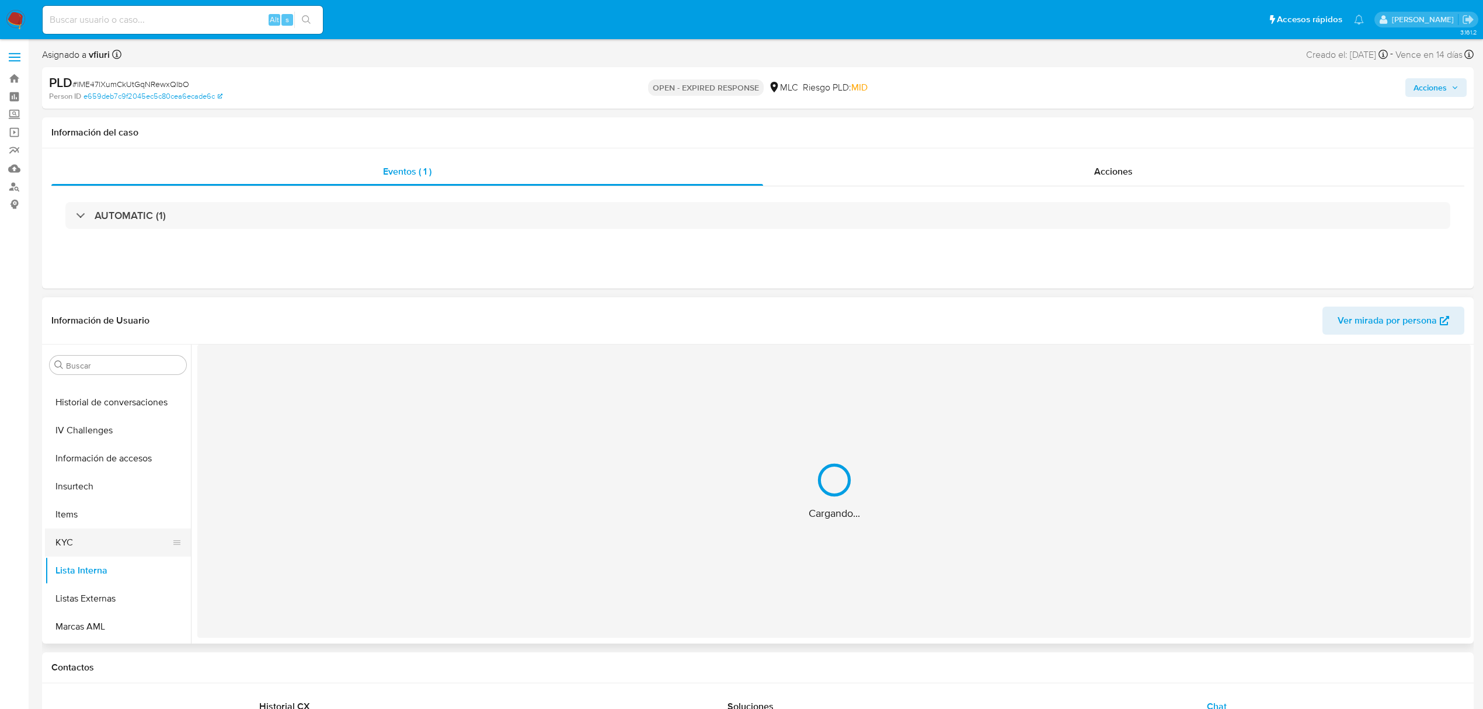
click at [69, 538] on button "KYC" at bounding box center [113, 542] width 137 height 28
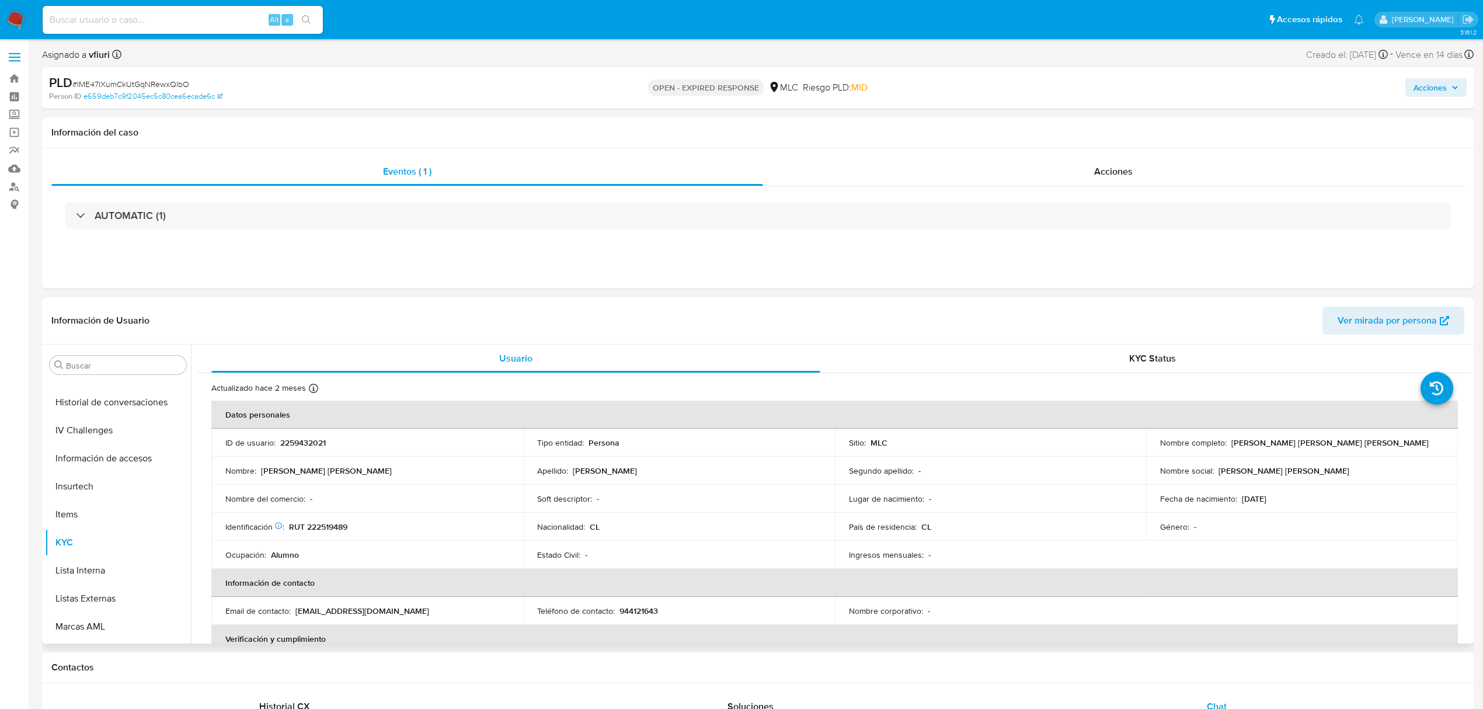
click at [334, 522] on p "RUT 222519489" at bounding box center [318, 526] width 58 height 11
click at [120, 528] on button "Cruces y Relaciones" at bounding box center [113, 533] width 137 height 28
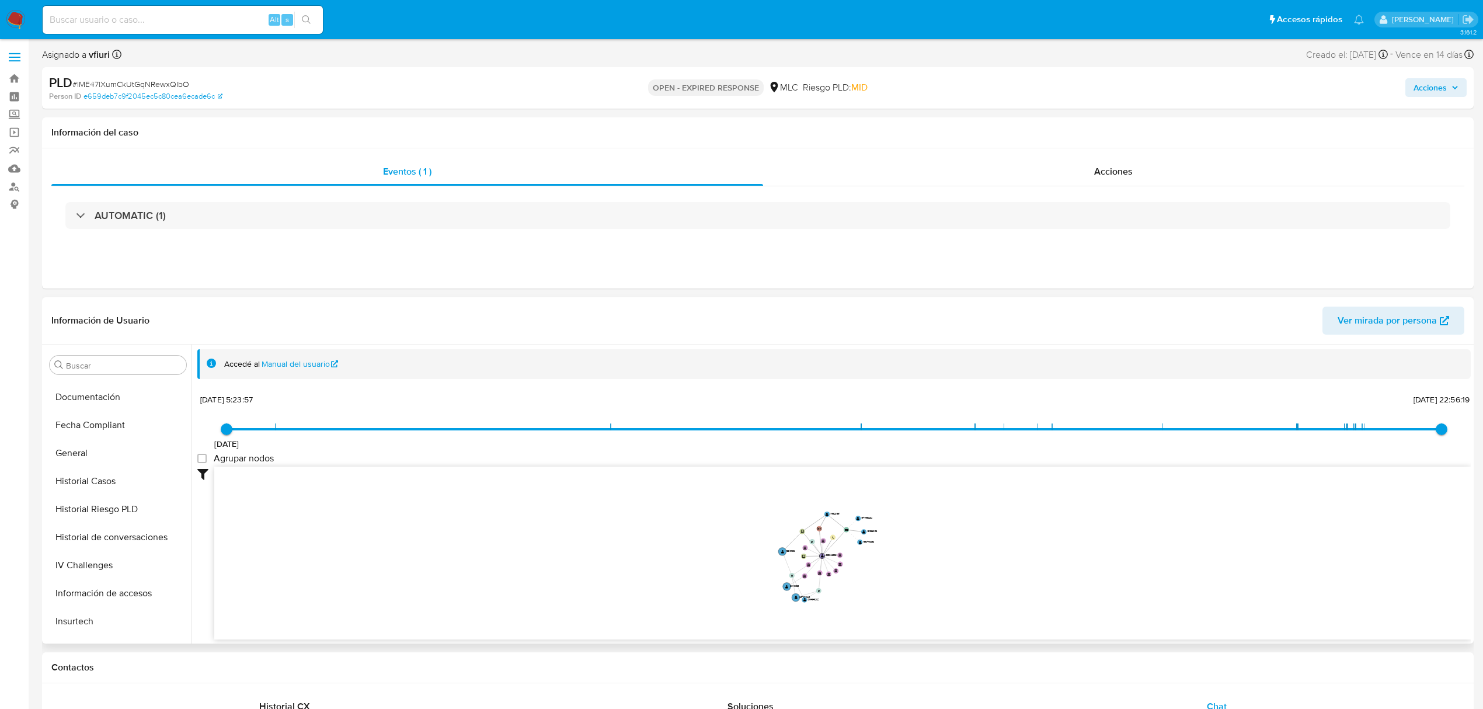
scroll to position [545, 0]
click at [84, 468] on button "KYC" at bounding box center [113, 465] width 137 height 28
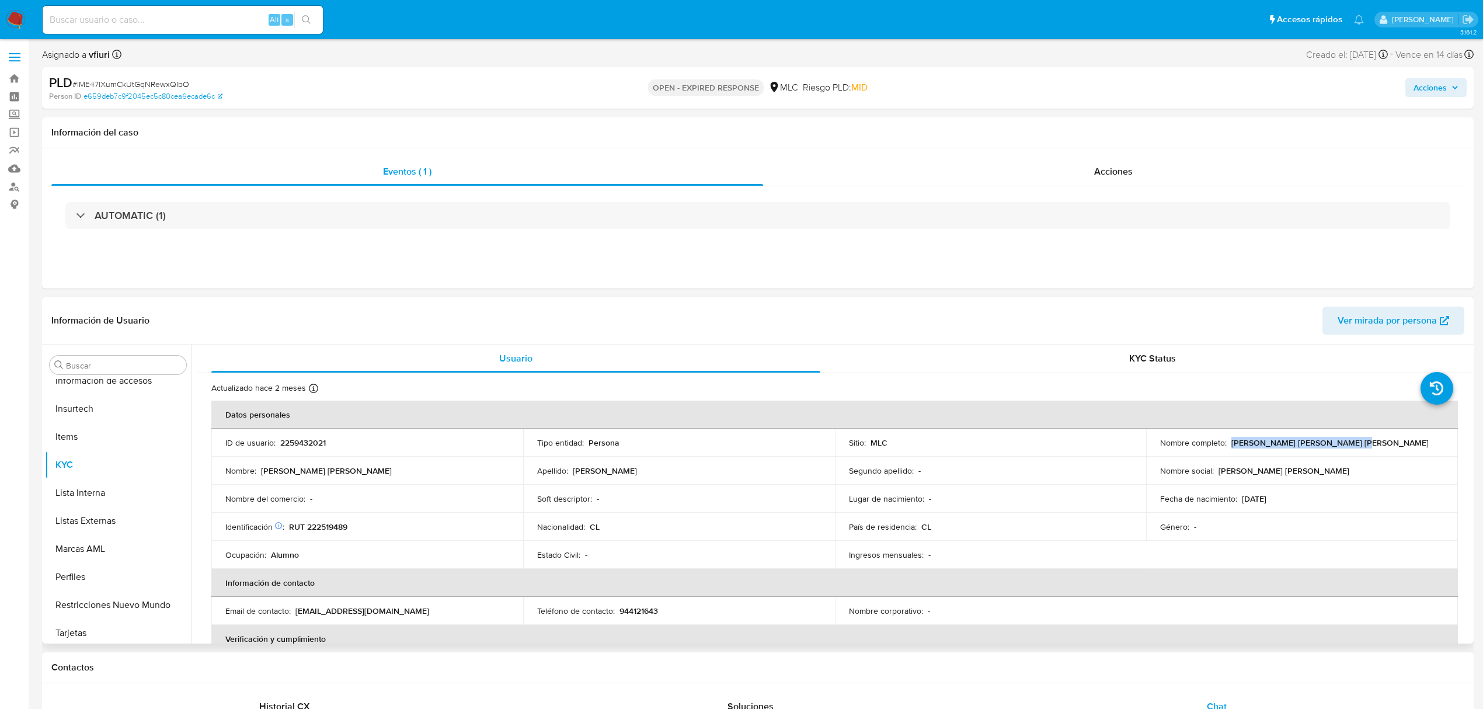
drag, startPoint x: 1227, startPoint y: 440, endPoint x: 1381, endPoint y: 432, distance: 154.9
click at [1381, 432] on td "Nombre completo : [PERSON_NAME] [PERSON_NAME] [PERSON_NAME]" at bounding box center [1302, 443] width 312 height 28
